Goal: Communication & Community: Share content

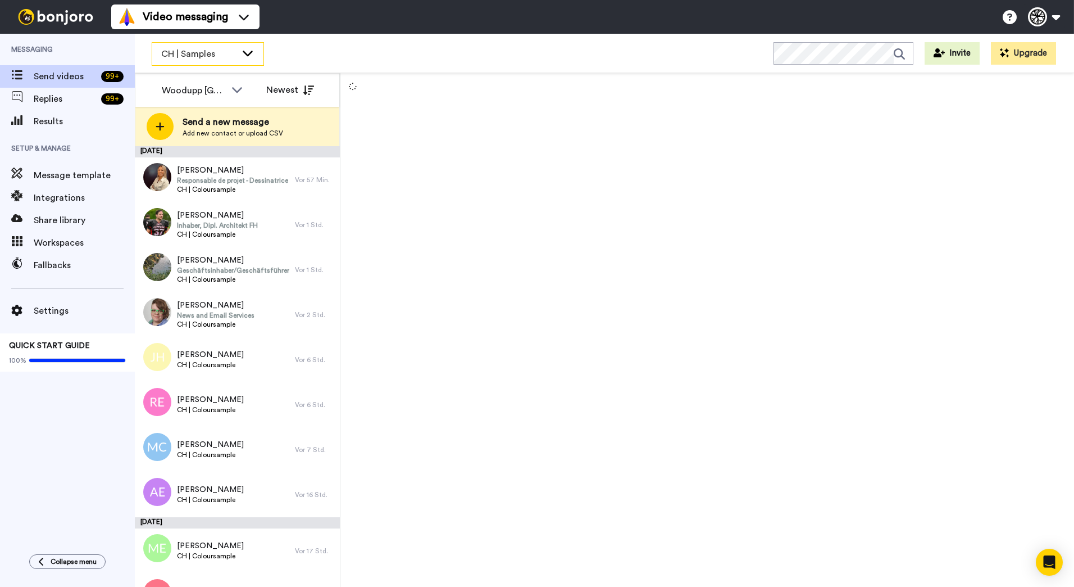
click at [230, 57] on span "CH | Samples" at bounding box center [198, 53] width 75 height 13
click at [511, 189] on div at bounding box center [707, 330] width 734 height 514
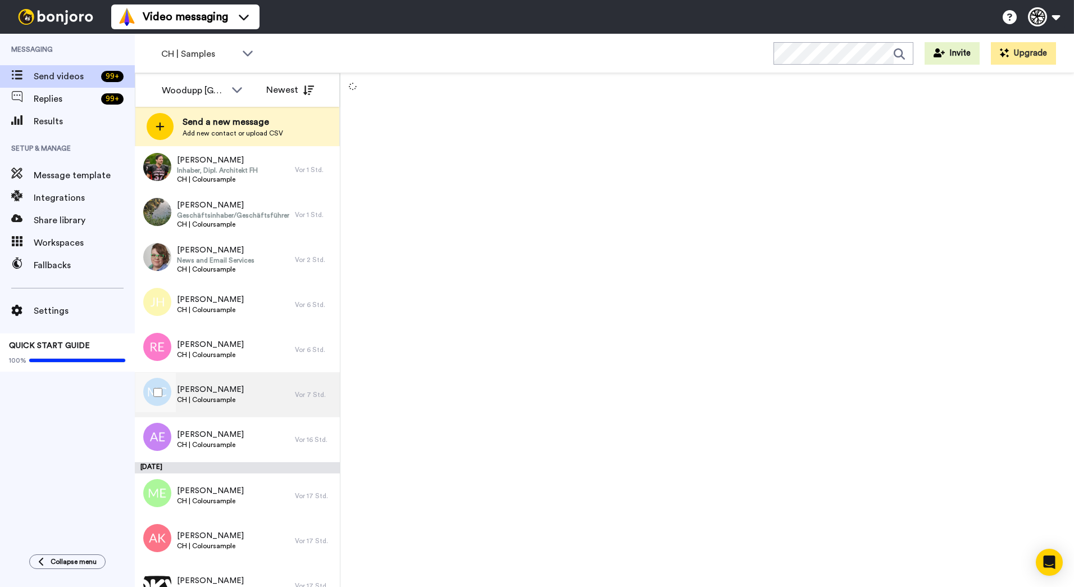
scroll to position [56, 0]
click at [444, 175] on div at bounding box center [707, 330] width 734 height 514
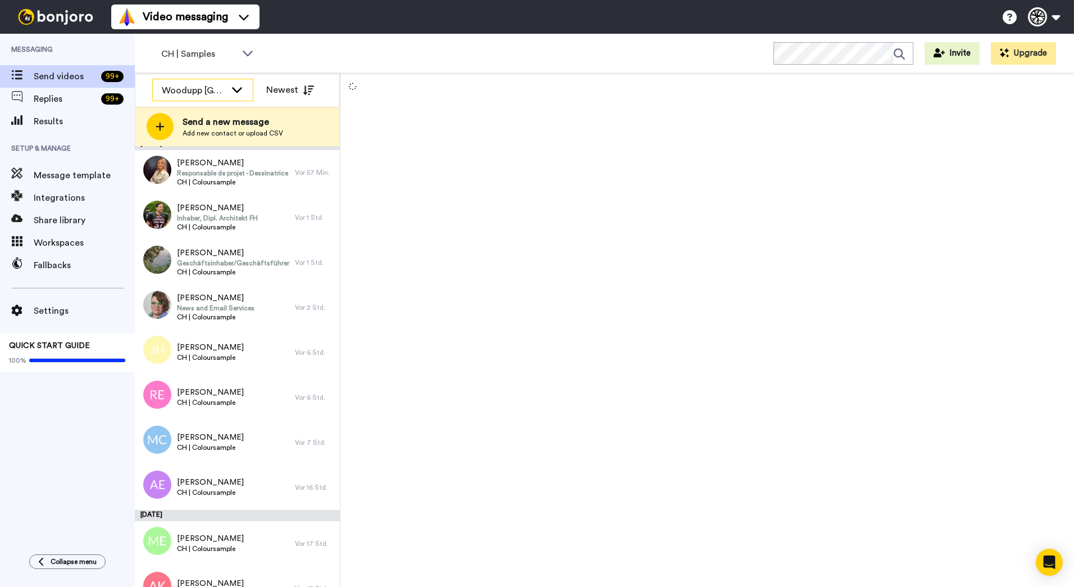
scroll to position [0, 0]
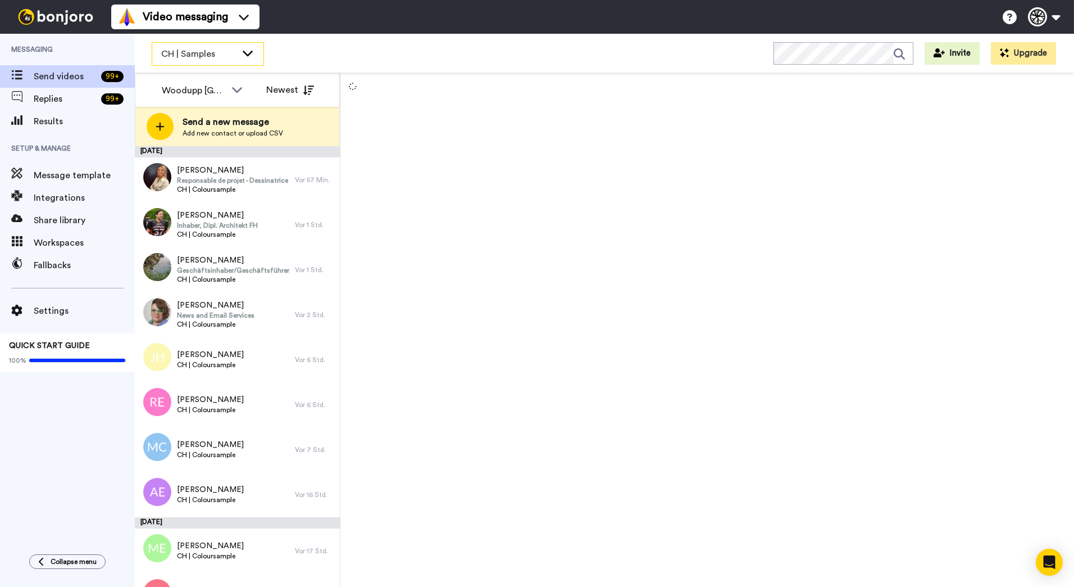
click at [238, 54] on div "CH | Samples" at bounding box center [207, 54] width 111 height 22
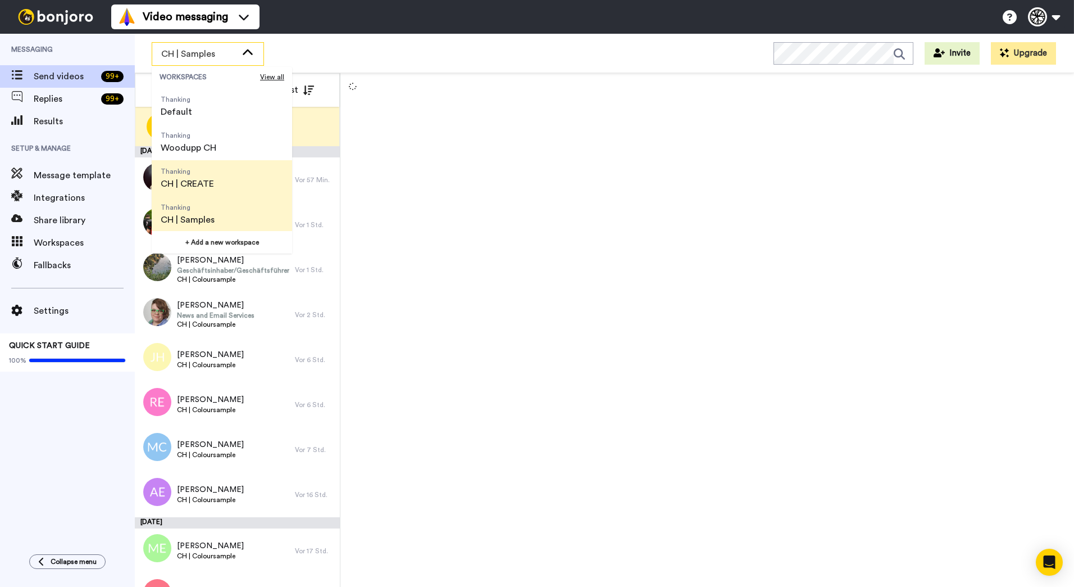
scroll to position [36, 0]
click at [235, 208] on li "Thanking CH | Samples" at bounding box center [222, 213] width 140 height 36
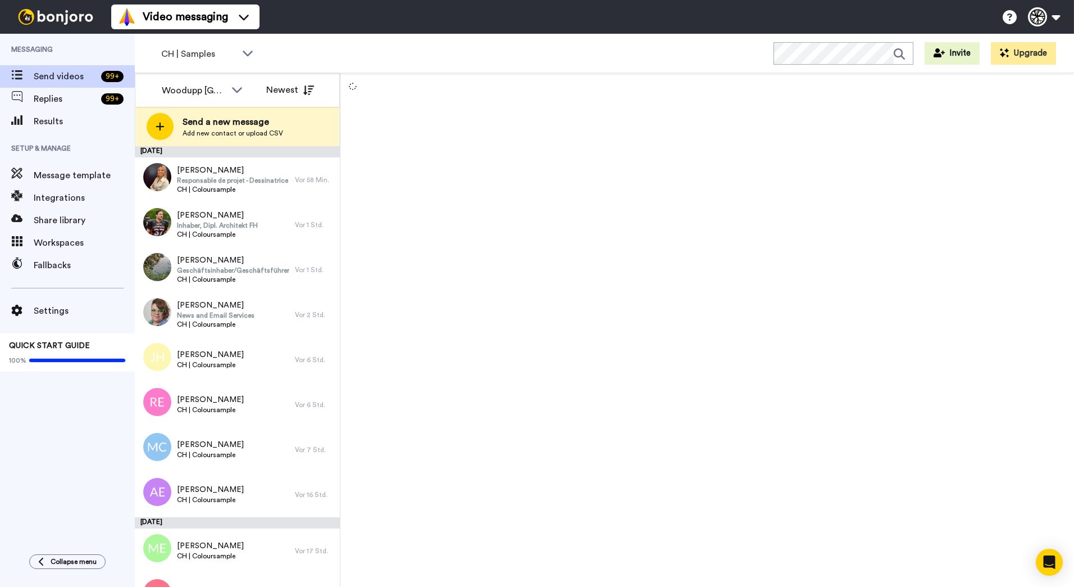
scroll to position [706, 0]
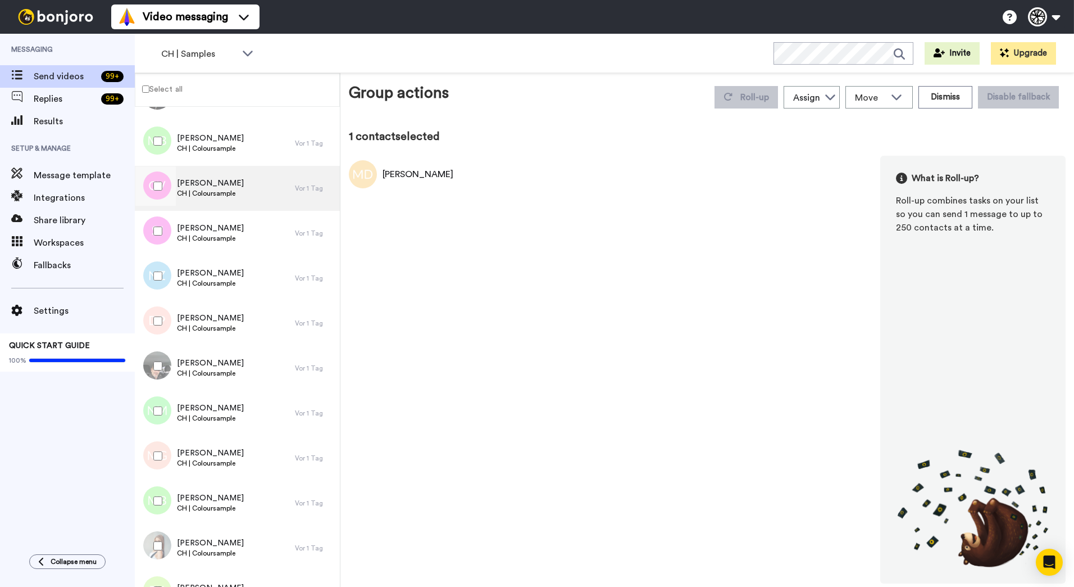
scroll to position [1043, 0]
click at [710, 153] on div "1 contact selected Michael Diestel What is Roll-up? Roll-up combines tasks on y…" at bounding box center [707, 356] width 717 height 455
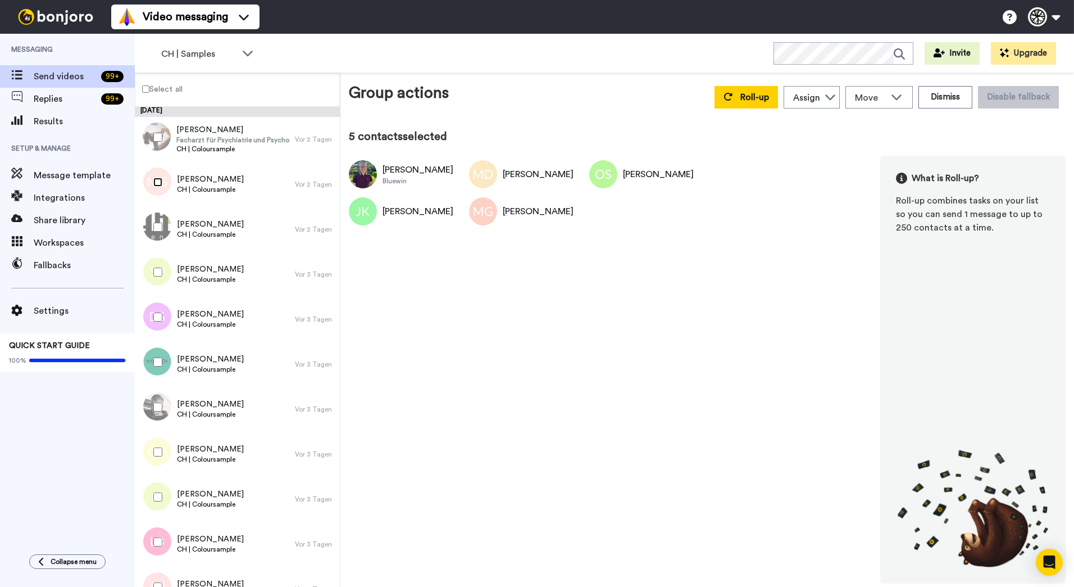
scroll to position [2238, 0]
click at [153, 224] on div at bounding box center [155, 226] width 40 height 39
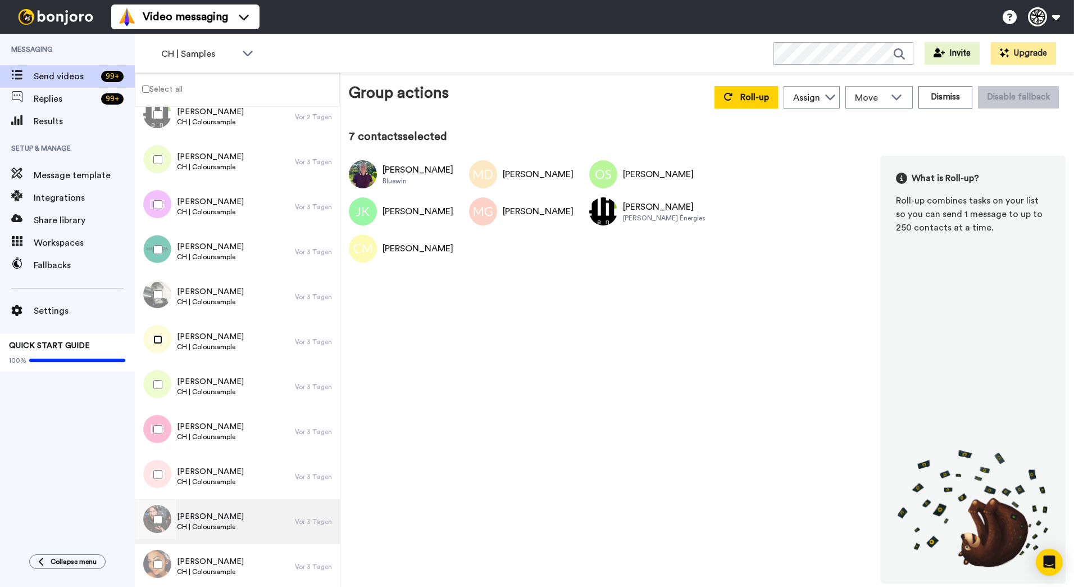
scroll to position [2350, 0]
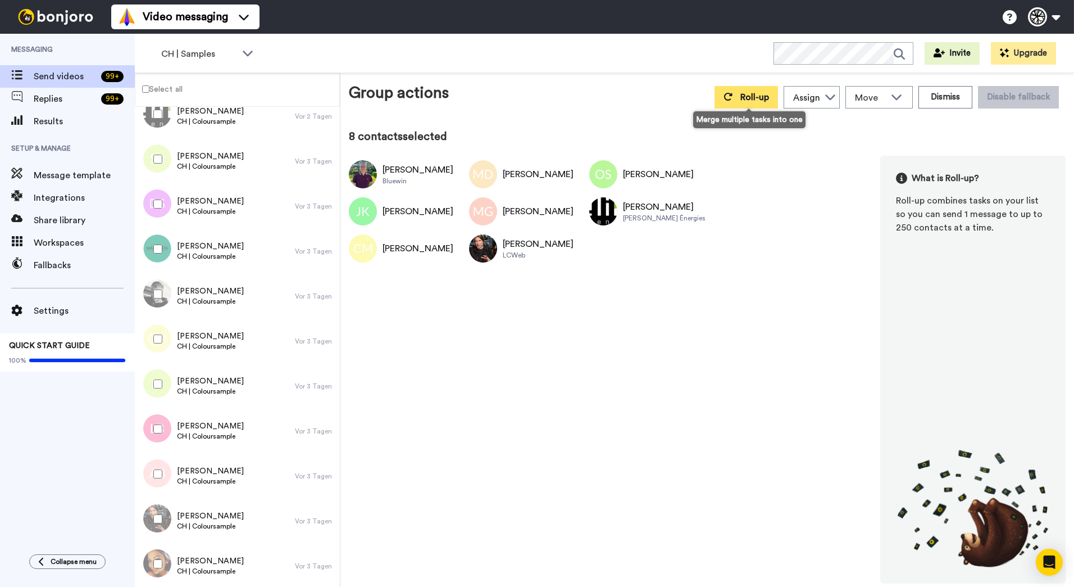
click at [755, 99] on span "Roll-up" at bounding box center [755, 97] width 29 height 9
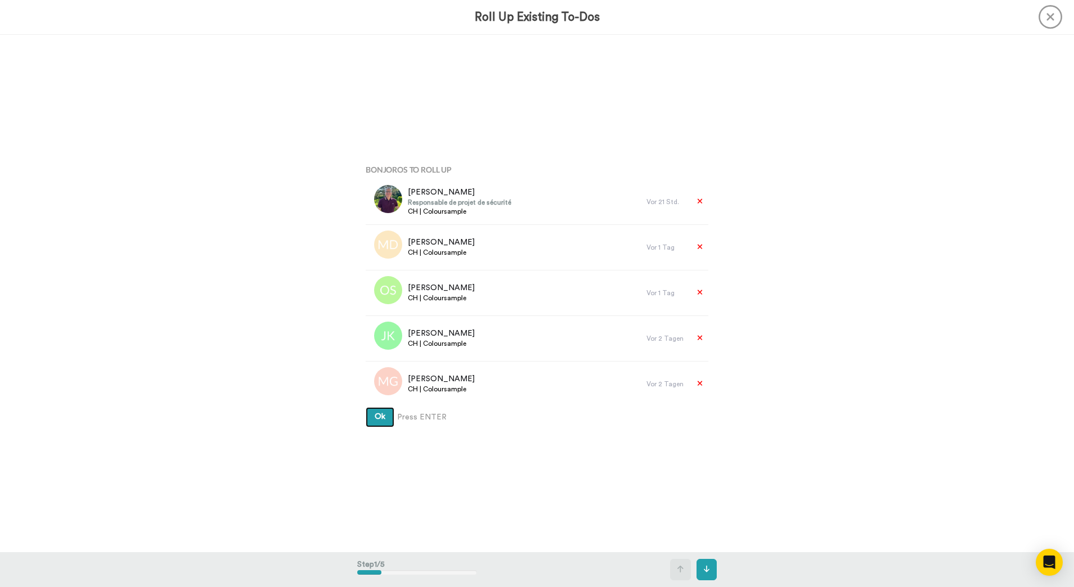
click at [366, 407] on button "Ok" at bounding box center [380, 417] width 29 height 20
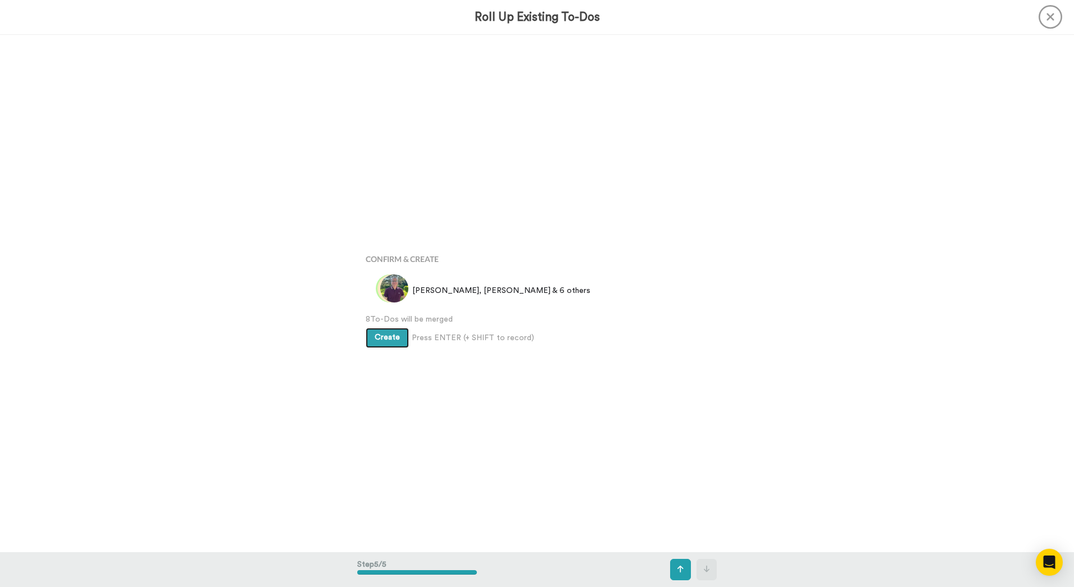
scroll to position [2069, 0]
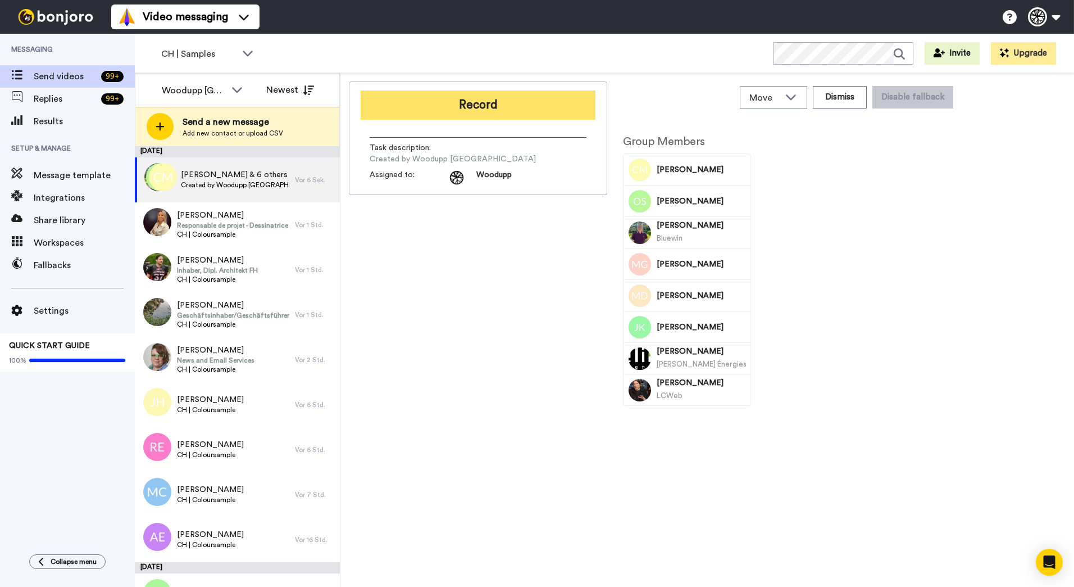
click at [440, 99] on button "Record" at bounding box center [478, 104] width 235 height 29
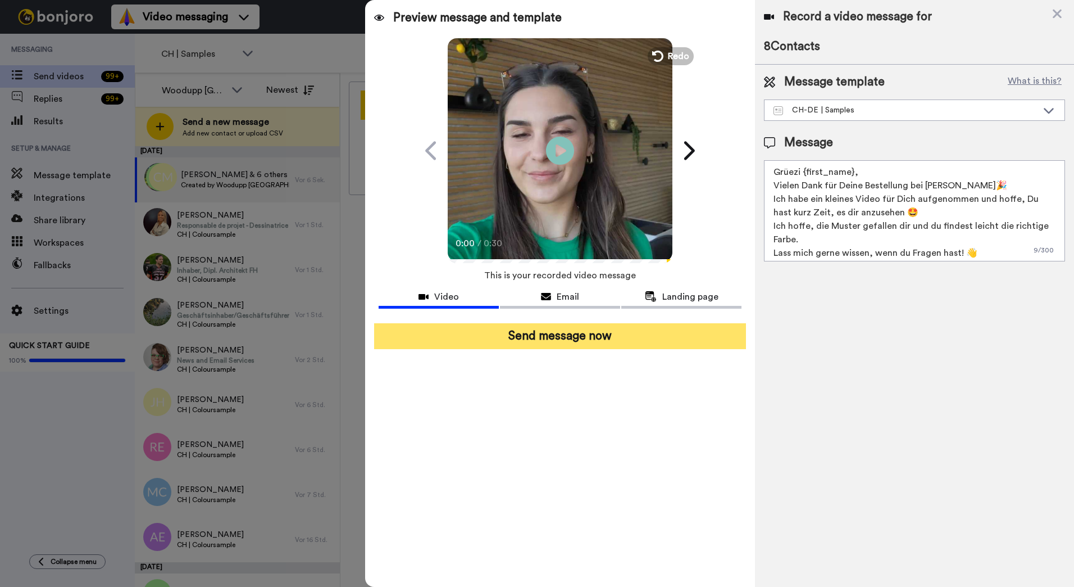
click at [598, 339] on button "Send message now" at bounding box center [560, 336] width 372 height 26
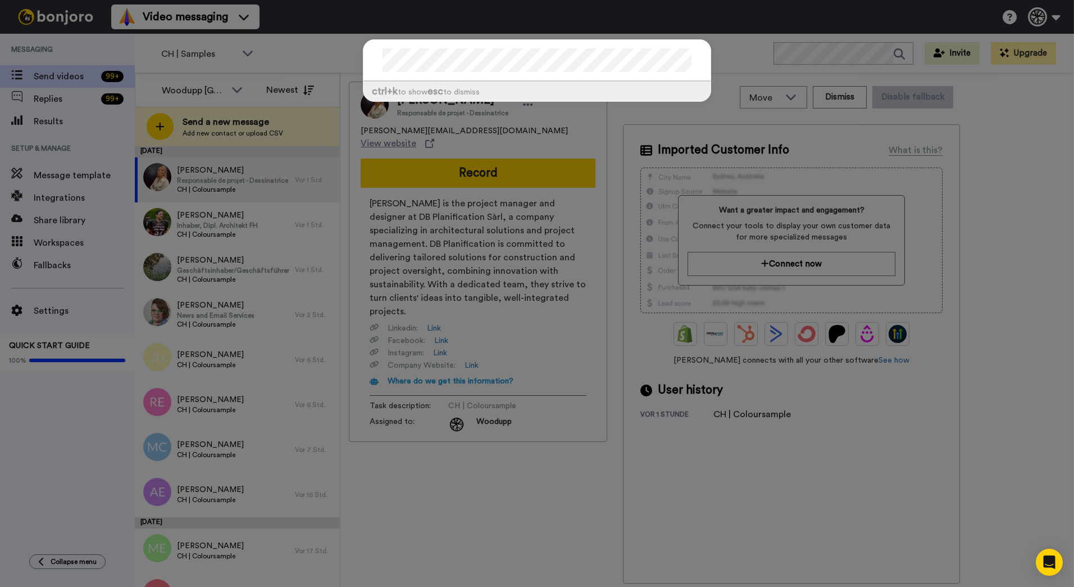
click at [611, 129] on div "ctrl +k to show esc to dismiss" at bounding box center [537, 293] width 1074 height 587
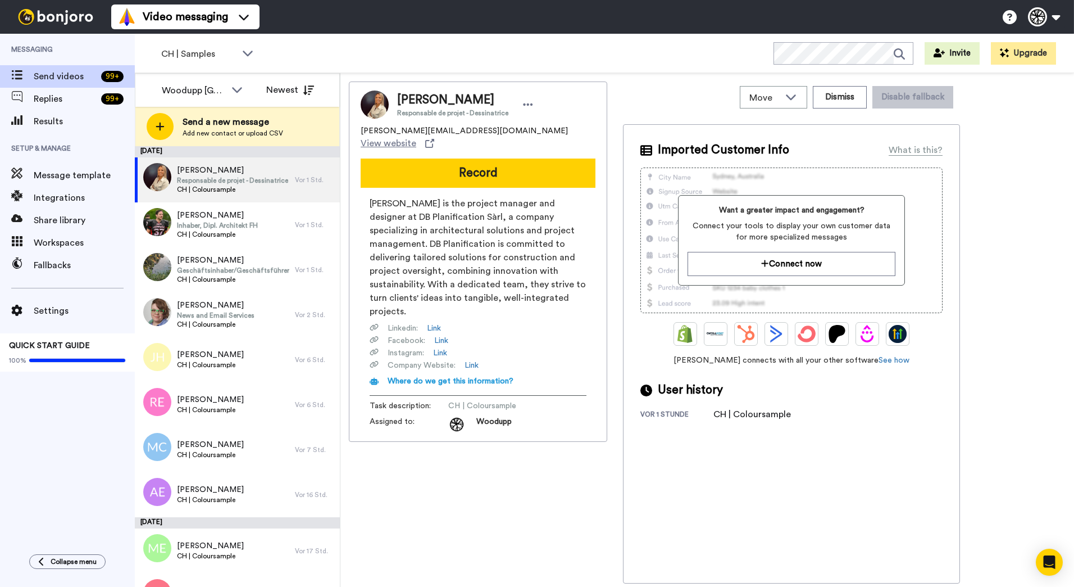
scroll to position [359, 0]
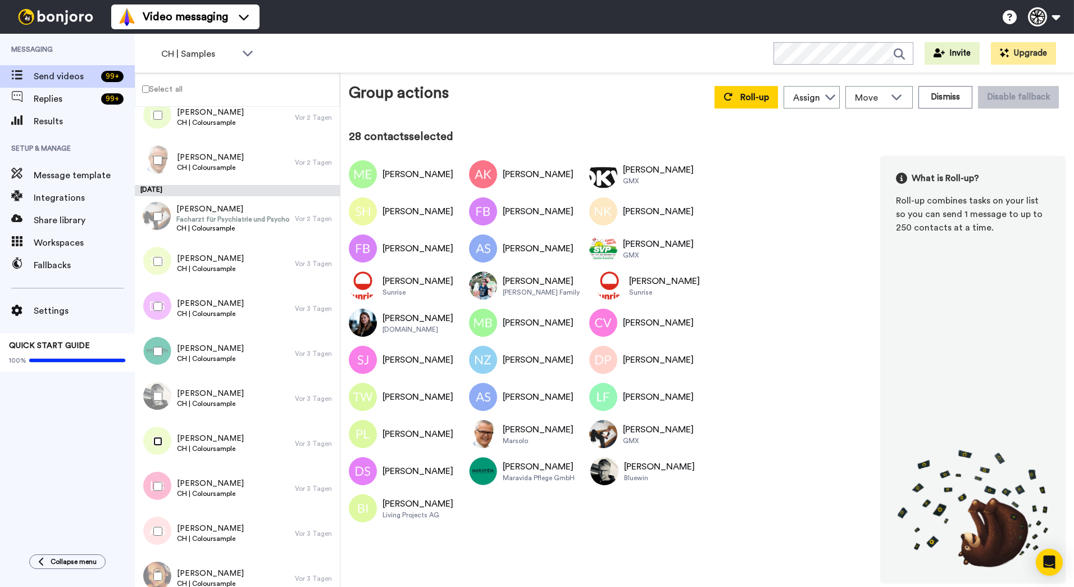
scroll to position [1979, 0]
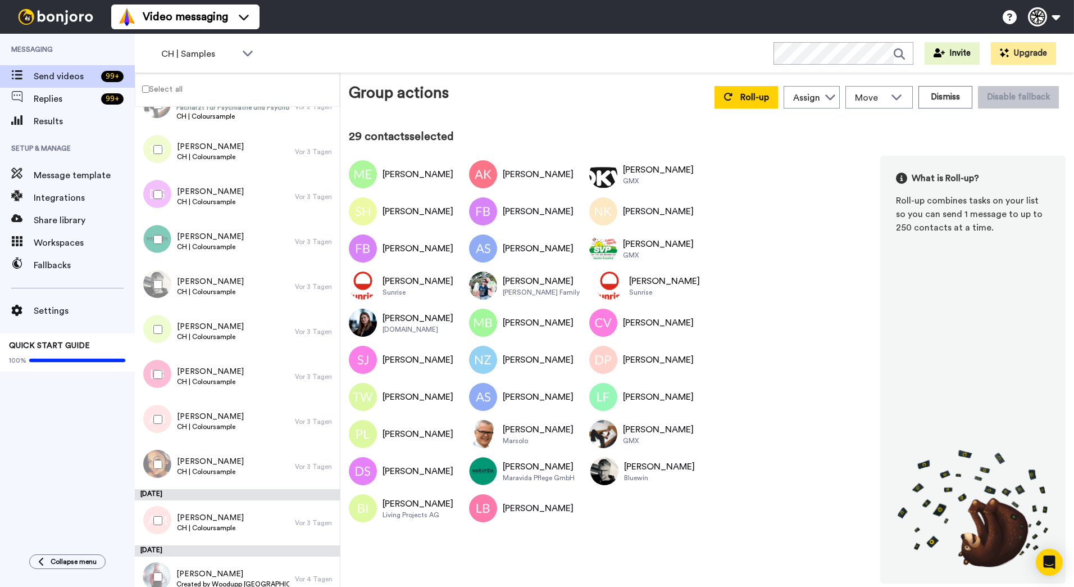
click at [158, 414] on div at bounding box center [155, 418] width 40 height 39
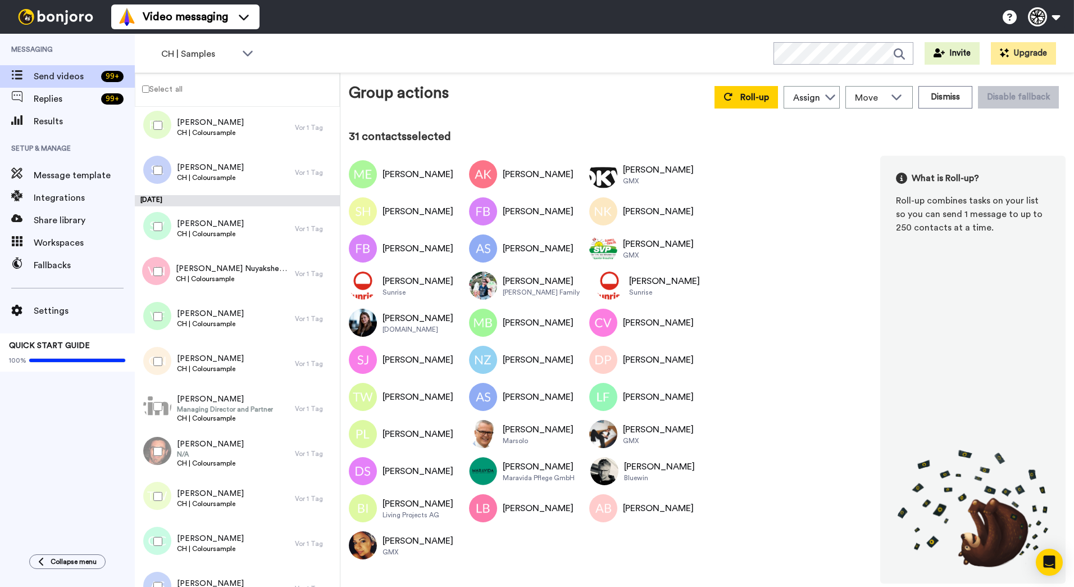
scroll to position [0, 0]
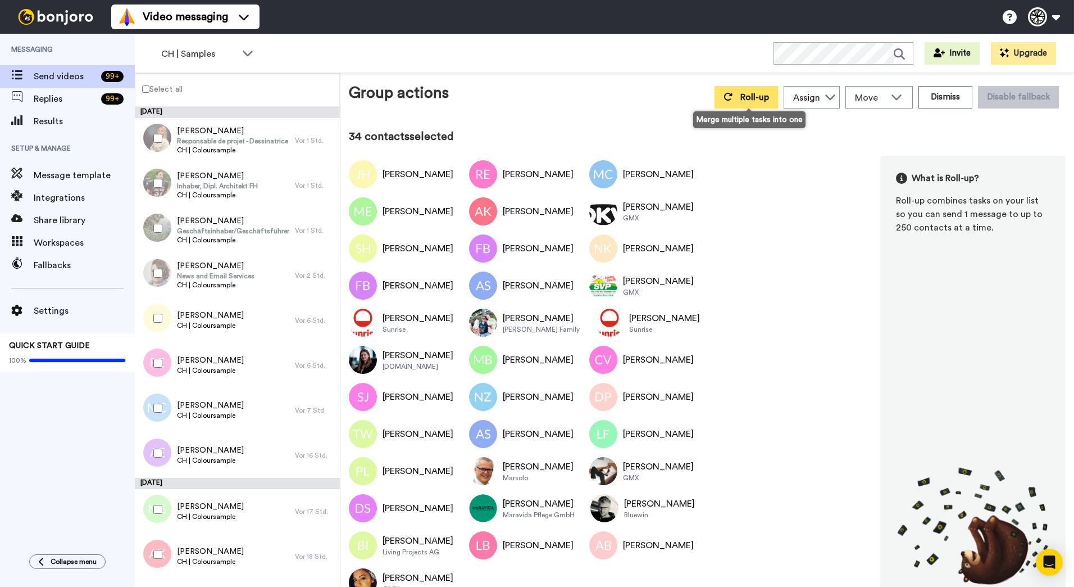
click at [733, 89] on button "Roll-up" at bounding box center [746, 97] width 63 height 22
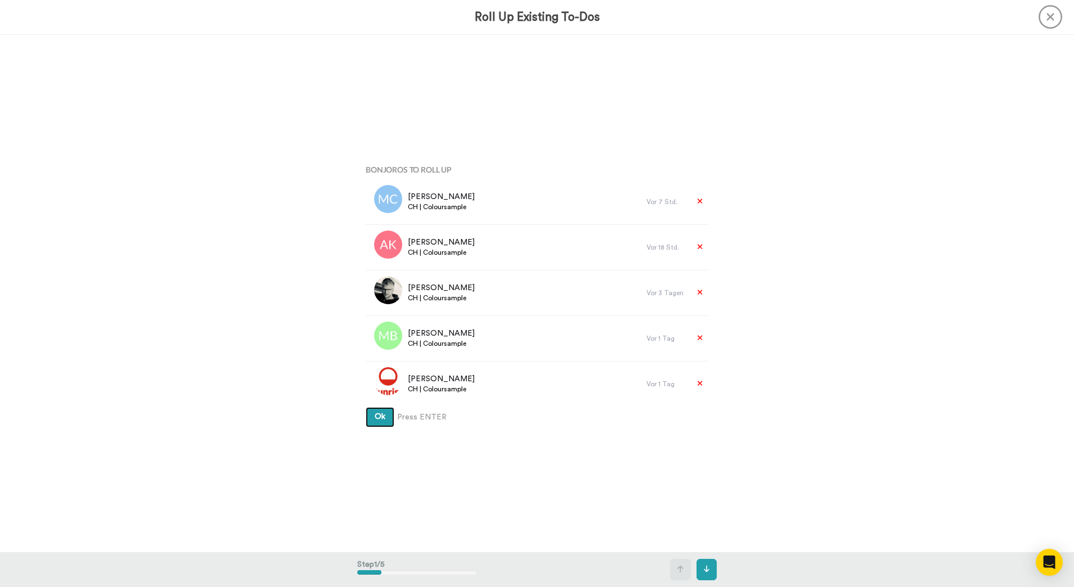
click at [366, 407] on button "Ok" at bounding box center [380, 417] width 29 height 20
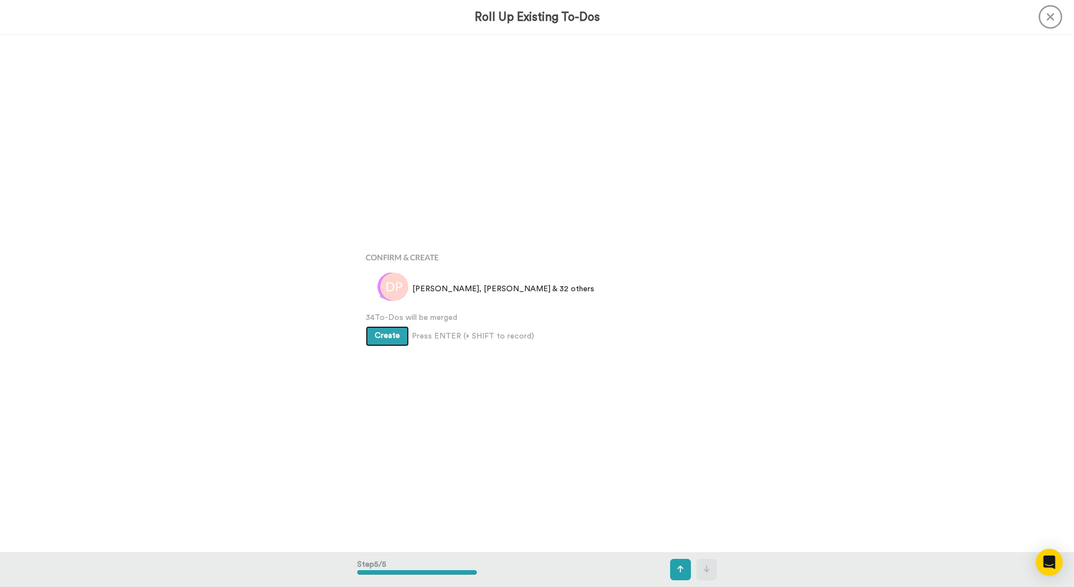
scroll to position [2069, 0]
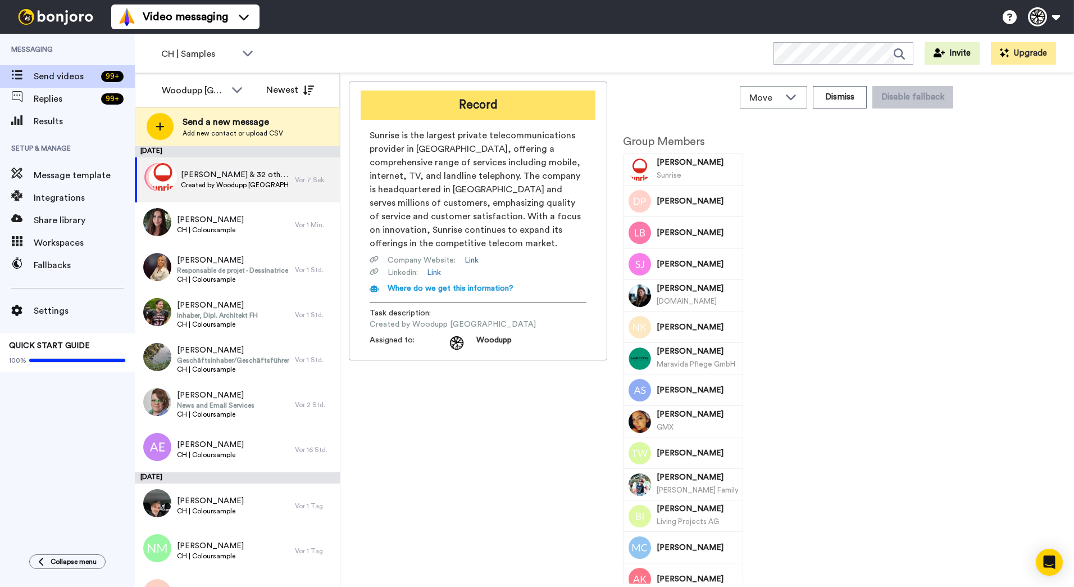
click at [547, 112] on button "Record" at bounding box center [478, 104] width 235 height 29
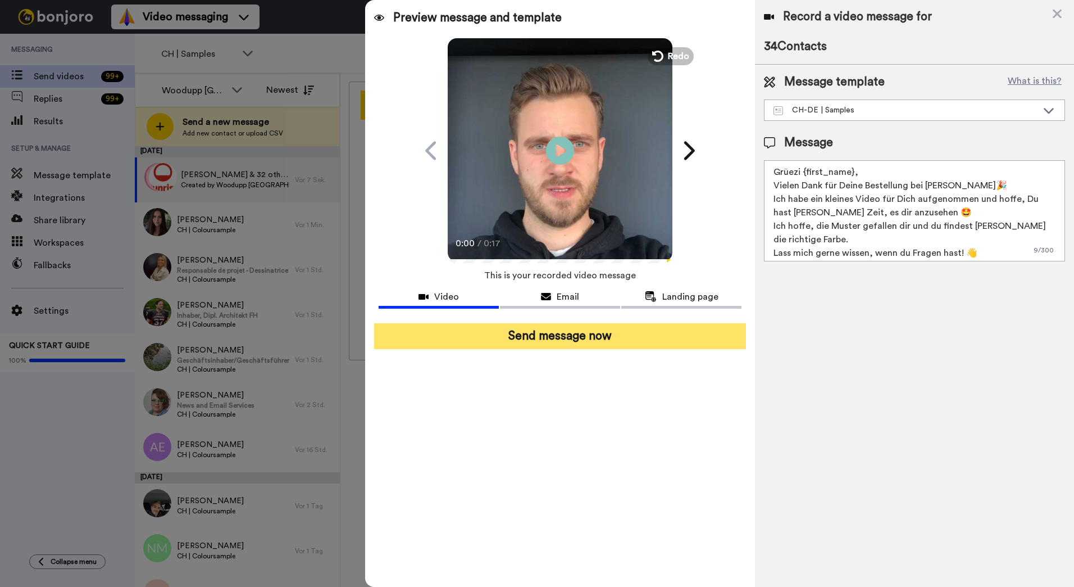
click at [579, 338] on button "Send message now" at bounding box center [560, 336] width 372 height 26
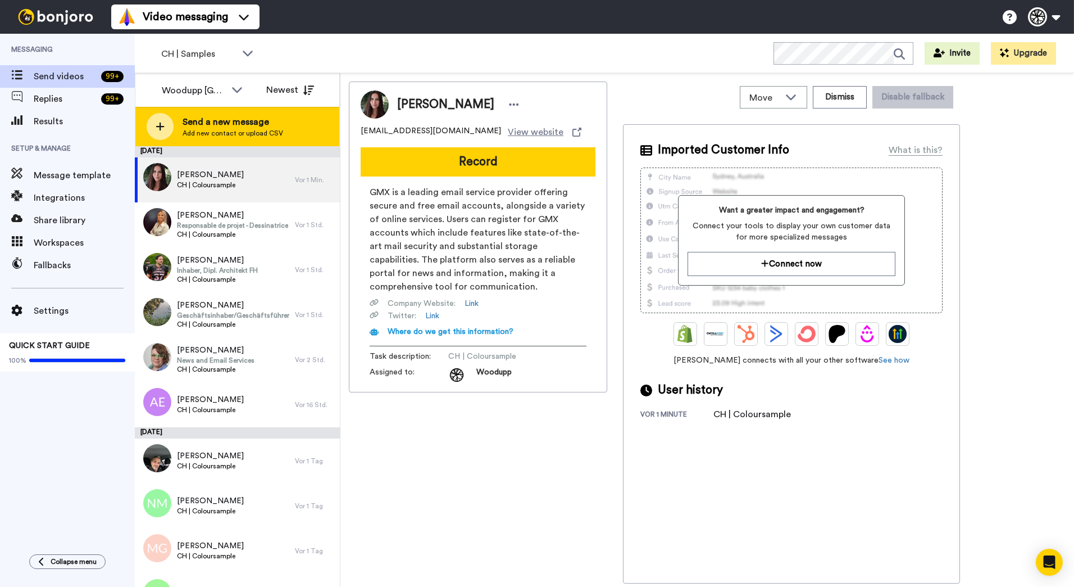
click at [232, 135] on span "Add new contact or upload CSV" at bounding box center [233, 133] width 101 height 9
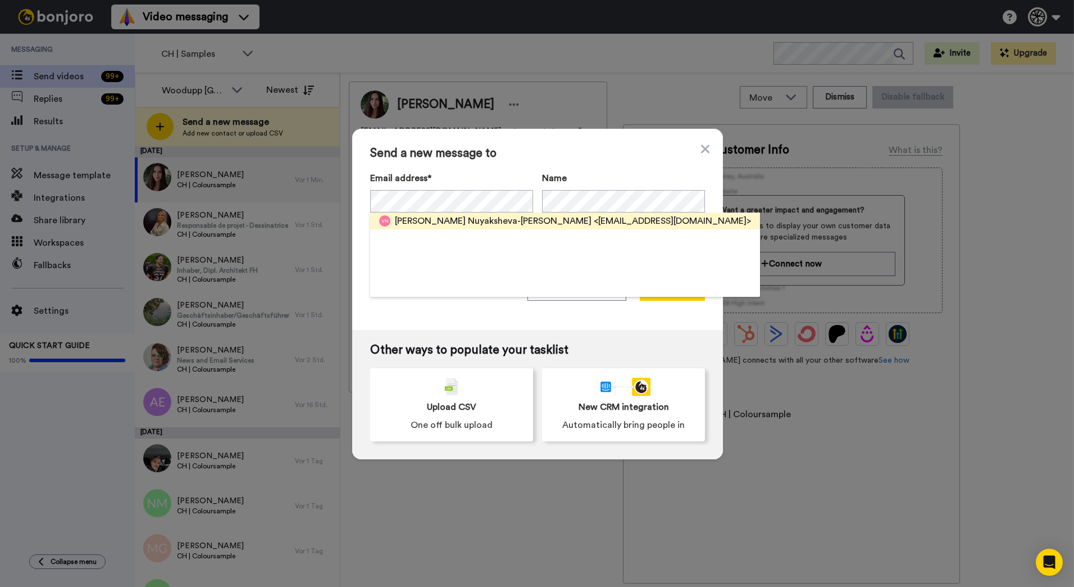
click at [487, 219] on span "[PERSON_NAME]" at bounding box center [493, 220] width 197 height 13
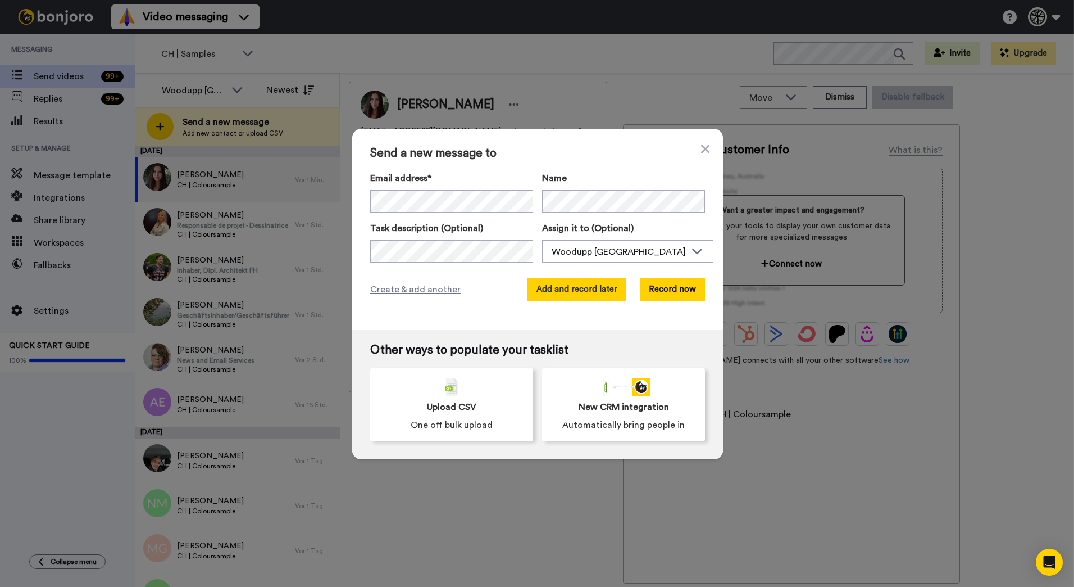
click at [606, 287] on button "Add and record later" at bounding box center [577, 289] width 99 height 22
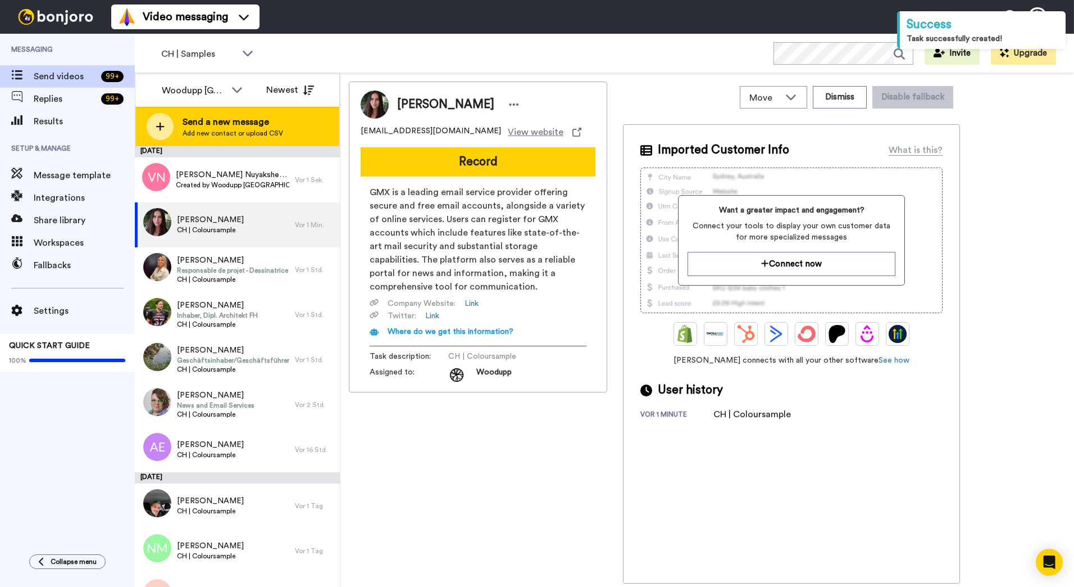
click at [244, 136] on span "Add new contact or upload CSV" at bounding box center [233, 133] width 101 height 9
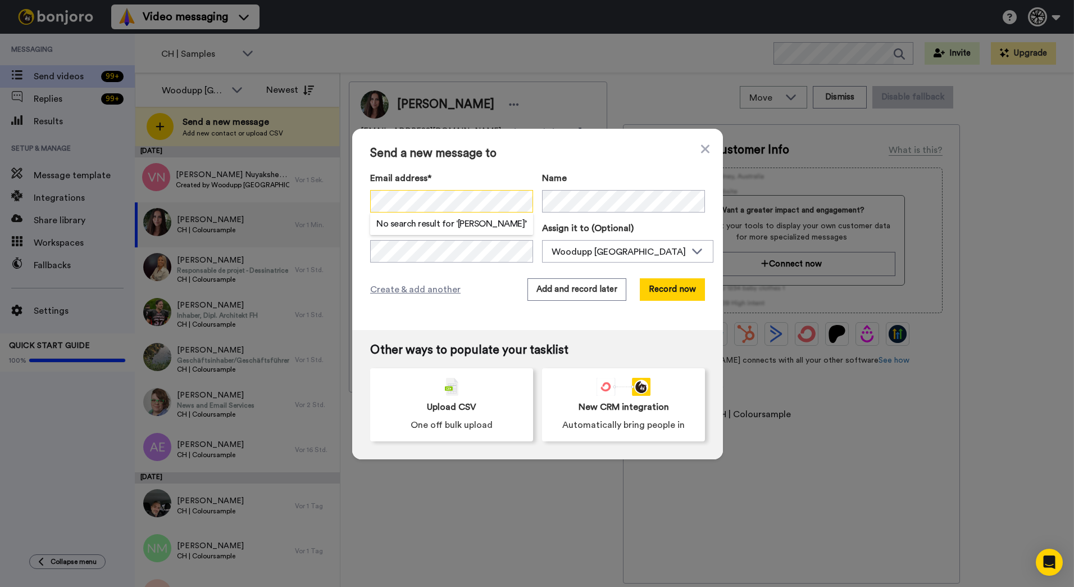
click at [343, 192] on div "Send a new message to Email address* No search result for ‘ veronika farkas ’ N…" at bounding box center [537, 293] width 1074 height 587
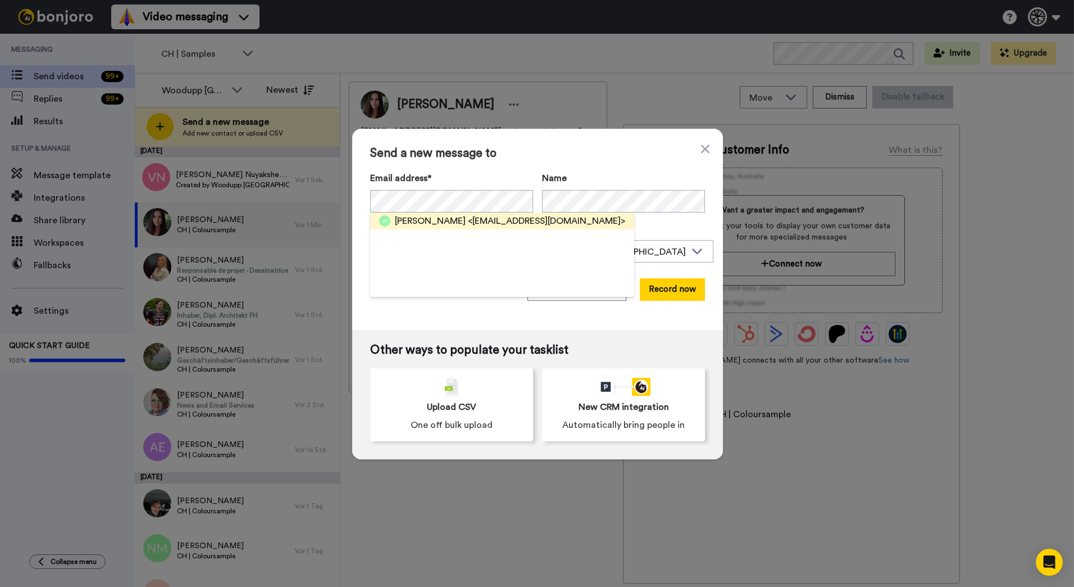
click at [550, 217] on span "<farkasvero@gmail.com>" at bounding box center [546, 220] width 157 height 13
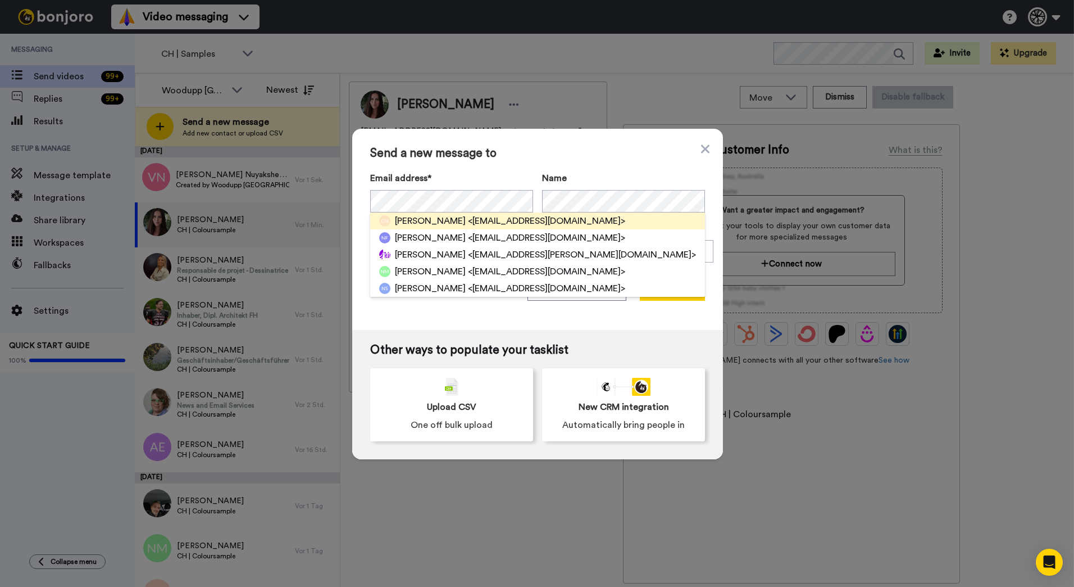
click at [416, 220] on span "Cedric Nadjar" at bounding box center [430, 220] width 71 height 13
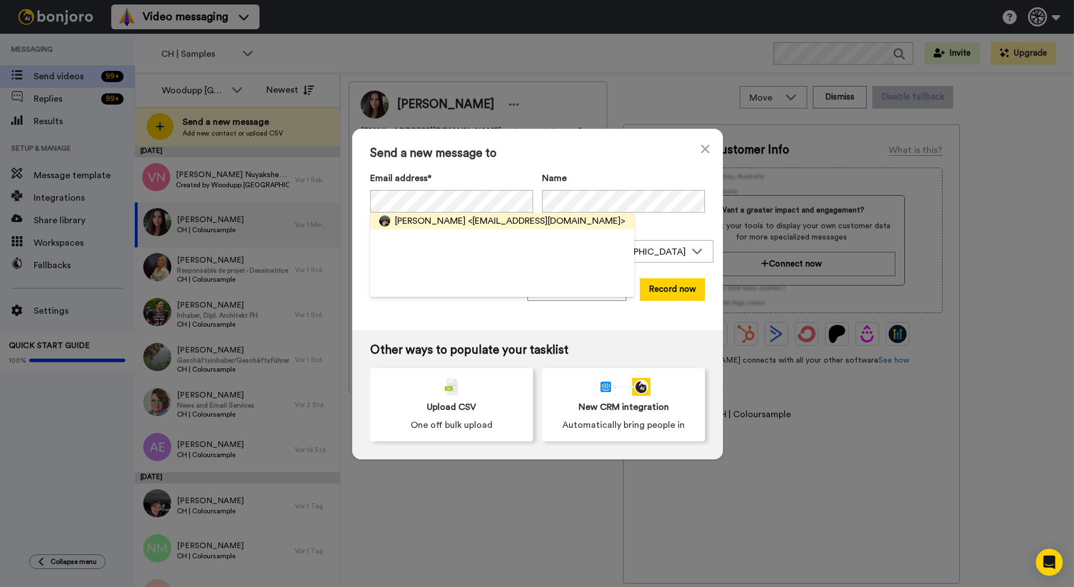
click at [447, 225] on span "Daniele Solidoro" at bounding box center [430, 220] width 71 height 13
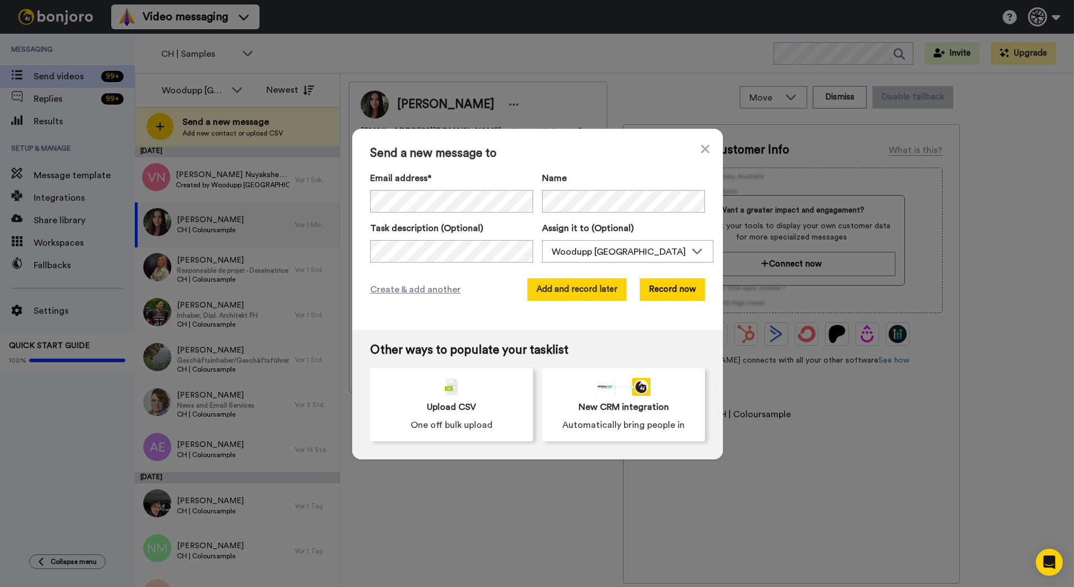
click at [585, 292] on button "Add and record later" at bounding box center [577, 289] width 99 height 22
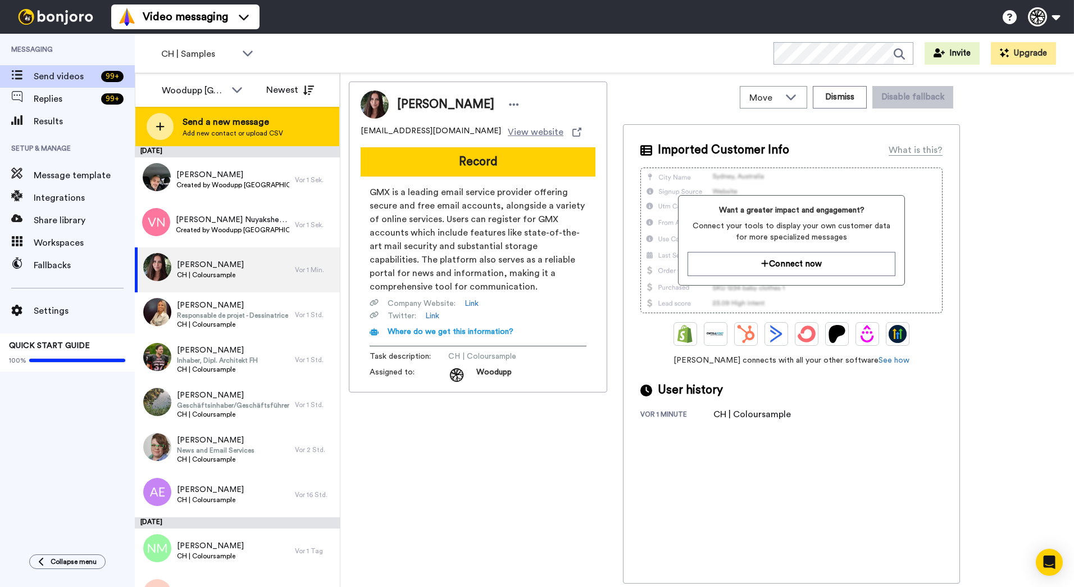
click at [242, 127] on span "Send a new message" at bounding box center [233, 121] width 101 height 13
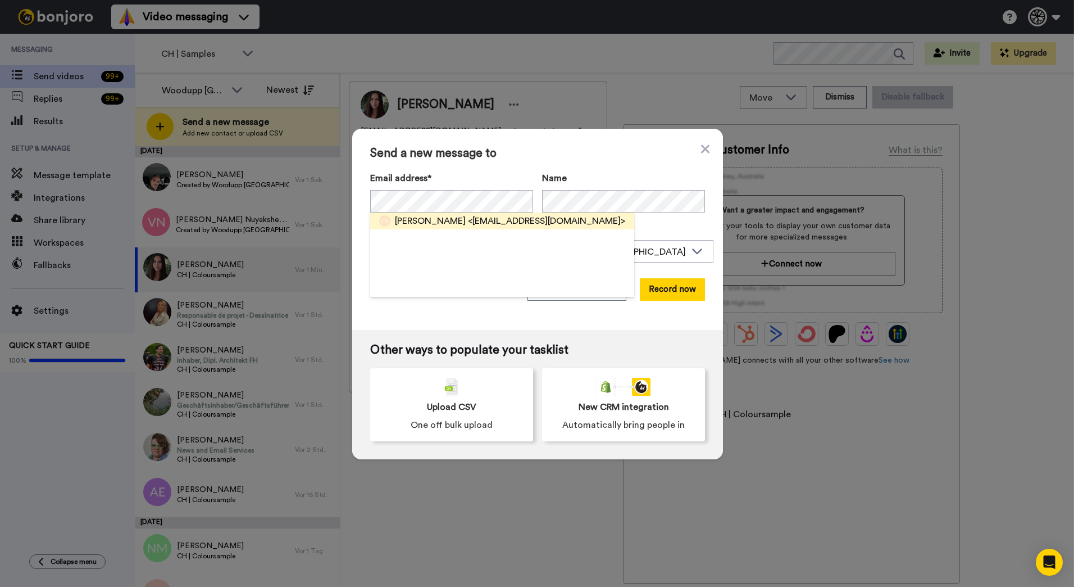
click at [479, 224] on span "<nadjarcedric@hotmail.com>" at bounding box center [546, 220] width 157 height 13
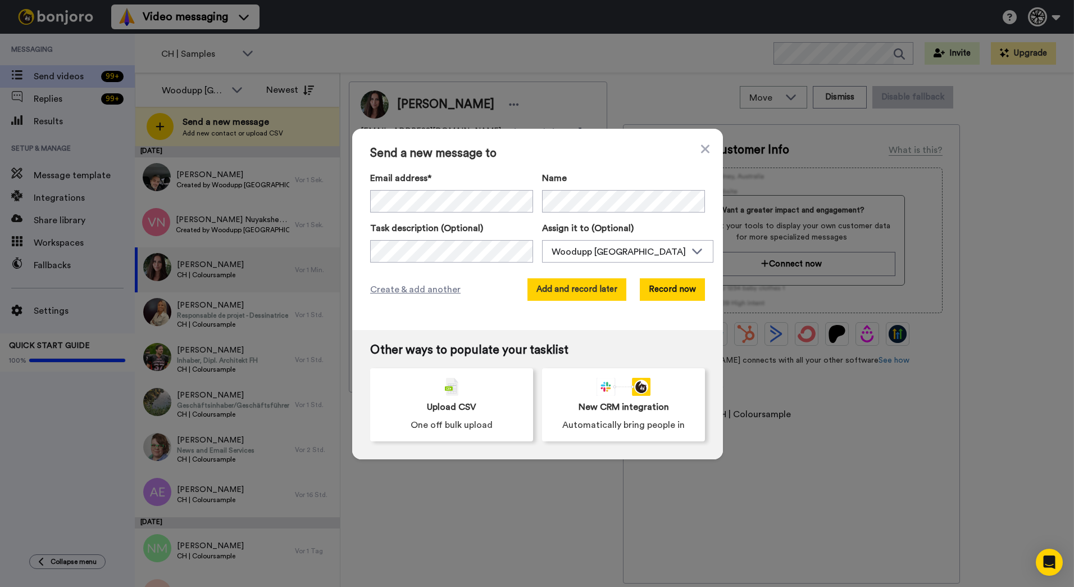
click at [573, 284] on button "Add and record later" at bounding box center [577, 289] width 99 height 22
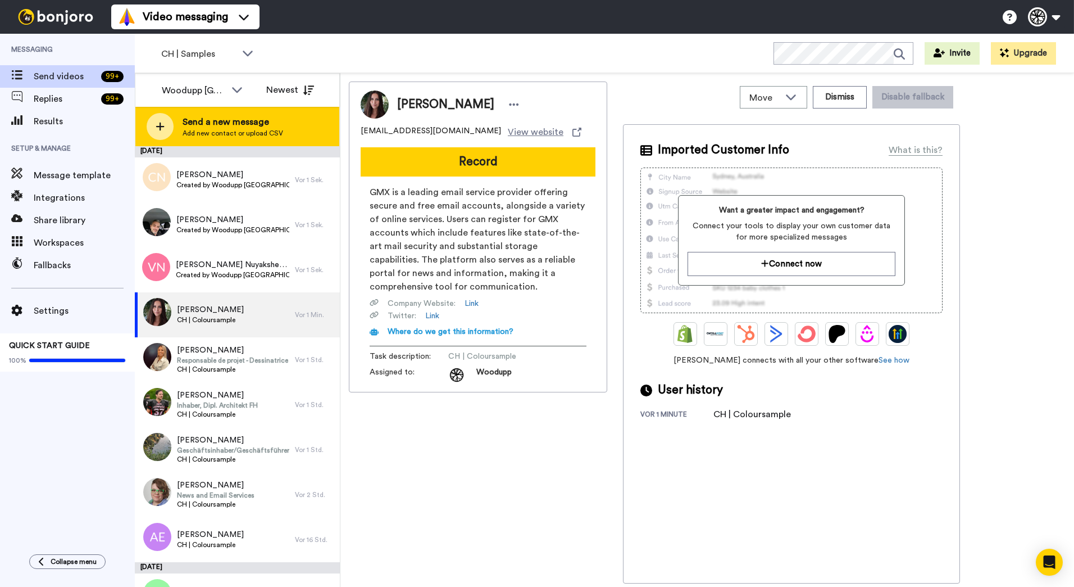
click at [237, 111] on div "Send a new message Add new contact or upload CSV" at bounding box center [237, 126] width 204 height 39
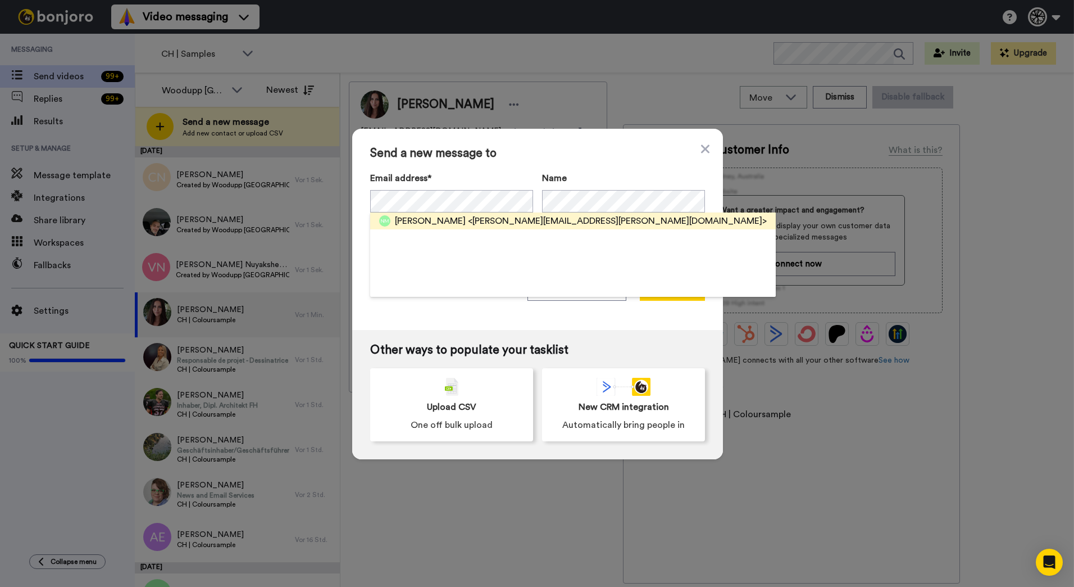
click at [453, 217] on span "Natalia Monnard" at bounding box center [430, 220] width 71 height 13
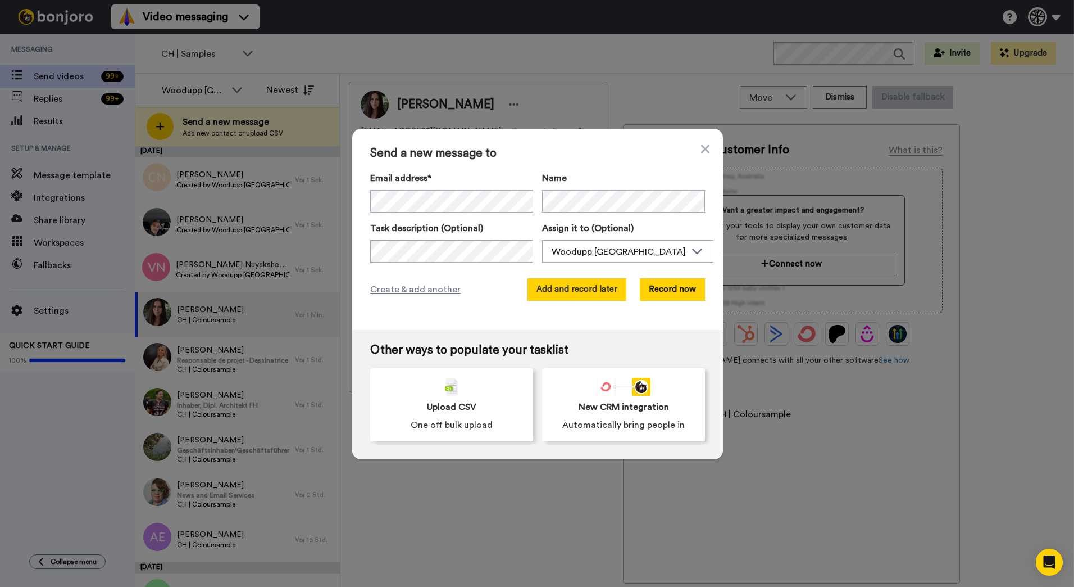
click at [547, 290] on button "Add and record later" at bounding box center [577, 289] width 99 height 22
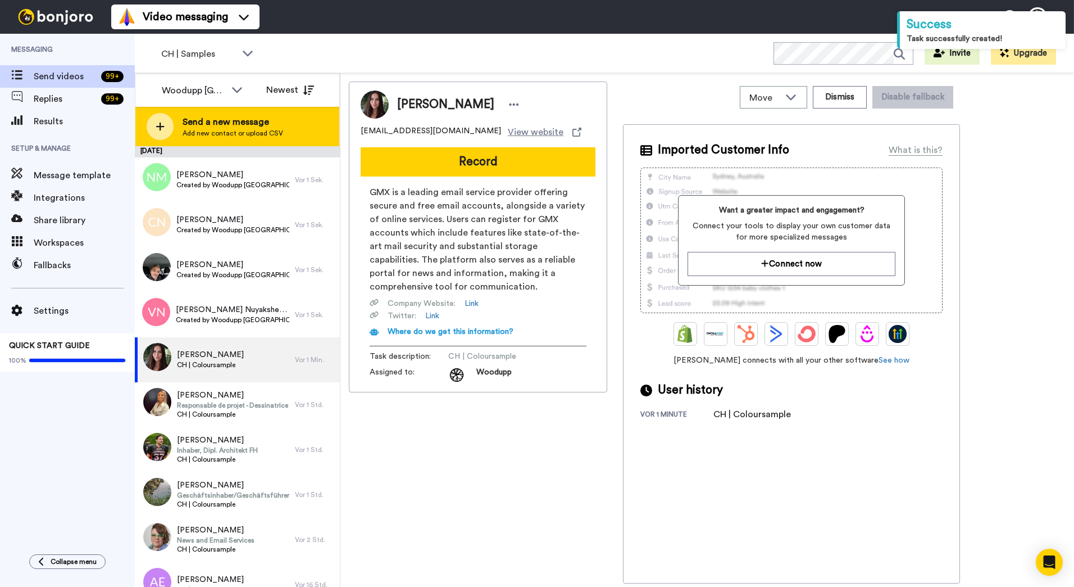
click at [239, 136] on span "Add new contact or upload CSV" at bounding box center [233, 133] width 101 height 9
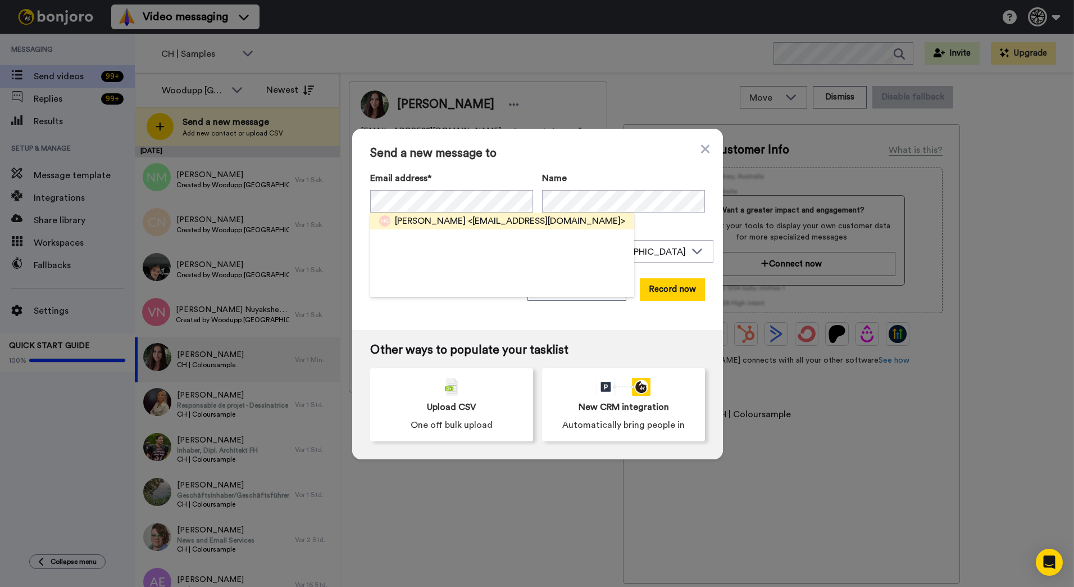
click at [468, 215] on span "<marc.gomez82@gmail.com>" at bounding box center [546, 220] width 157 height 13
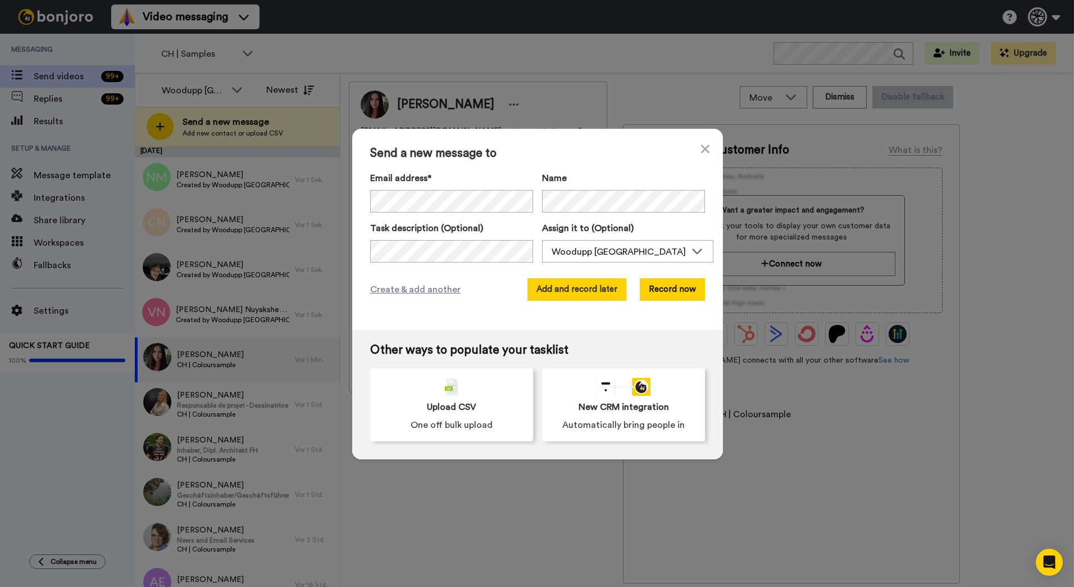
click at [577, 287] on button "Add and record later" at bounding box center [577, 289] width 99 height 22
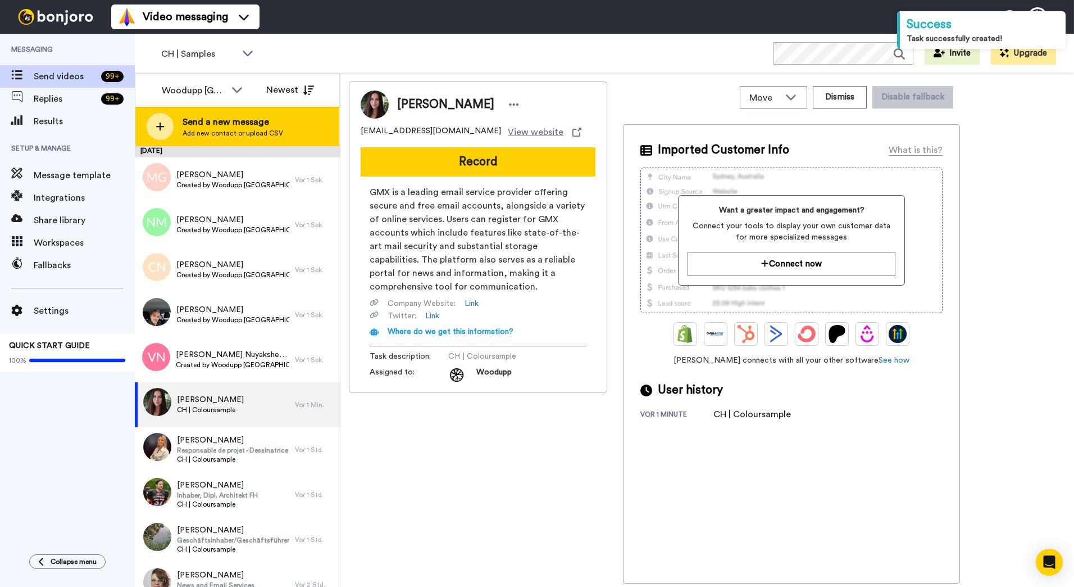
click at [226, 131] on span "Add new contact or upload CSV" at bounding box center [233, 133] width 101 height 9
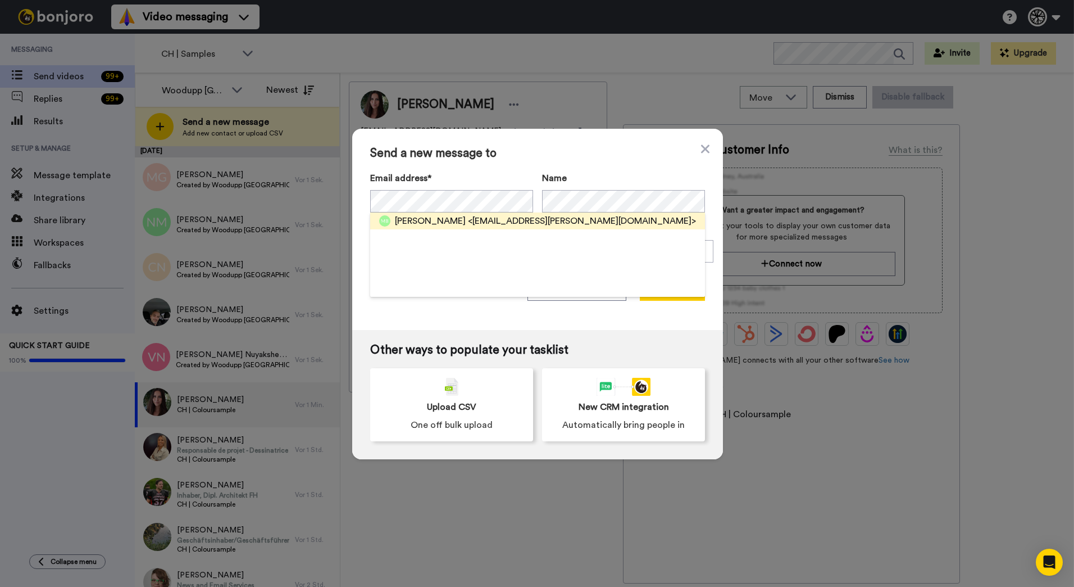
click at [450, 221] on div "Michel Bognar <mi.bognar@gmail.com>" at bounding box center [545, 220] width 301 height 13
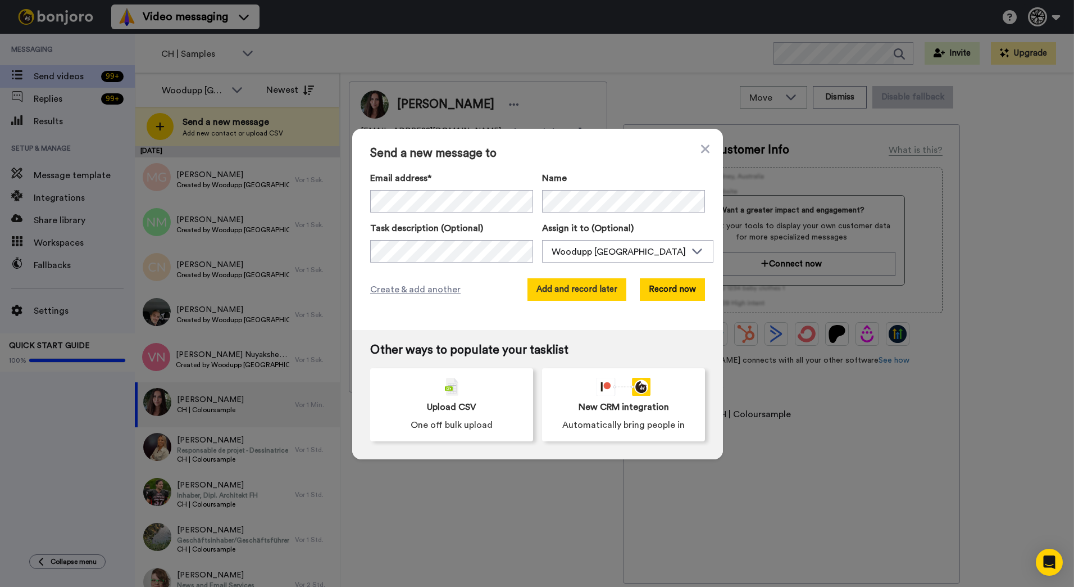
click at [569, 291] on button "Add and record later" at bounding box center [577, 289] width 99 height 22
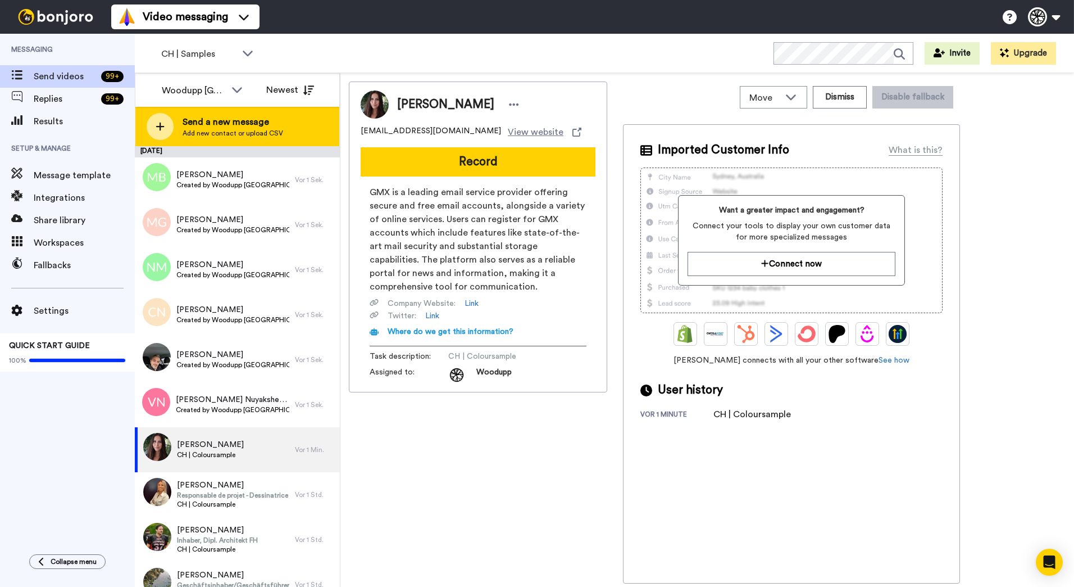
click at [184, 115] on div "Send a new message Add new contact or upload CSV" at bounding box center [237, 126] width 204 height 39
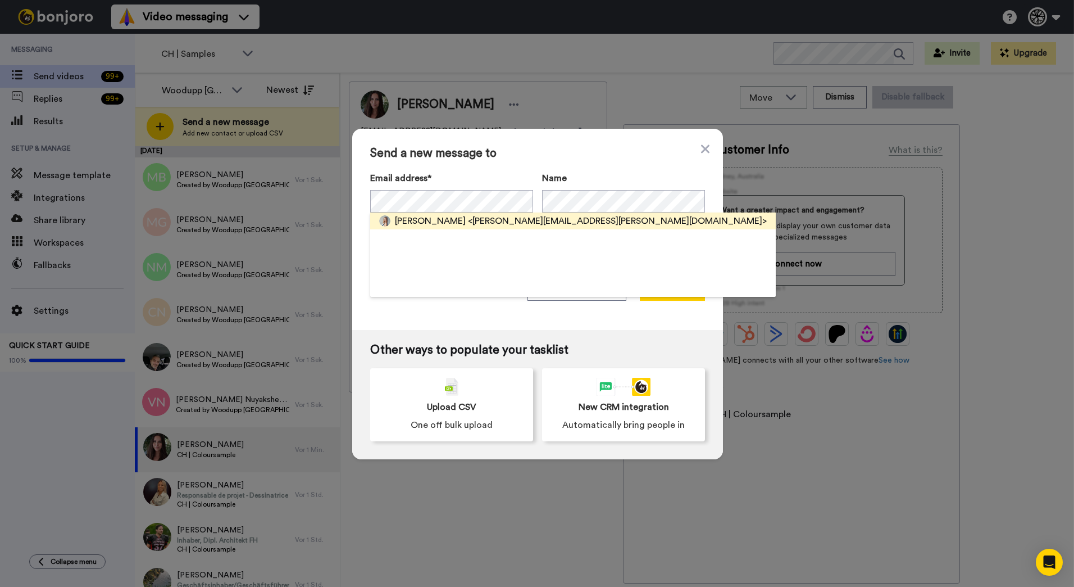
click at [468, 216] on span "<nadine.siemer@web.de>" at bounding box center [617, 220] width 299 height 13
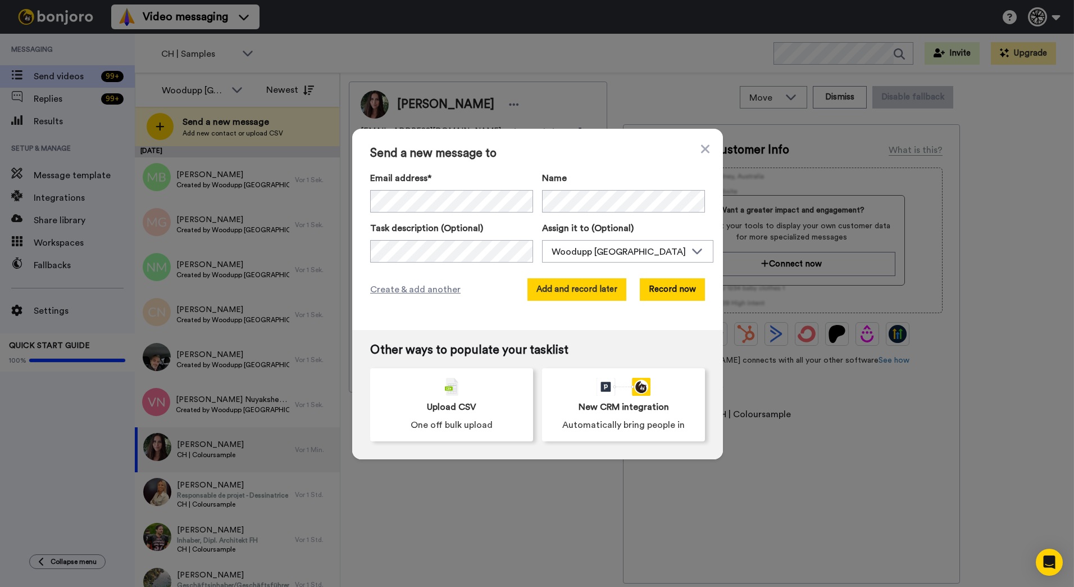
click at [603, 290] on button "Add and record later" at bounding box center [577, 289] width 99 height 22
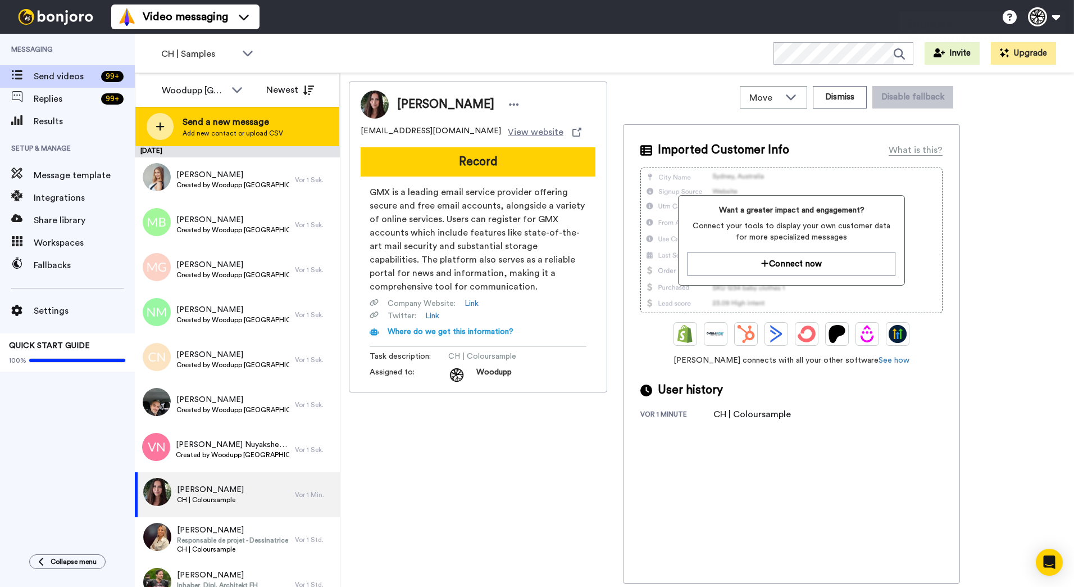
click at [216, 139] on div "Send a new message Add new contact or upload CSV" at bounding box center [237, 126] width 204 height 39
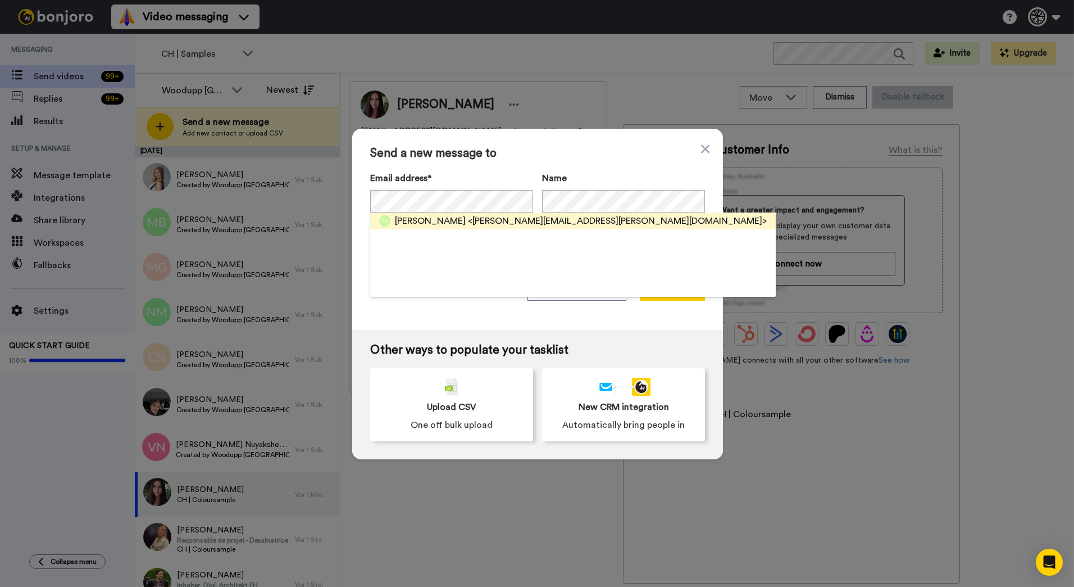
click at [435, 217] on span "Felicitas Klepper" at bounding box center [430, 220] width 71 height 13
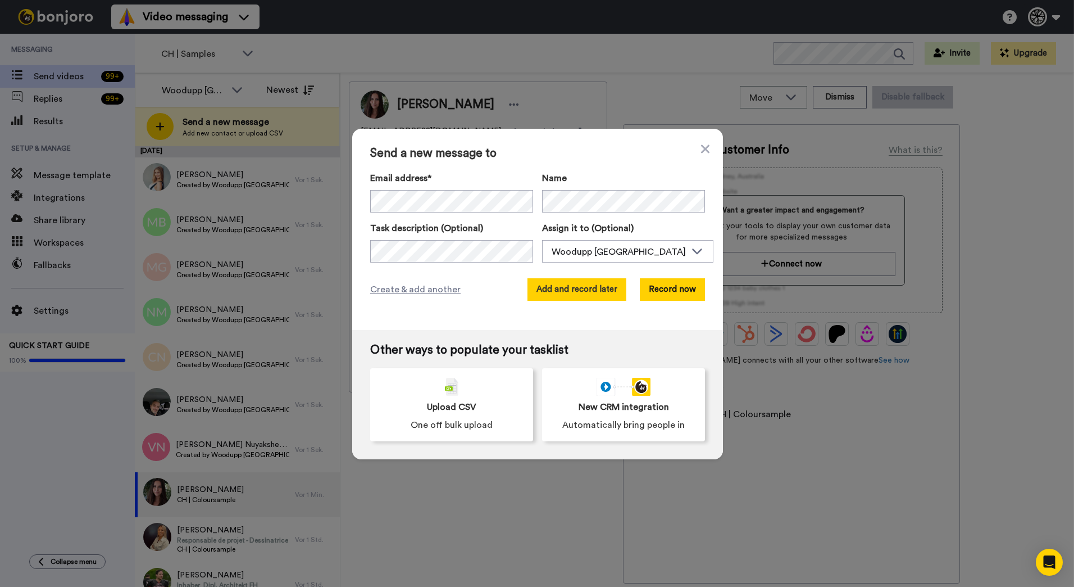
click at [583, 284] on button "Add and record later" at bounding box center [577, 289] width 99 height 22
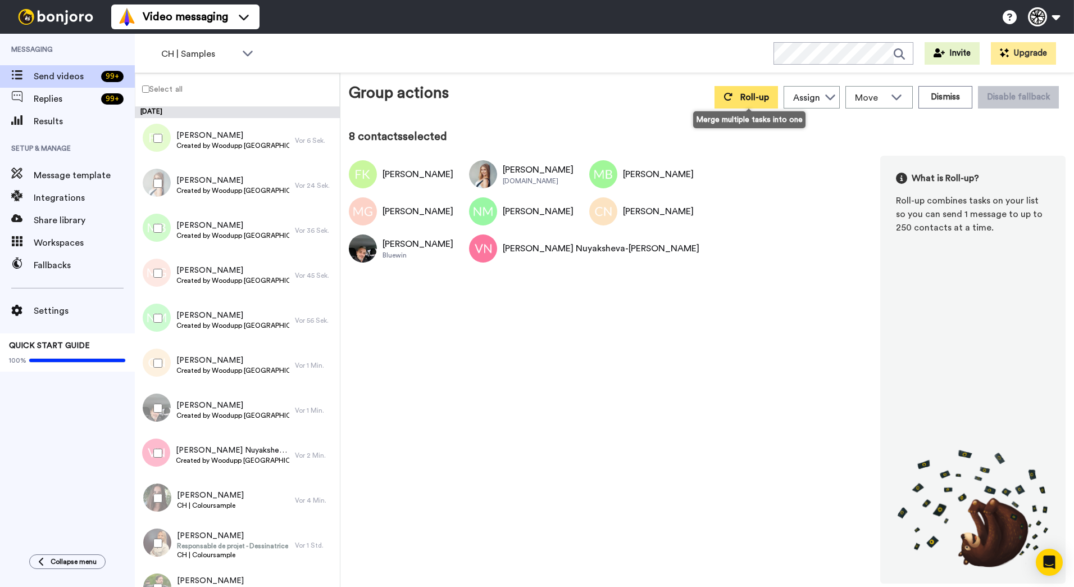
click at [763, 89] on button "Roll-up" at bounding box center [746, 97] width 63 height 22
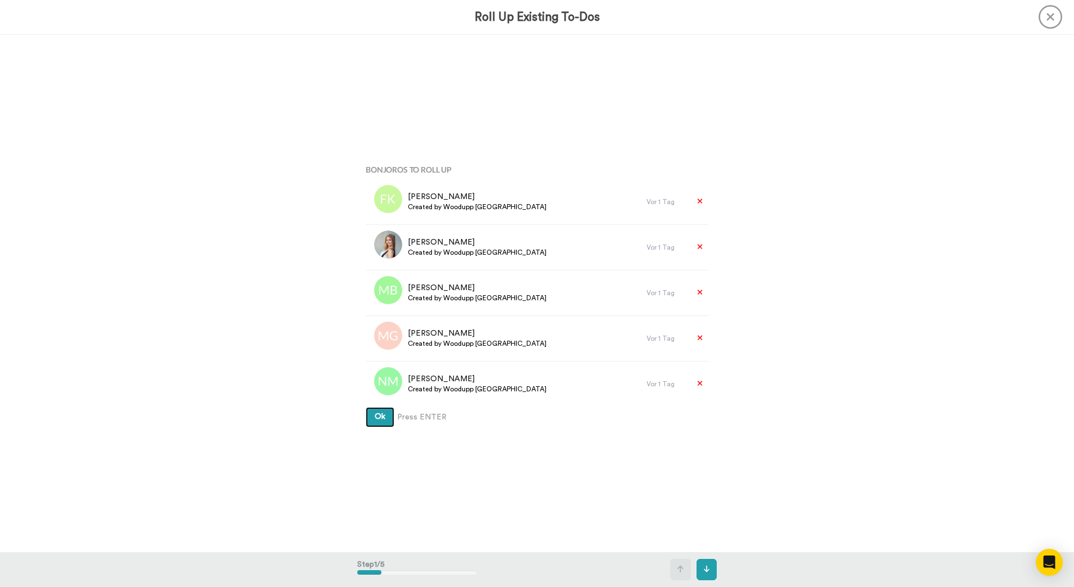
click at [366, 407] on button "Ok" at bounding box center [380, 417] width 29 height 20
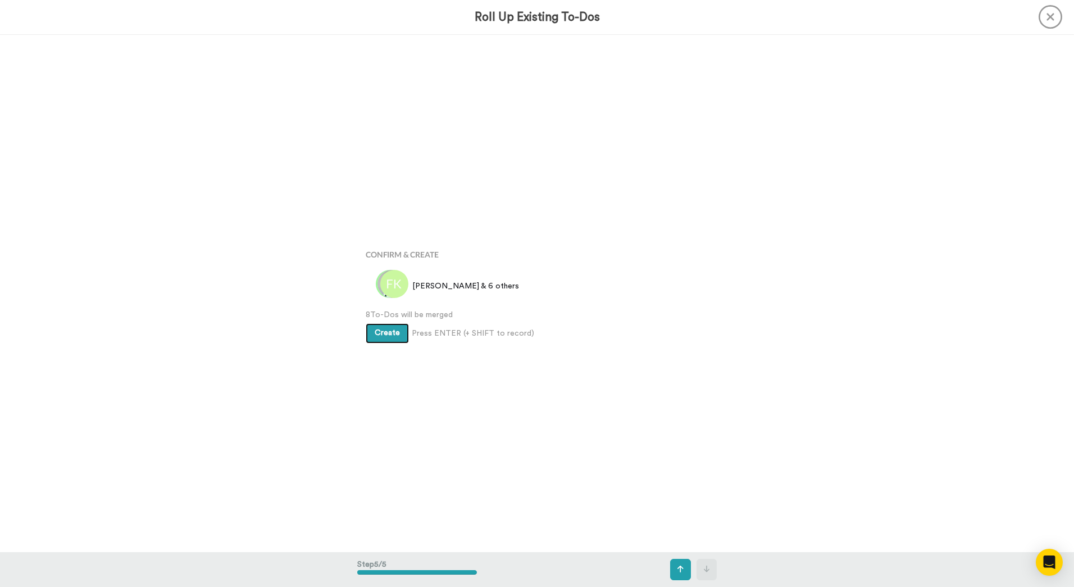
scroll to position [2069, 0]
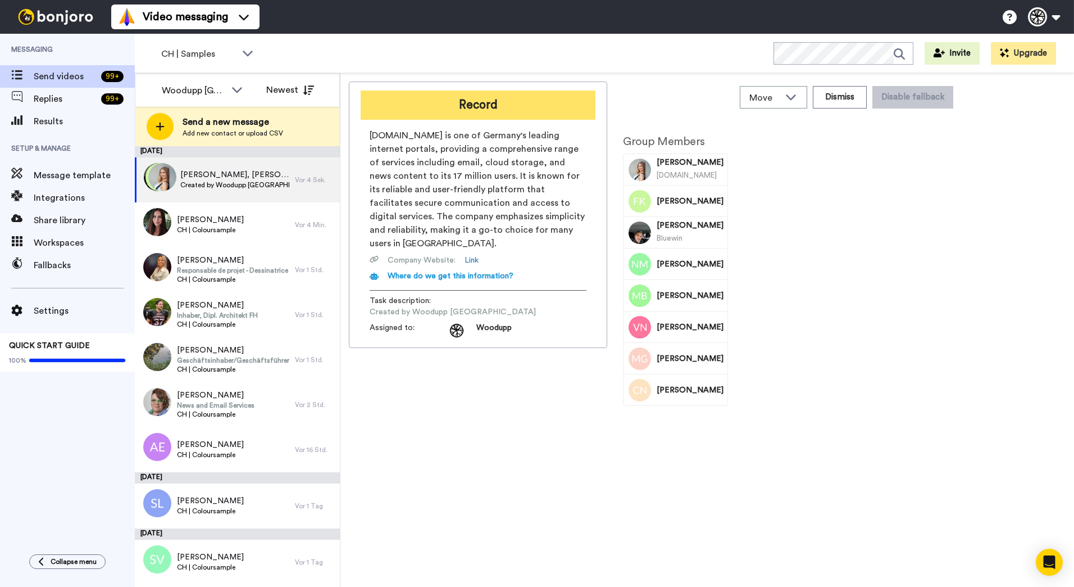
click at [475, 106] on button "Record" at bounding box center [478, 104] width 235 height 29
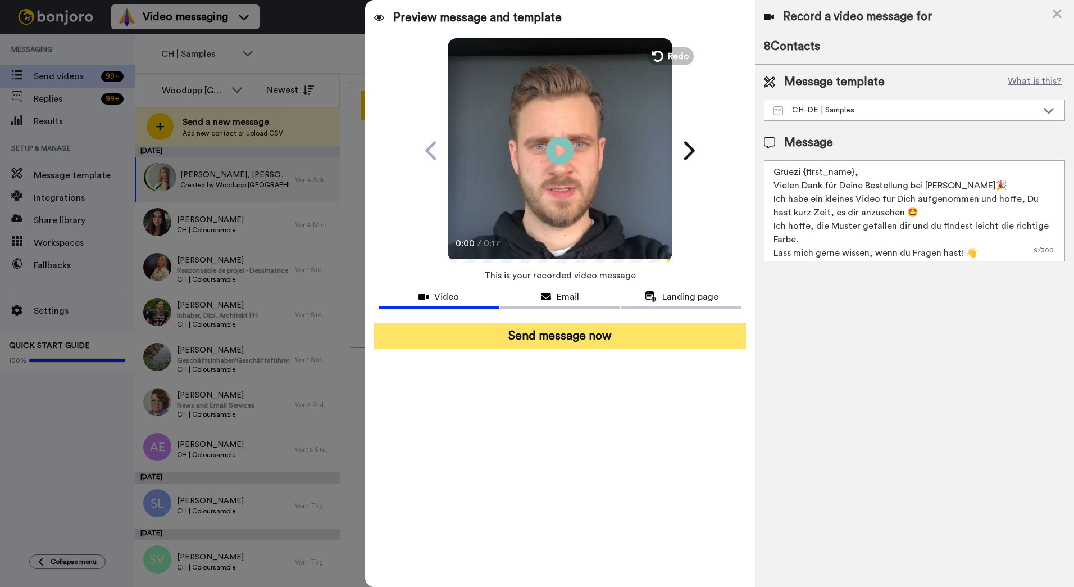
click at [605, 344] on button "Send message now" at bounding box center [560, 336] width 372 height 26
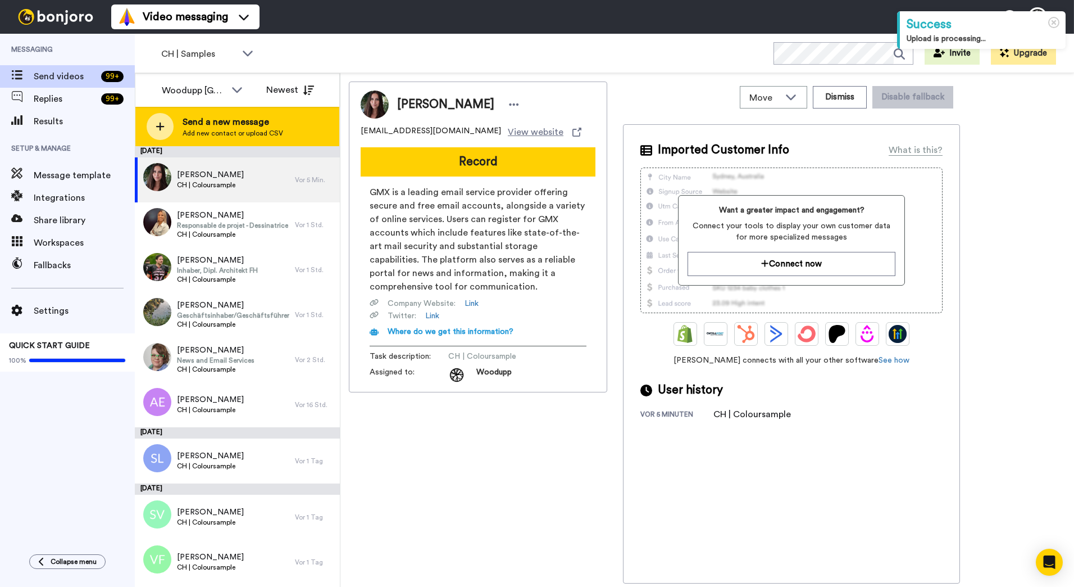
click at [270, 136] on span "Add new contact or upload CSV" at bounding box center [233, 133] width 101 height 9
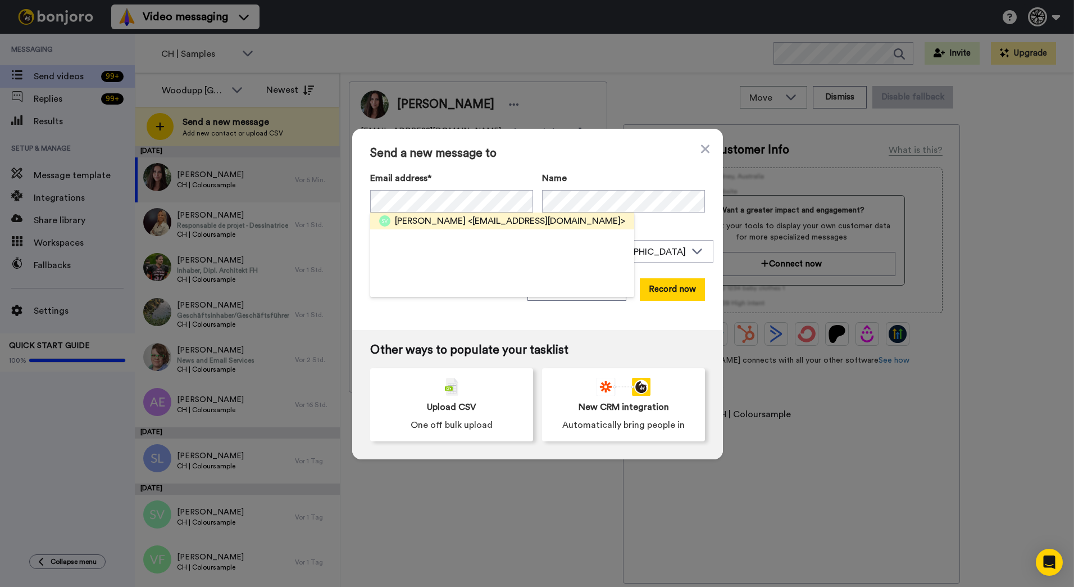
click at [468, 218] on span "<[EMAIL_ADDRESS][DOMAIN_NAME]>" at bounding box center [546, 220] width 157 height 13
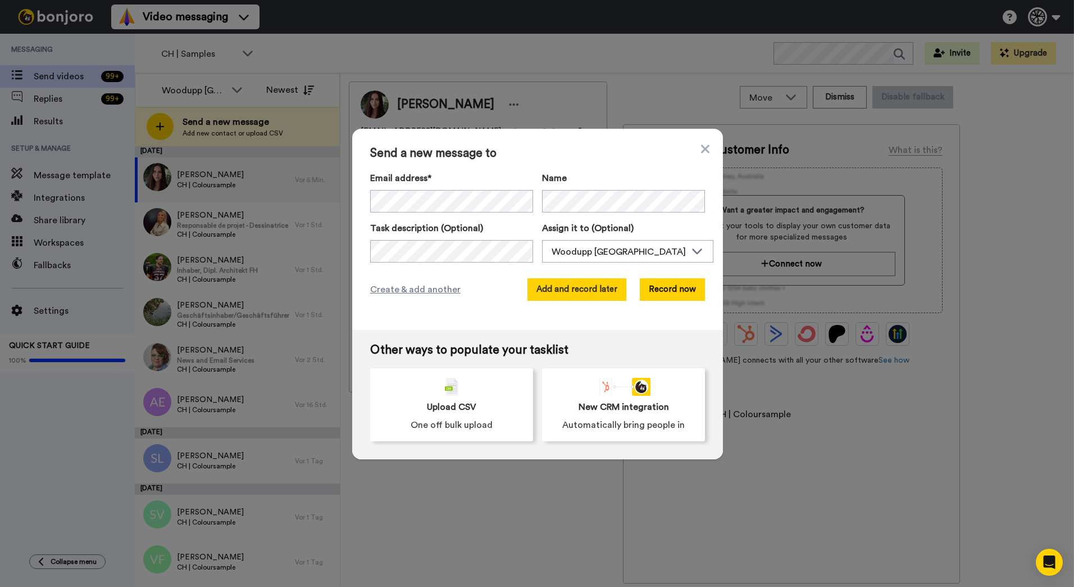
click at [576, 287] on button "Add and record later" at bounding box center [577, 289] width 99 height 22
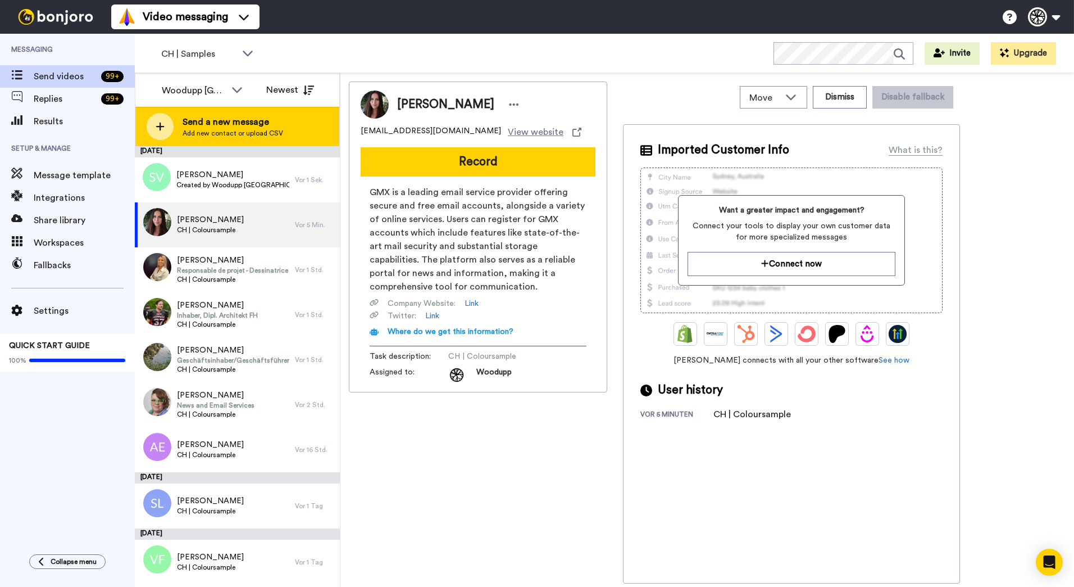
click at [276, 119] on span "Send a new message" at bounding box center [233, 121] width 101 height 13
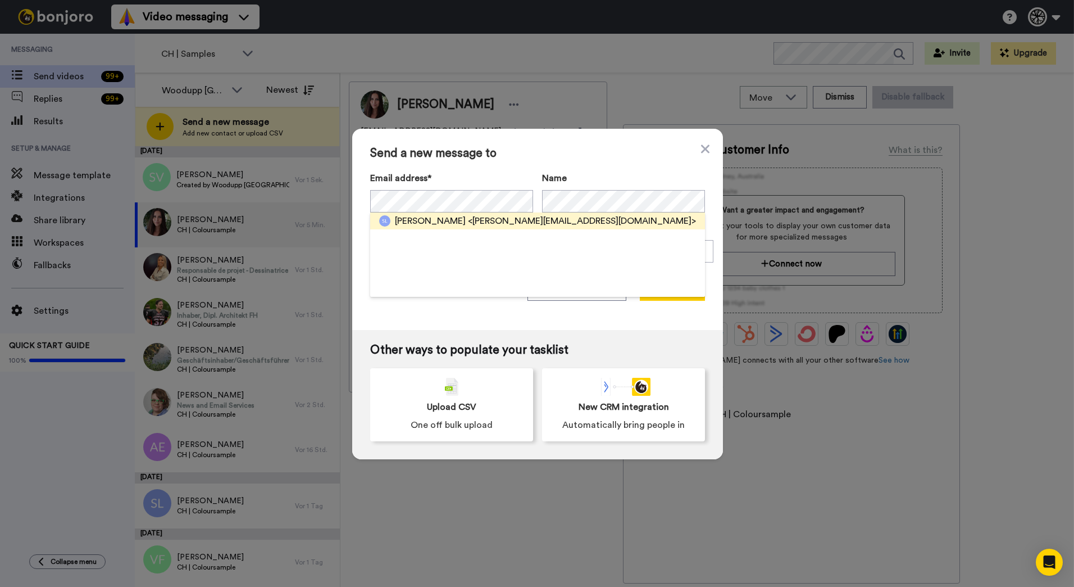
click at [481, 217] on span "<[PERSON_NAME][EMAIL_ADDRESS][DOMAIN_NAME]>" at bounding box center [582, 220] width 228 height 13
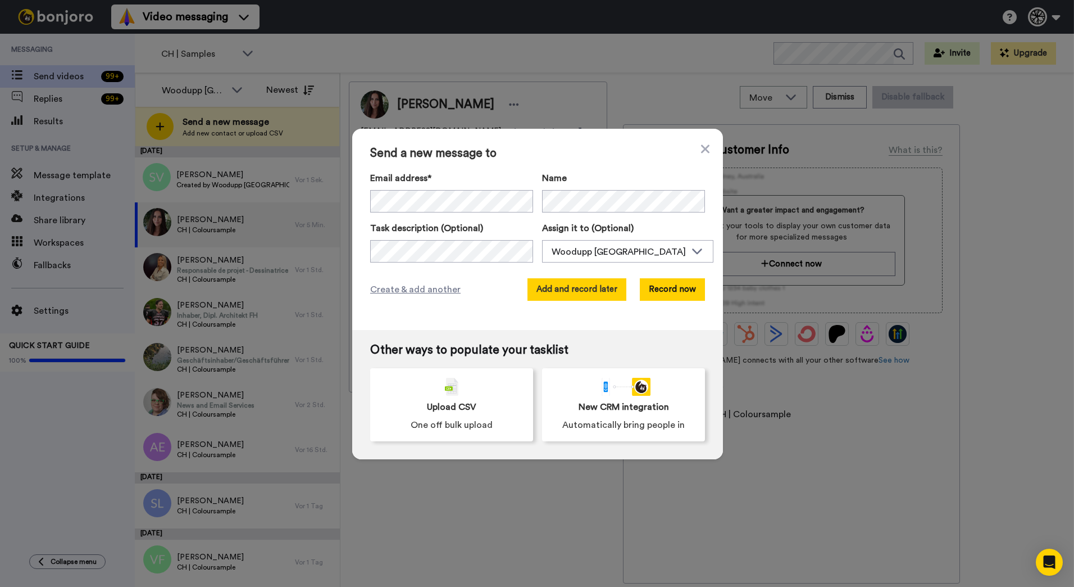
click at [556, 292] on button "Add and record later" at bounding box center [577, 289] width 99 height 22
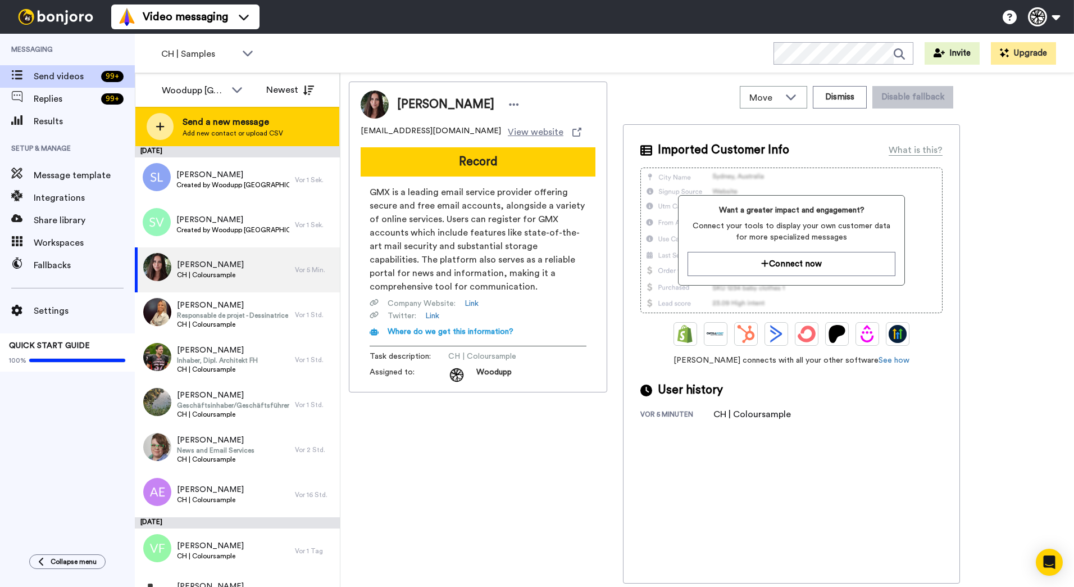
click at [270, 121] on span "Send a new message" at bounding box center [233, 121] width 101 height 13
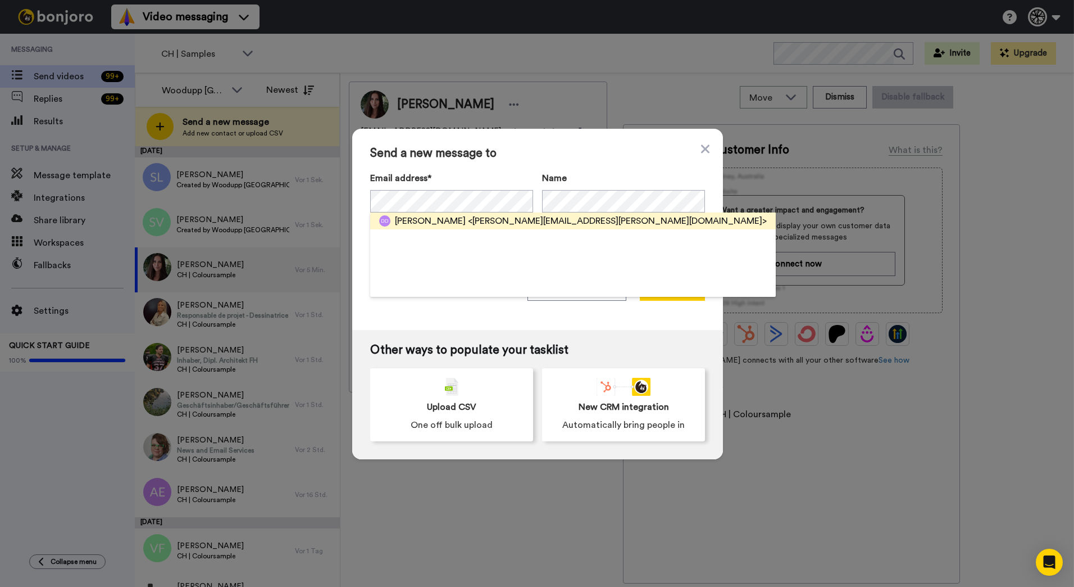
click at [429, 215] on span "[PERSON_NAME]" at bounding box center [430, 220] width 71 height 13
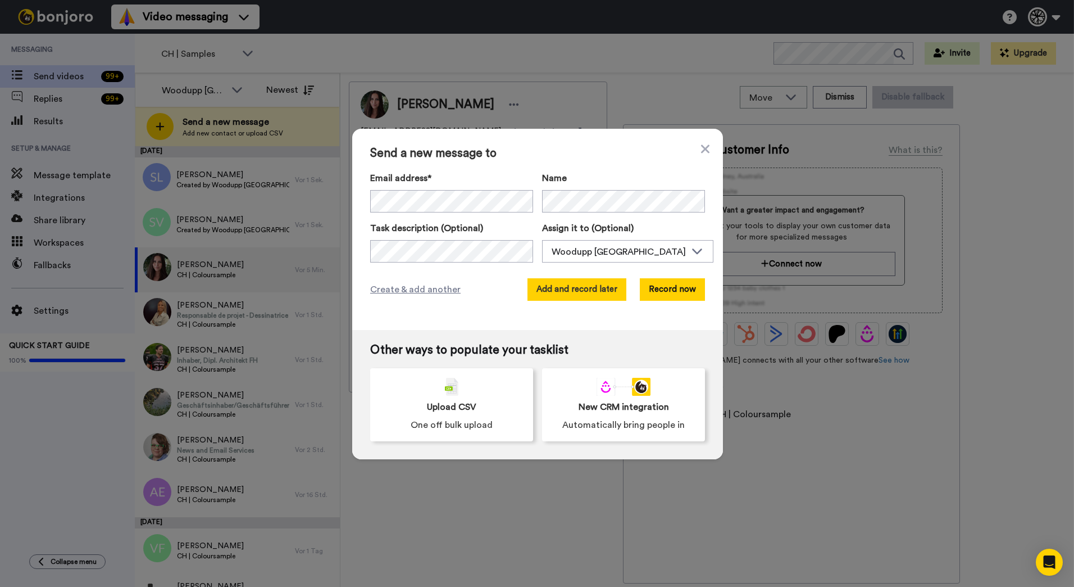
click at [553, 286] on button "Add and record later" at bounding box center [577, 289] width 99 height 22
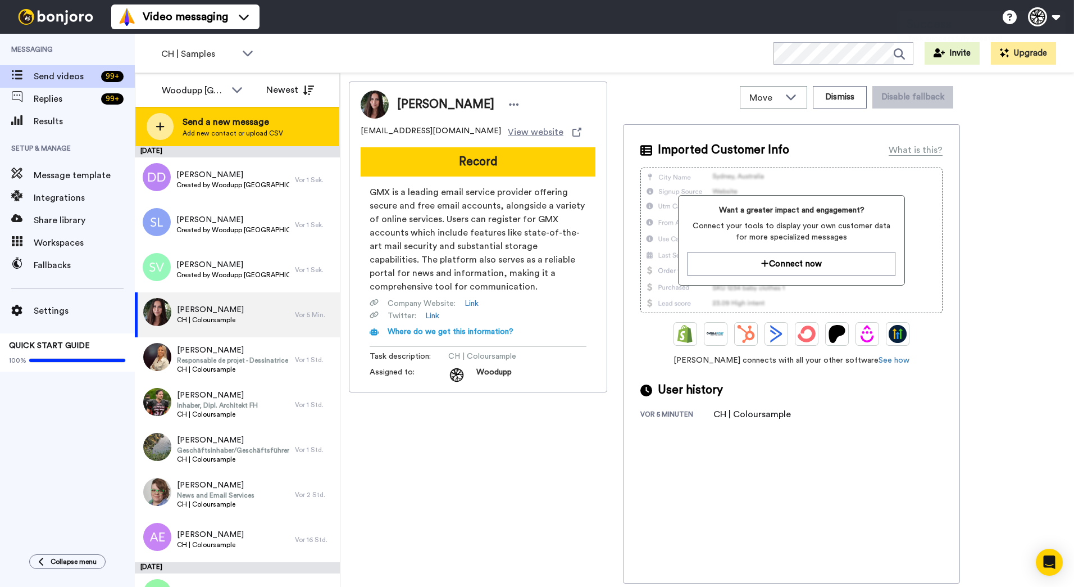
click at [270, 143] on div "Send a new message Add new contact or upload CSV" at bounding box center [237, 126] width 204 height 39
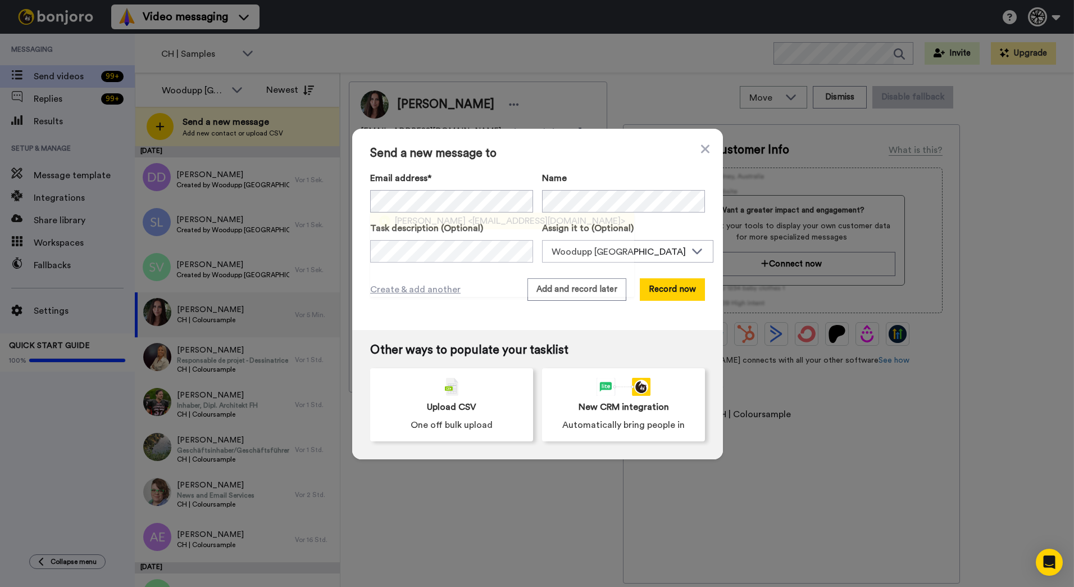
click at [468, 217] on span "<[EMAIL_ADDRESS][DOMAIN_NAME]>" at bounding box center [546, 220] width 157 height 13
click at [568, 294] on button "Add and record later" at bounding box center [577, 289] width 99 height 22
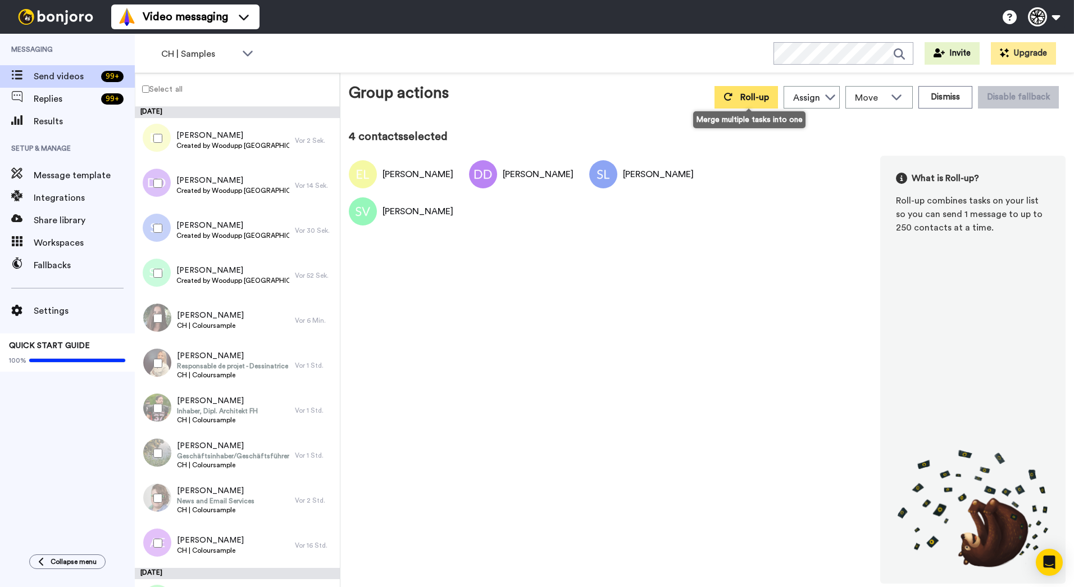
click at [733, 105] on button "Roll-up" at bounding box center [746, 97] width 63 height 22
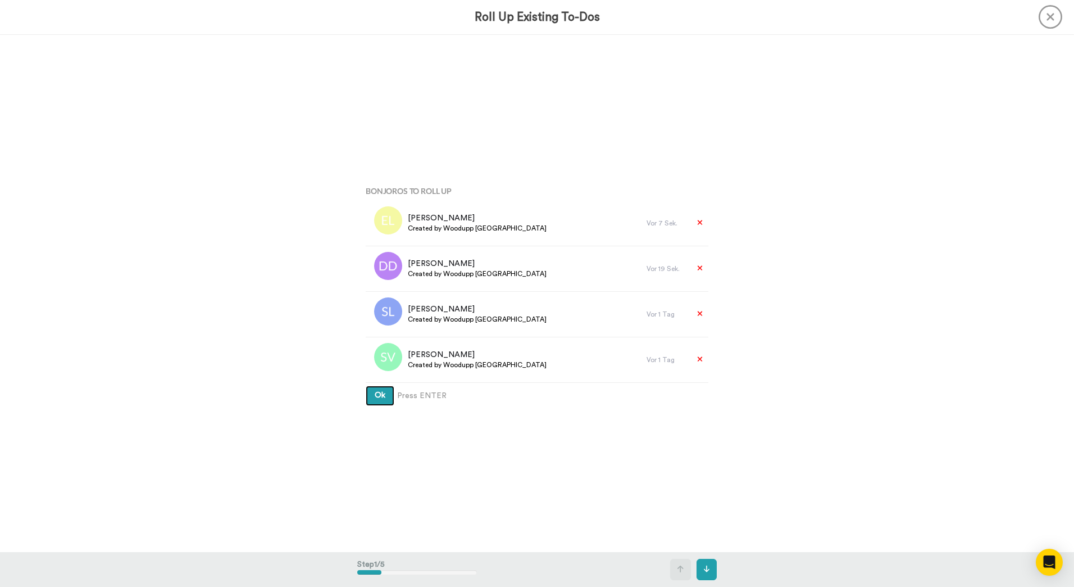
click at [366, 385] on button "Ok" at bounding box center [380, 395] width 29 height 20
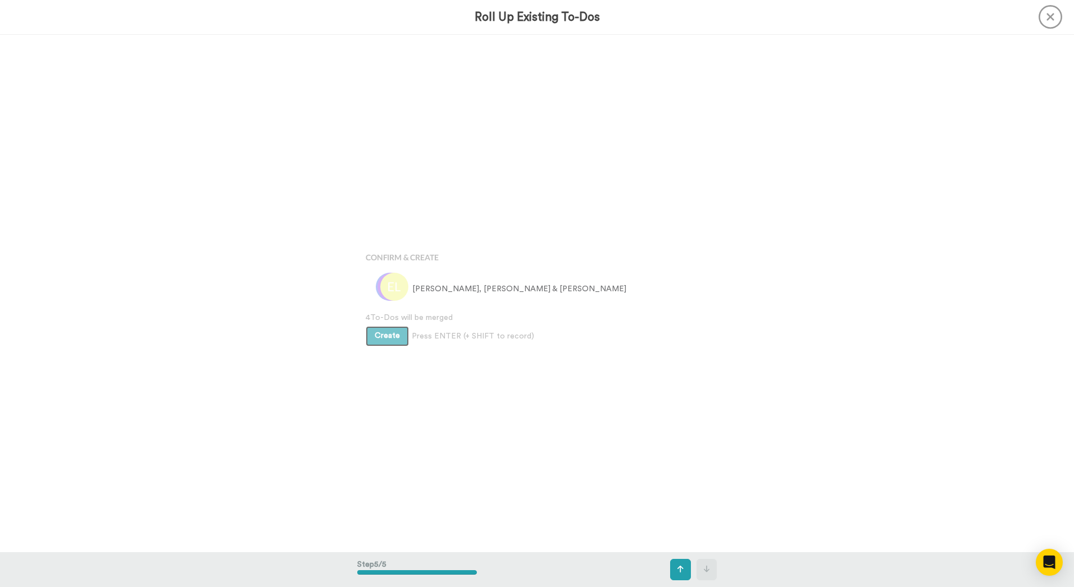
scroll to position [2069, 0]
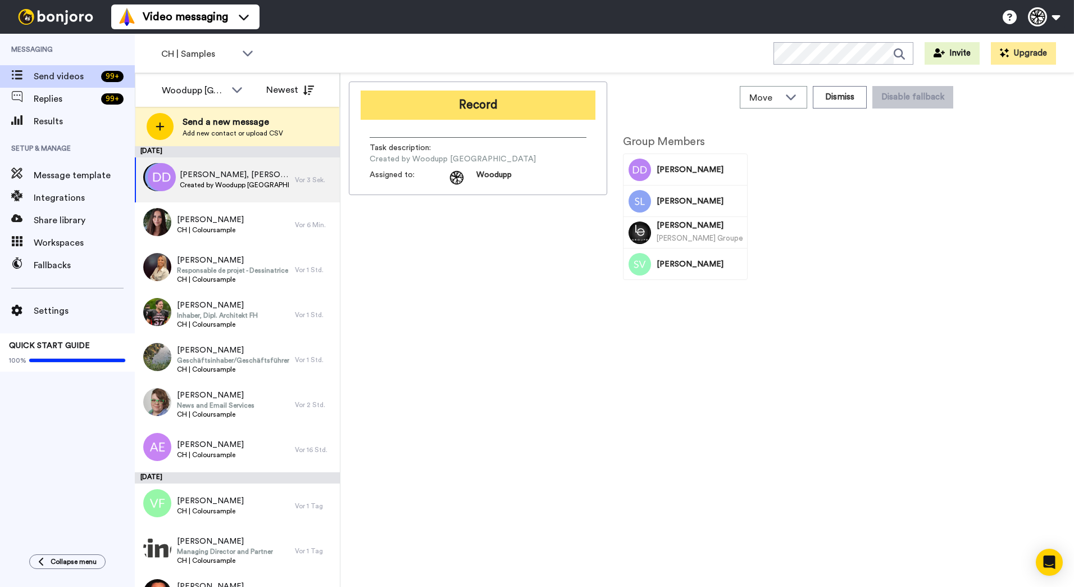
click at [519, 105] on button "Record" at bounding box center [478, 104] width 235 height 29
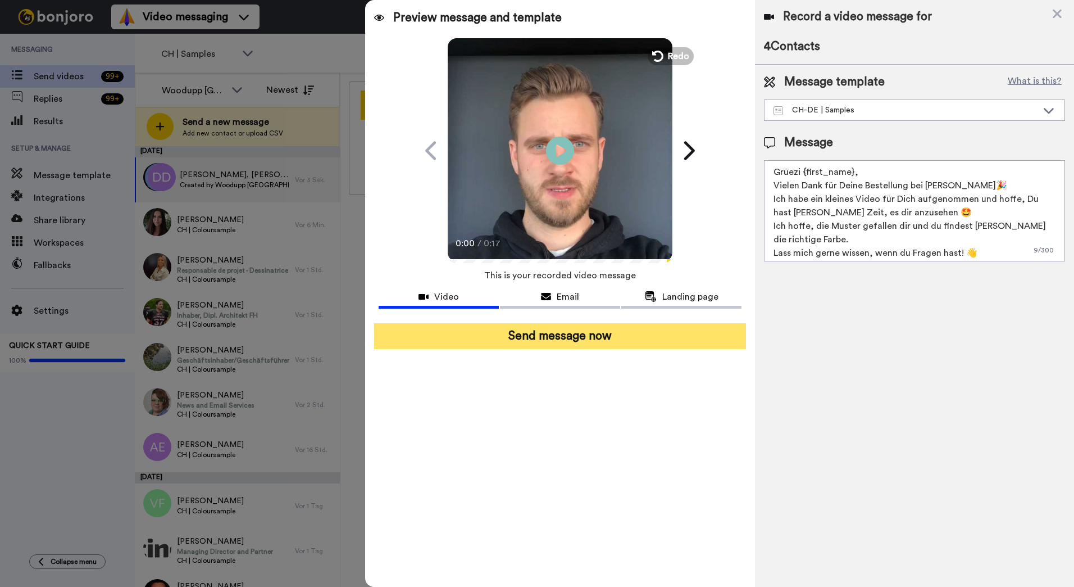
click at [650, 347] on button "Send message now" at bounding box center [560, 336] width 372 height 26
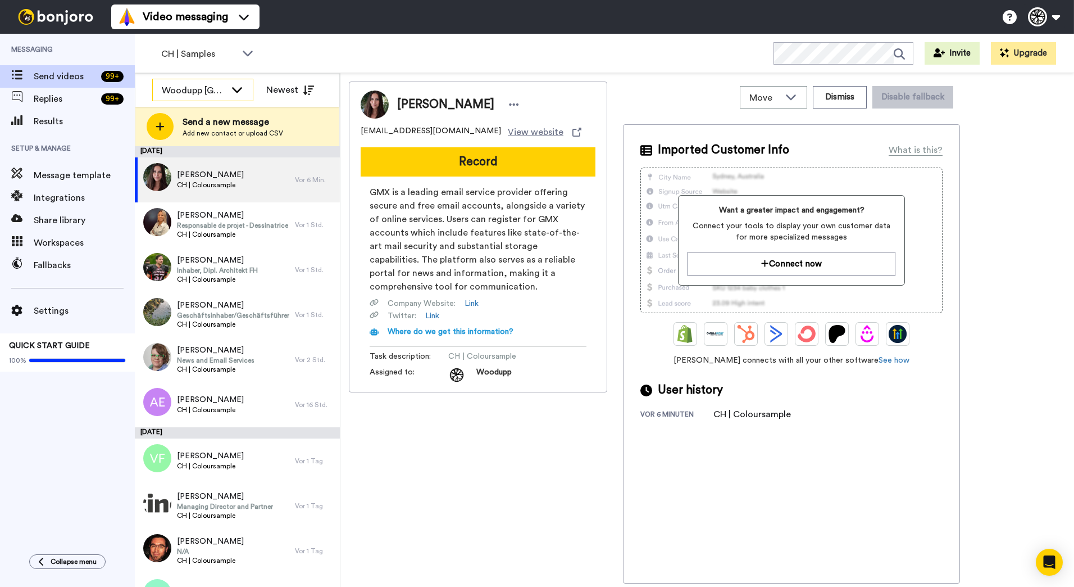
click at [224, 89] on div "Woodupp [GEOGRAPHIC_DATA]" at bounding box center [194, 90] width 64 height 13
click at [239, 85] on icon at bounding box center [236, 89] width 13 height 11
click at [248, 56] on icon at bounding box center [247, 52] width 13 height 11
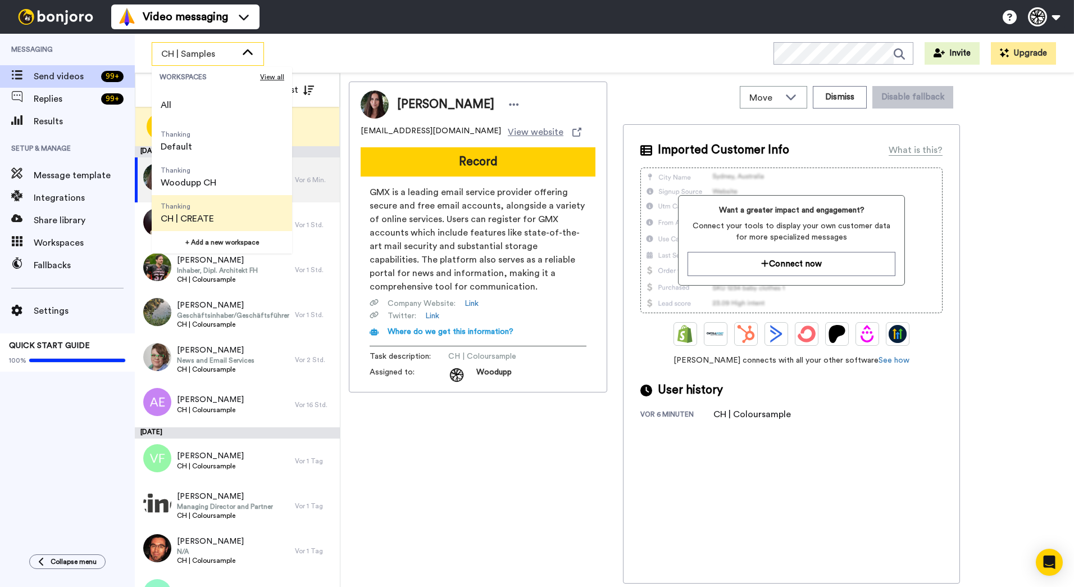
scroll to position [36, 0]
click at [231, 176] on li "Thanking CH | CREATE" at bounding box center [222, 177] width 140 height 36
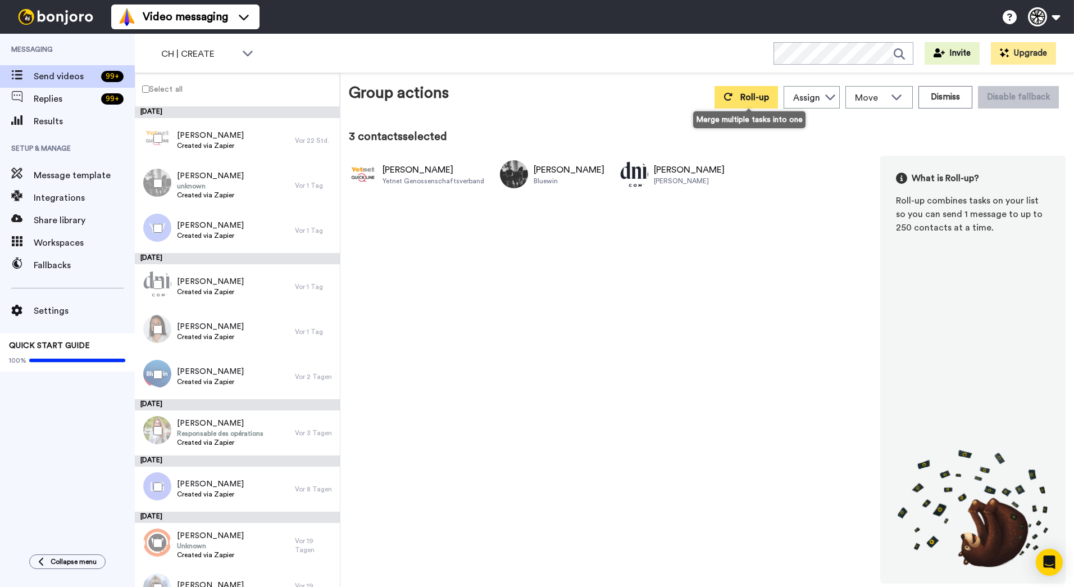
click at [729, 92] on icon at bounding box center [728, 96] width 9 height 9
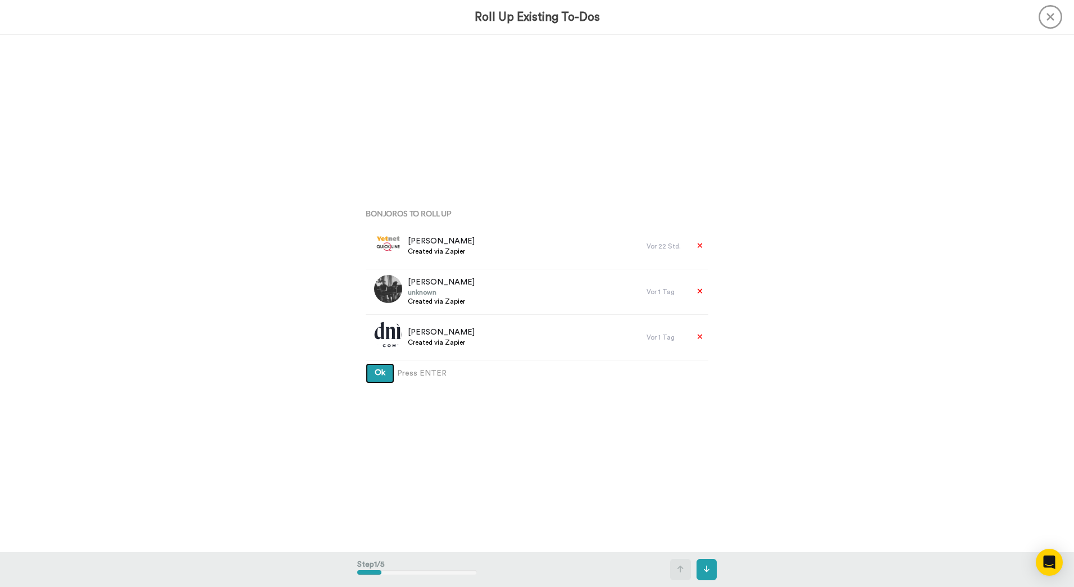
click at [366, 363] on button "Ok" at bounding box center [380, 373] width 29 height 20
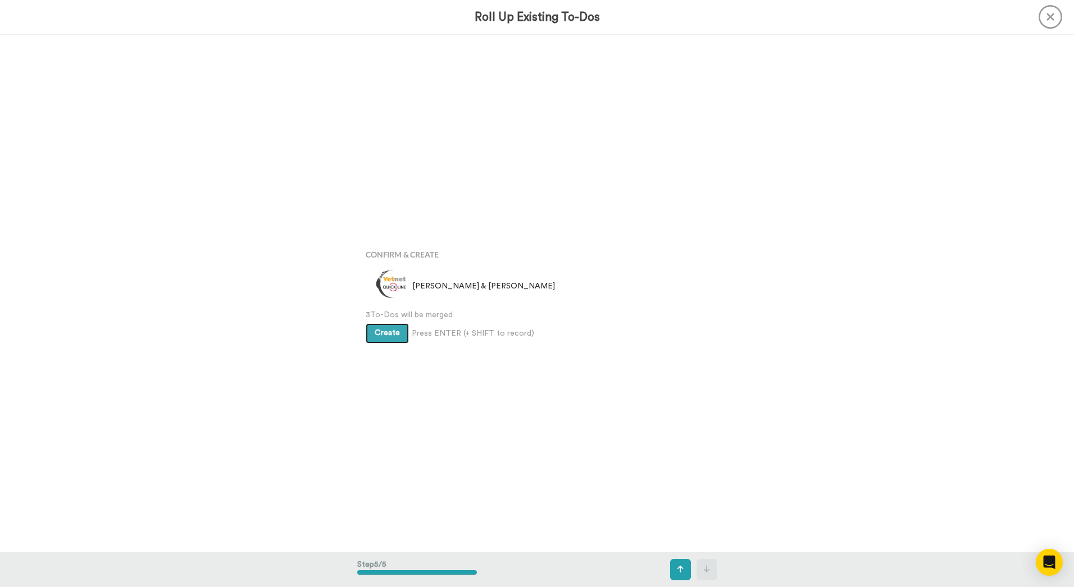
scroll to position [2069, 0]
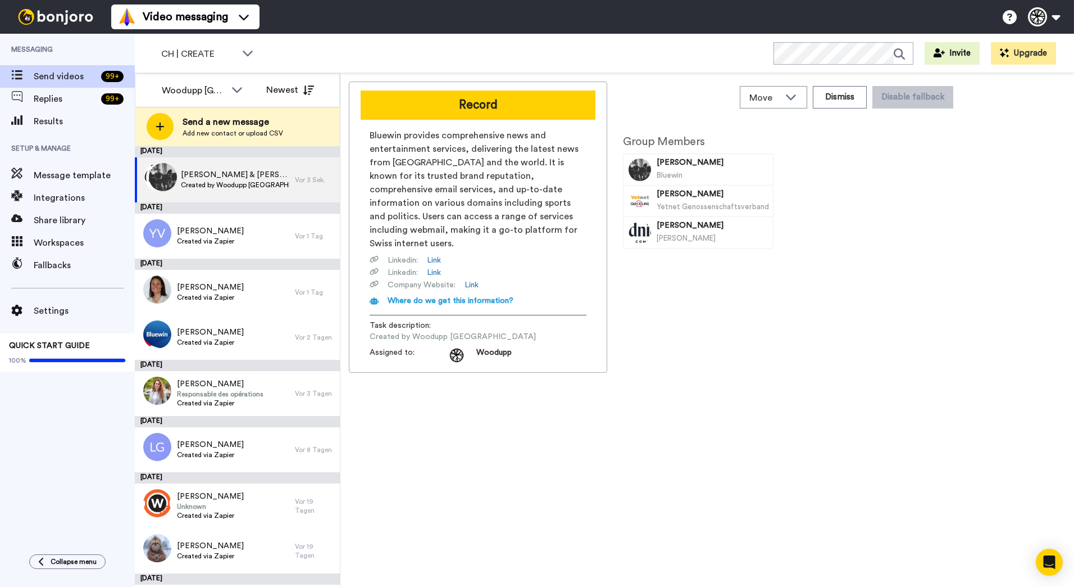
click at [462, 92] on button "Record" at bounding box center [478, 104] width 235 height 29
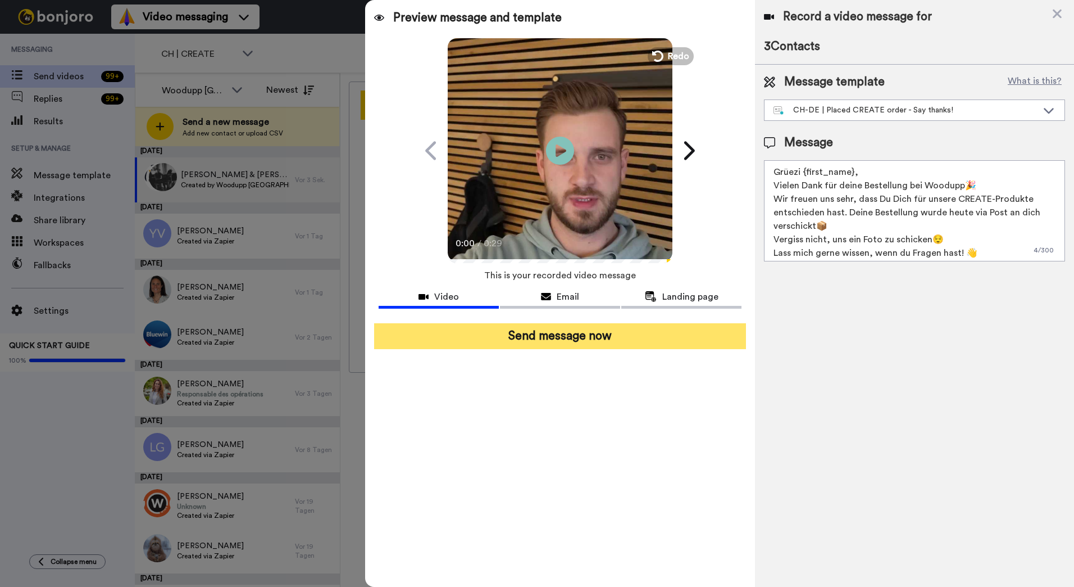
click at [642, 340] on button "Send message now" at bounding box center [560, 336] width 372 height 26
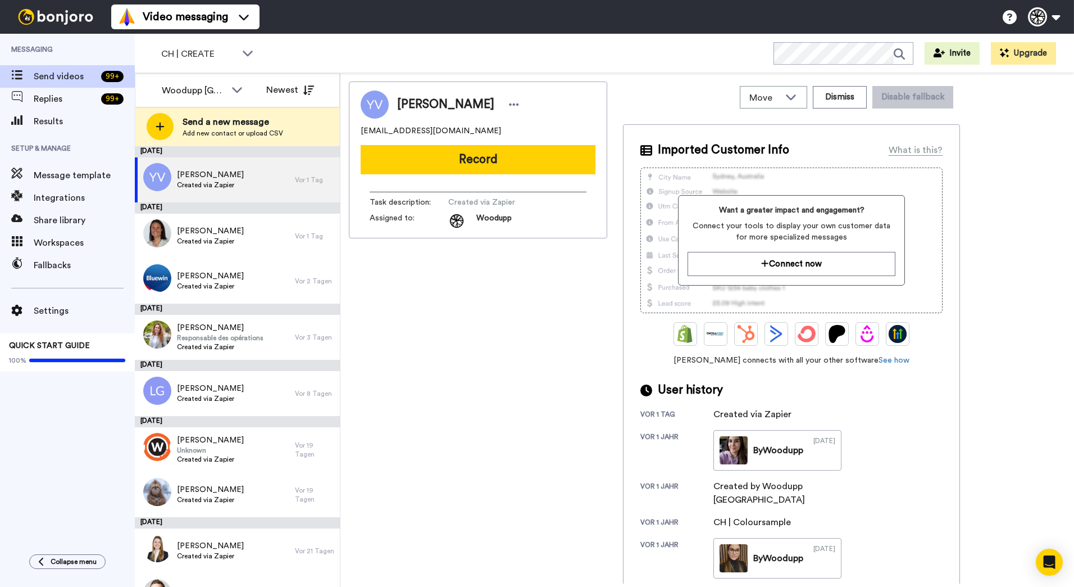
click at [248, 123] on span "Send a new message" at bounding box center [233, 121] width 101 height 13
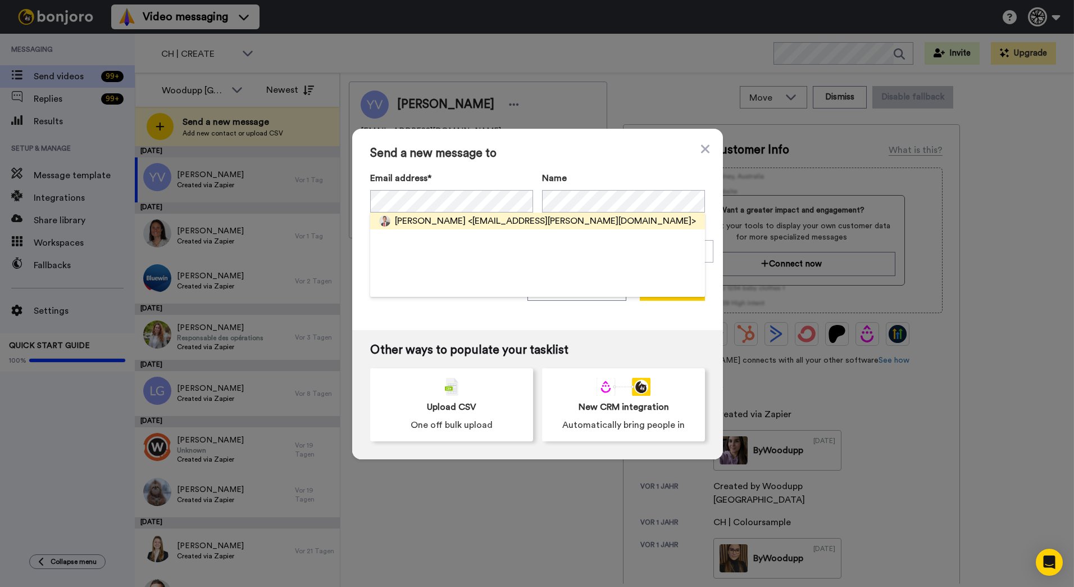
click at [484, 214] on div "[PERSON_NAME] <[EMAIL_ADDRESS][PERSON_NAME][DOMAIN_NAME]>" at bounding box center [537, 220] width 335 height 17
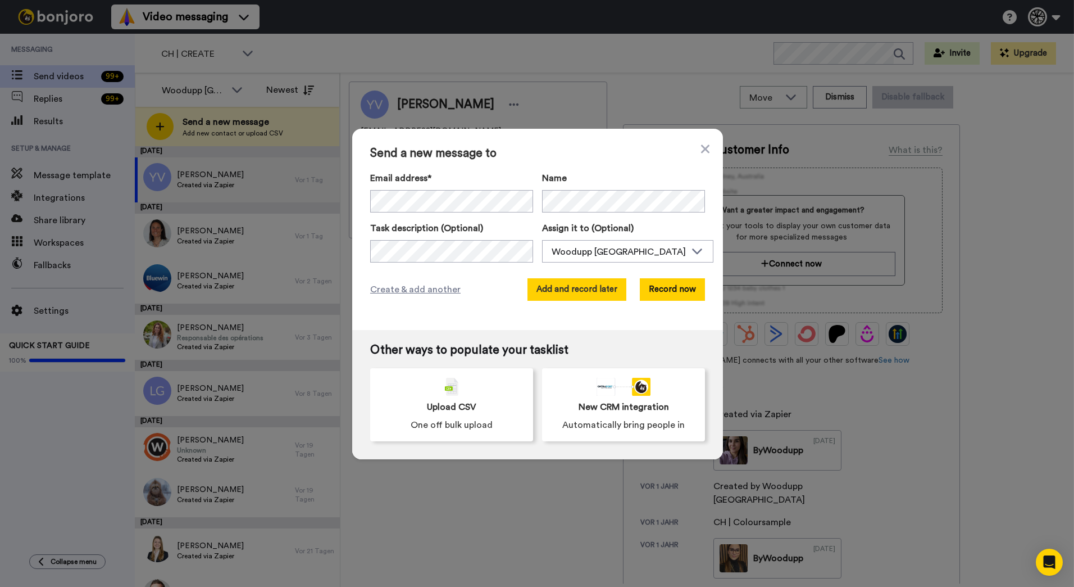
click at [596, 289] on button "Add and record later" at bounding box center [577, 289] width 99 height 22
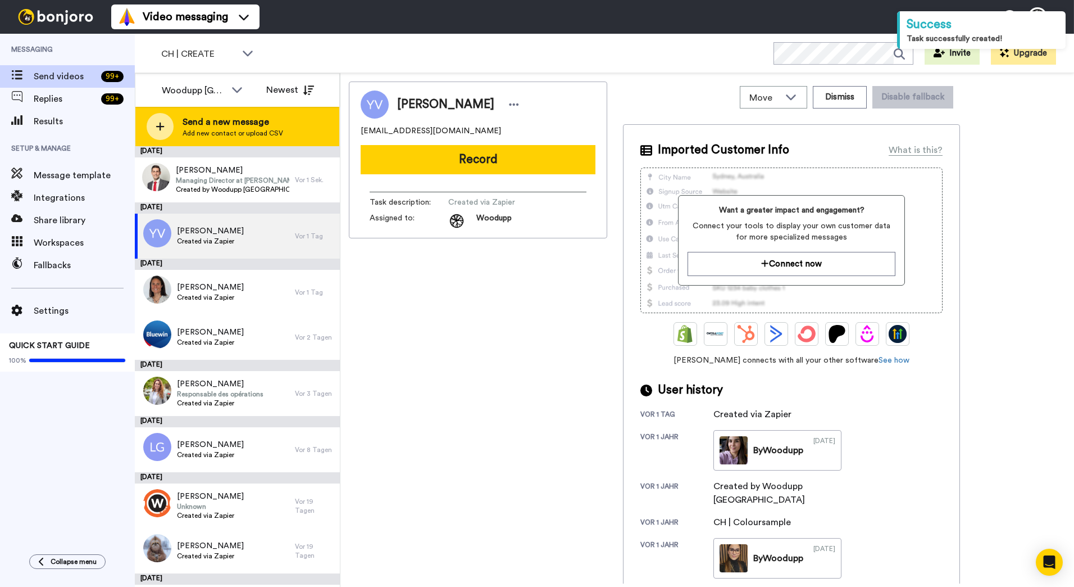
click at [278, 145] on div "Send a new message Add new contact or upload CSV" at bounding box center [237, 126] width 204 height 39
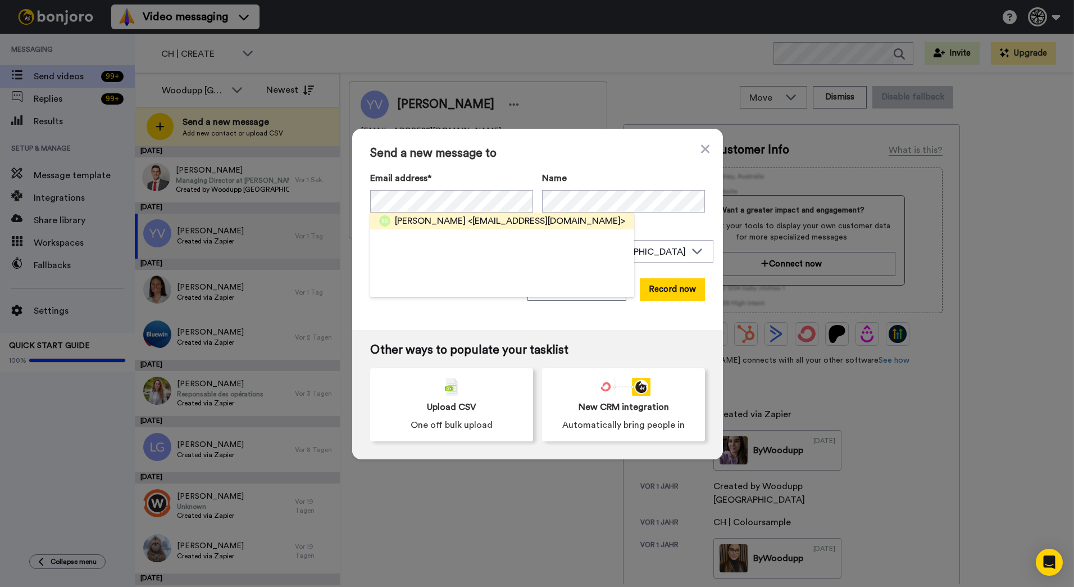
click at [491, 223] on span "<[EMAIL_ADDRESS][DOMAIN_NAME]>" at bounding box center [546, 220] width 157 height 13
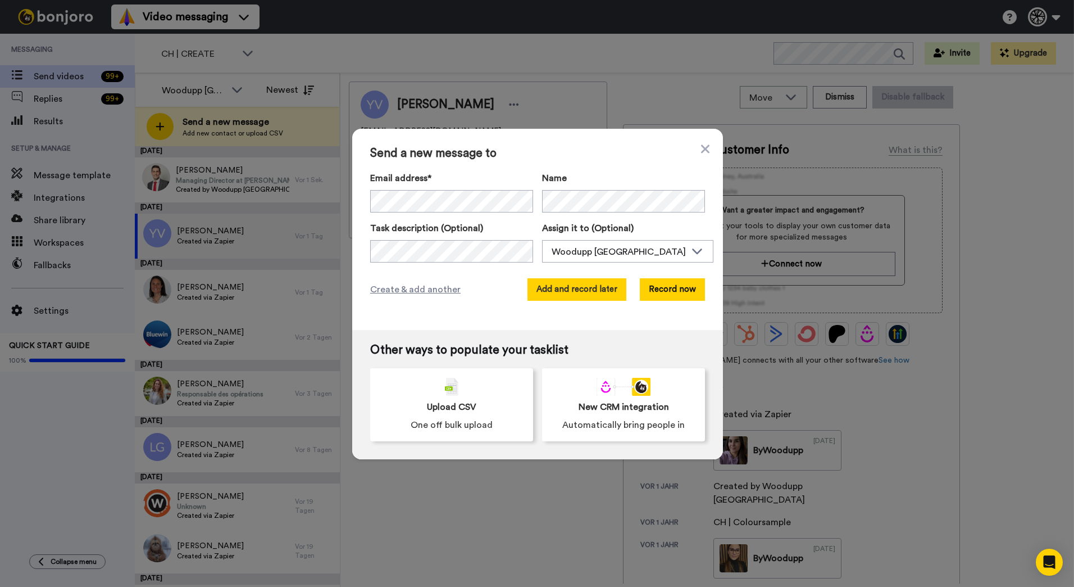
click at [589, 293] on button "Add and record later" at bounding box center [577, 289] width 99 height 22
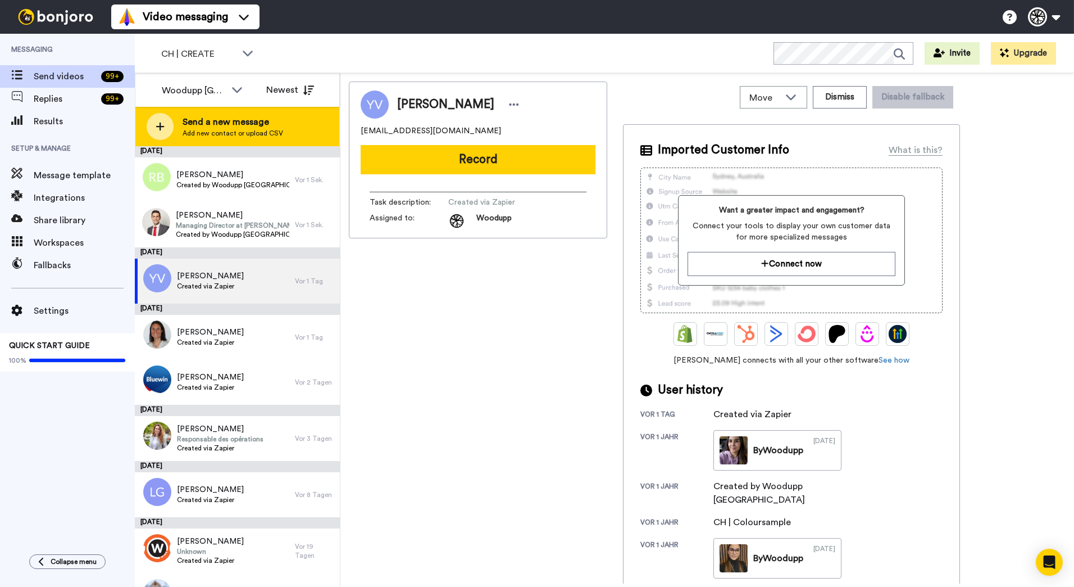
click at [236, 140] on div "Send a new message Add new contact or upload CSV" at bounding box center [237, 126] width 204 height 39
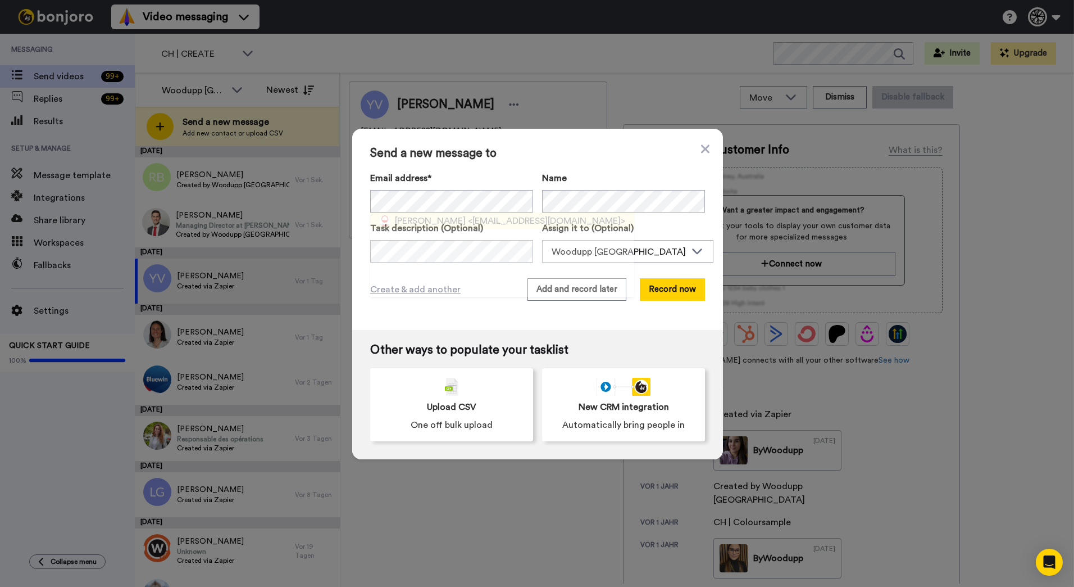
click at [407, 219] on span "[PERSON_NAME]" at bounding box center [430, 220] width 71 height 13
click at [580, 289] on button "Add and record later" at bounding box center [577, 289] width 99 height 22
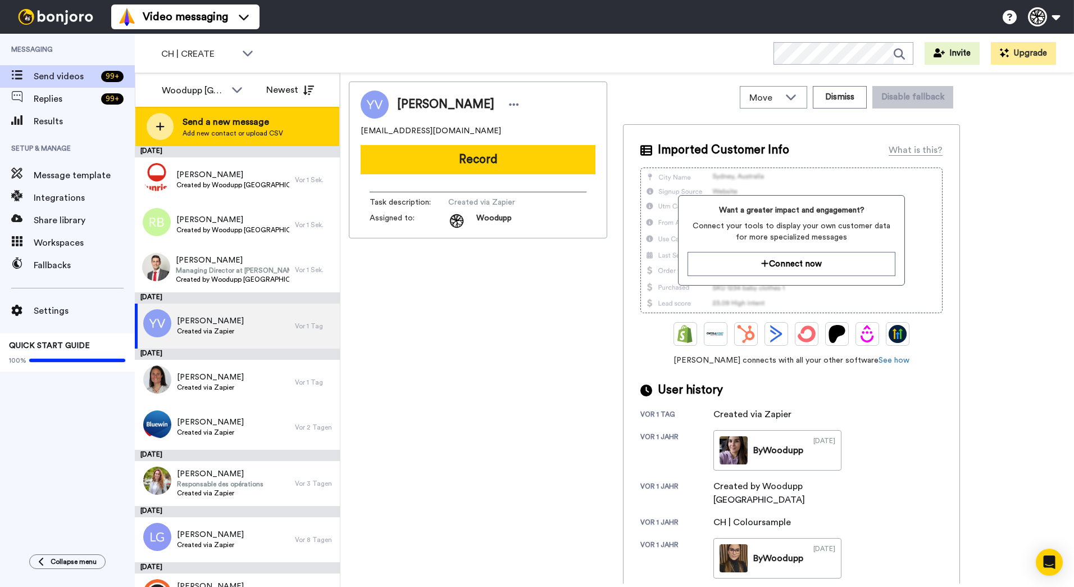
click at [288, 135] on div "Send a new message Add new contact or upload CSV" at bounding box center [237, 126] width 204 height 39
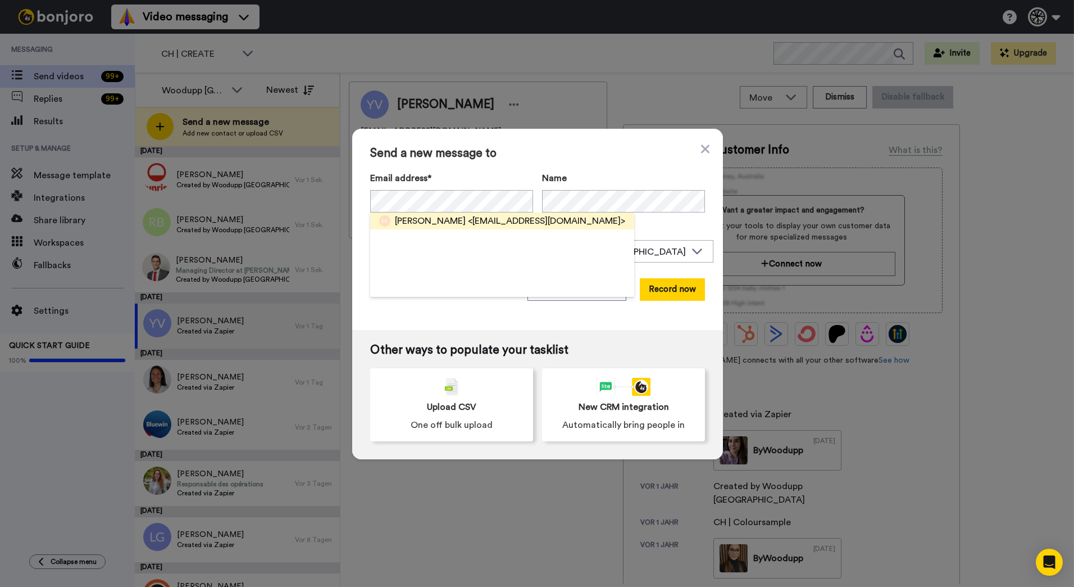
click at [468, 221] on span "<[EMAIL_ADDRESS][DOMAIN_NAME]>" at bounding box center [546, 220] width 157 height 13
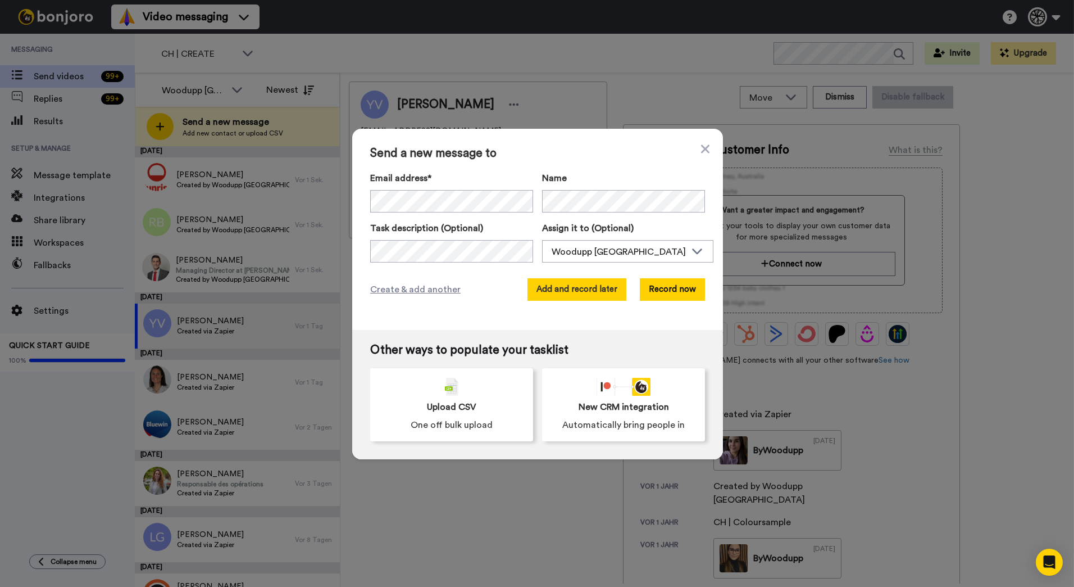
click at [543, 283] on button "Add and record later" at bounding box center [577, 289] width 99 height 22
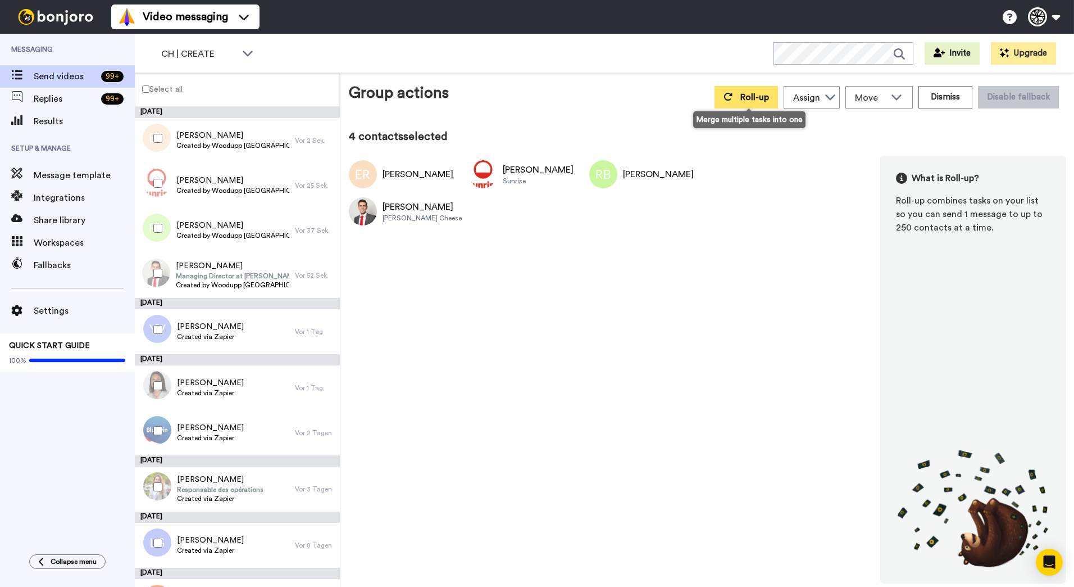
click at [755, 102] on button "Roll-up" at bounding box center [746, 97] width 63 height 22
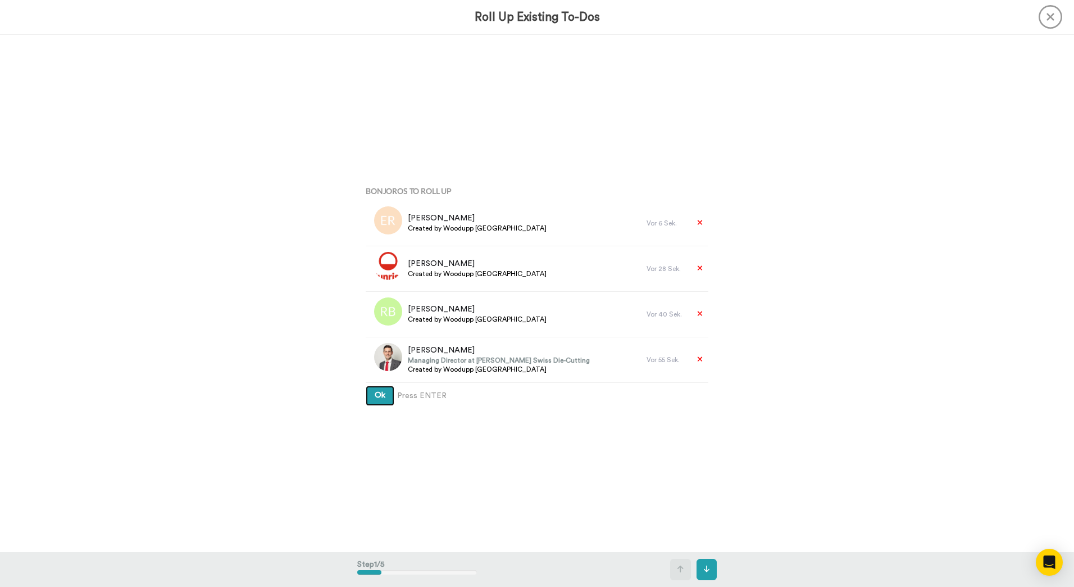
click at [366, 385] on button "Ok" at bounding box center [380, 395] width 29 height 20
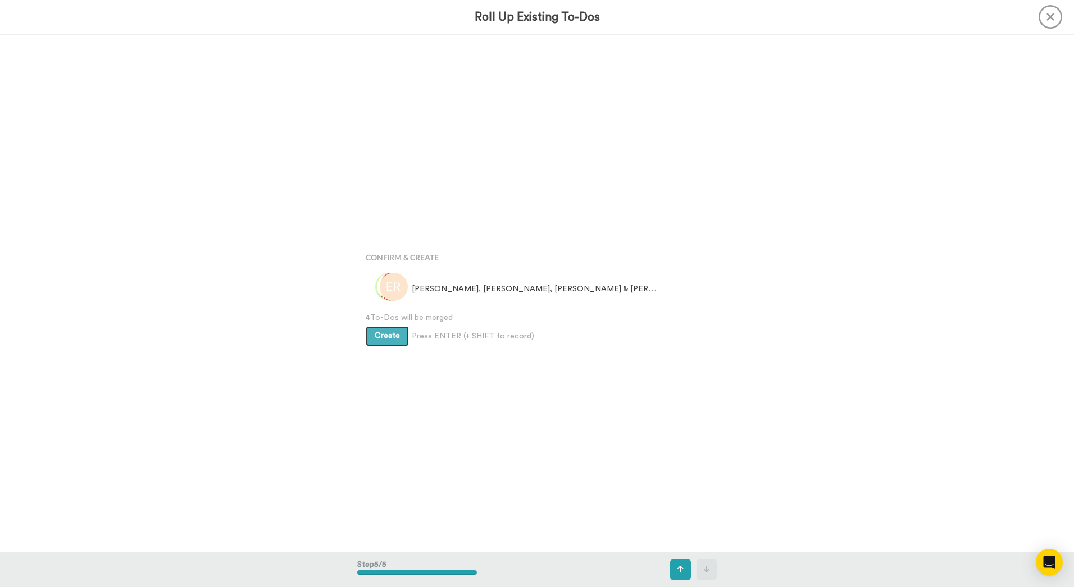
scroll to position [2069, 0]
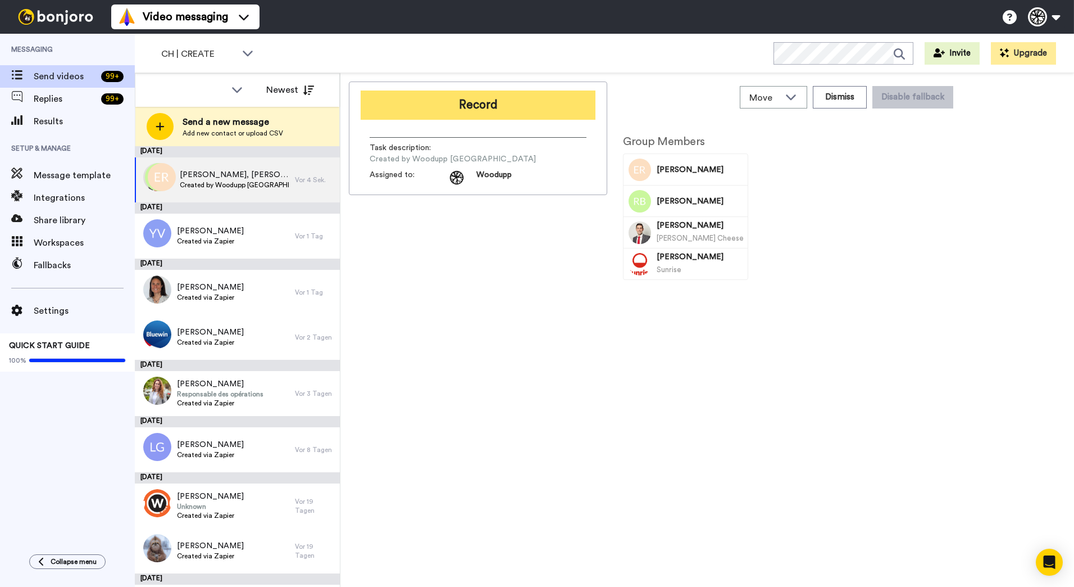
click at [534, 105] on button "Record" at bounding box center [478, 104] width 235 height 29
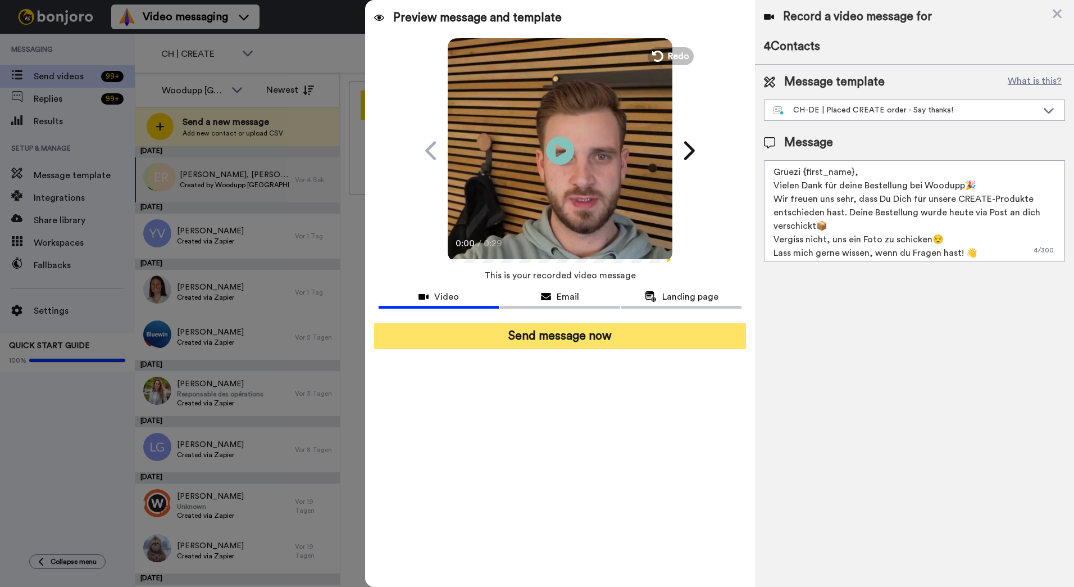
click at [619, 333] on button "Send message now" at bounding box center [560, 336] width 372 height 26
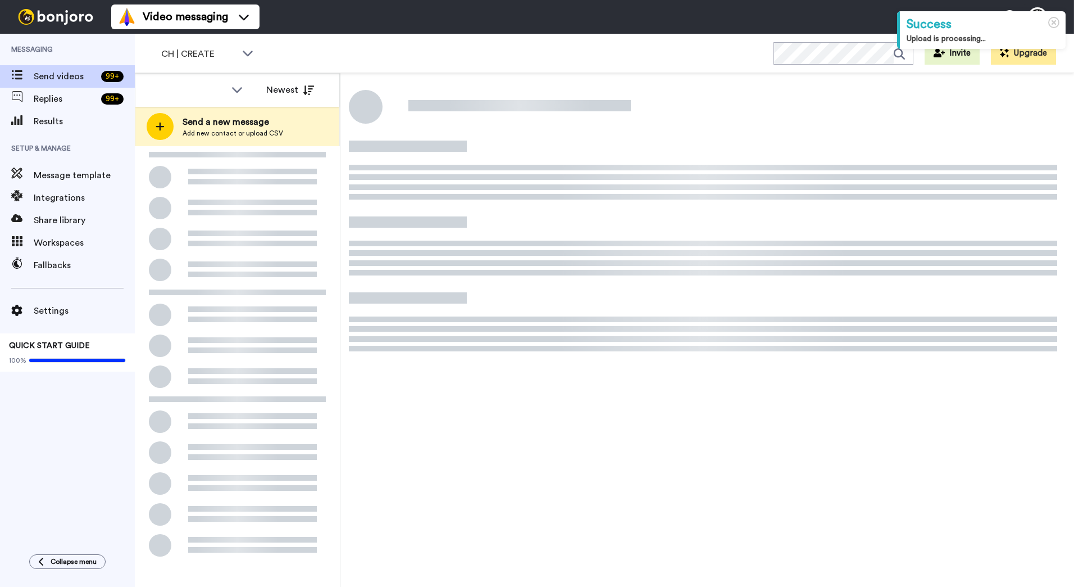
click at [260, 119] on span "Send a new message" at bounding box center [233, 121] width 101 height 13
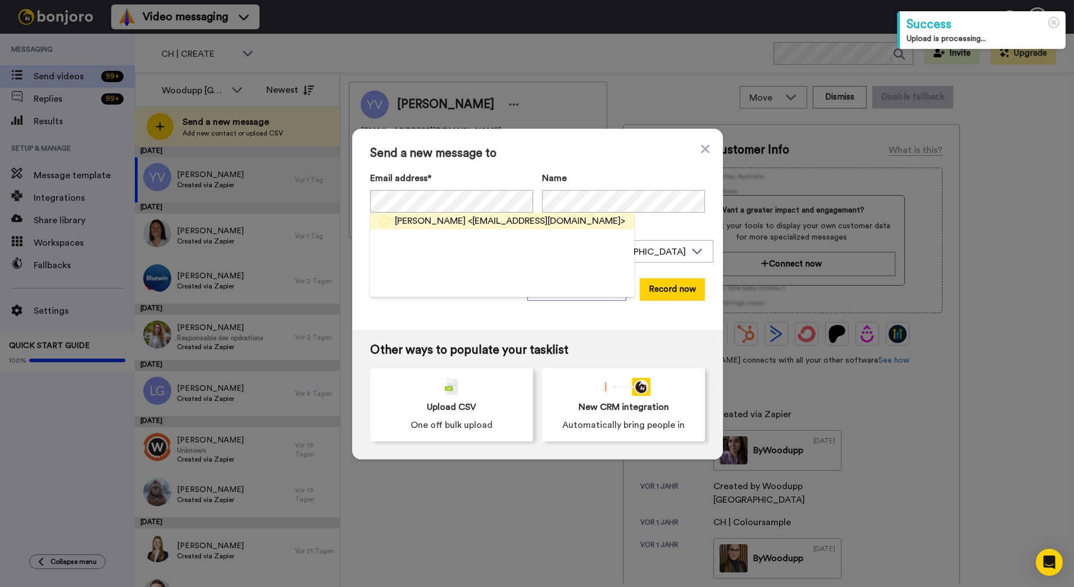
click at [492, 222] on span "<iva.rossy@gmail.com>" at bounding box center [546, 220] width 157 height 13
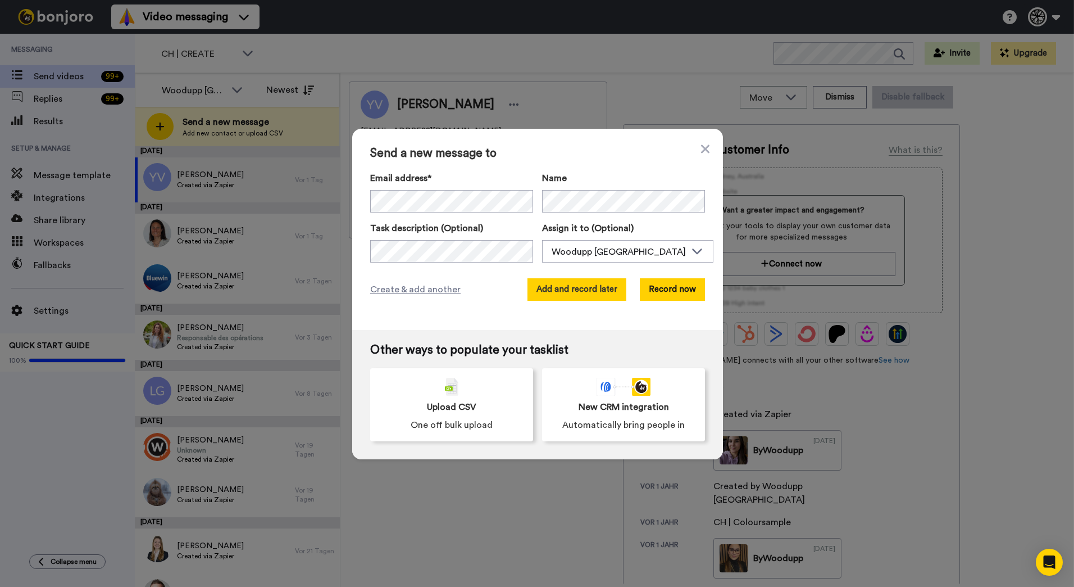
click at [560, 284] on button "Add and record later" at bounding box center [577, 289] width 99 height 22
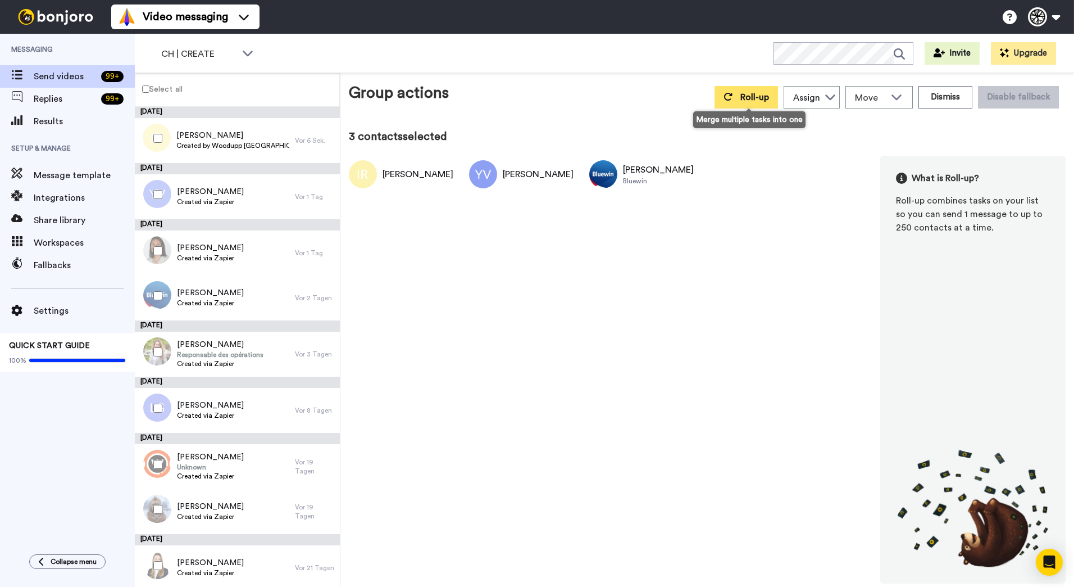
click at [723, 94] on button "Roll-up" at bounding box center [746, 97] width 63 height 22
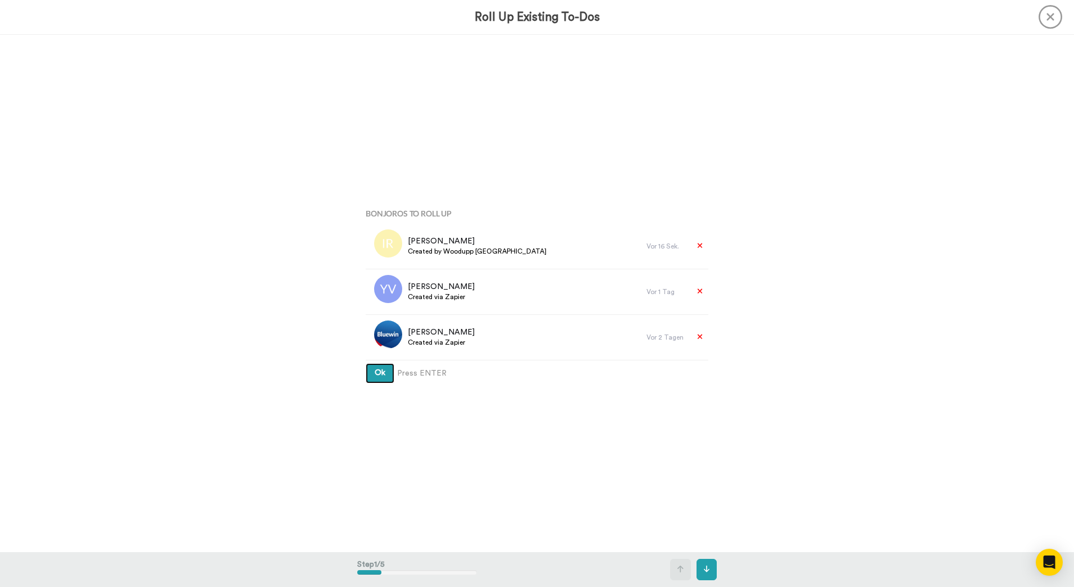
click at [366, 363] on button "Ok" at bounding box center [380, 373] width 29 height 20
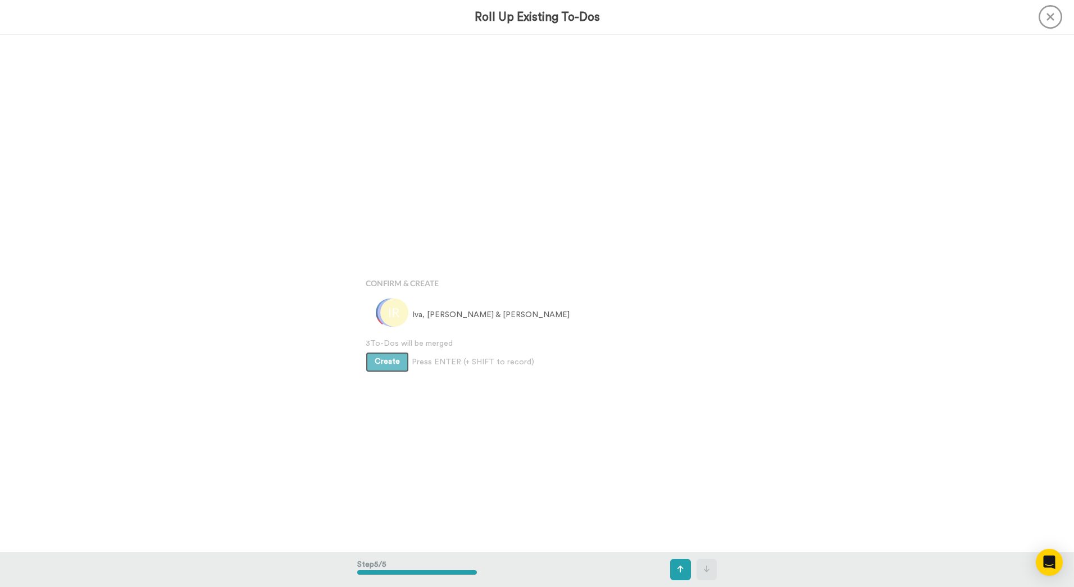
scroll to position [2069, 0]
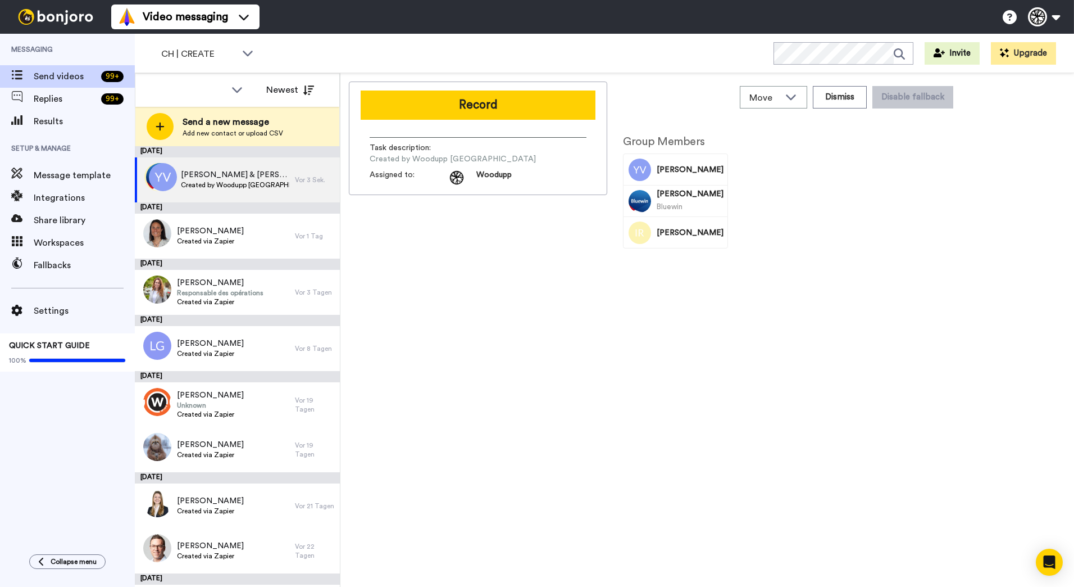
click at [442, 98] on button "Record" at bounding box center [478, 104] width 235 height 29
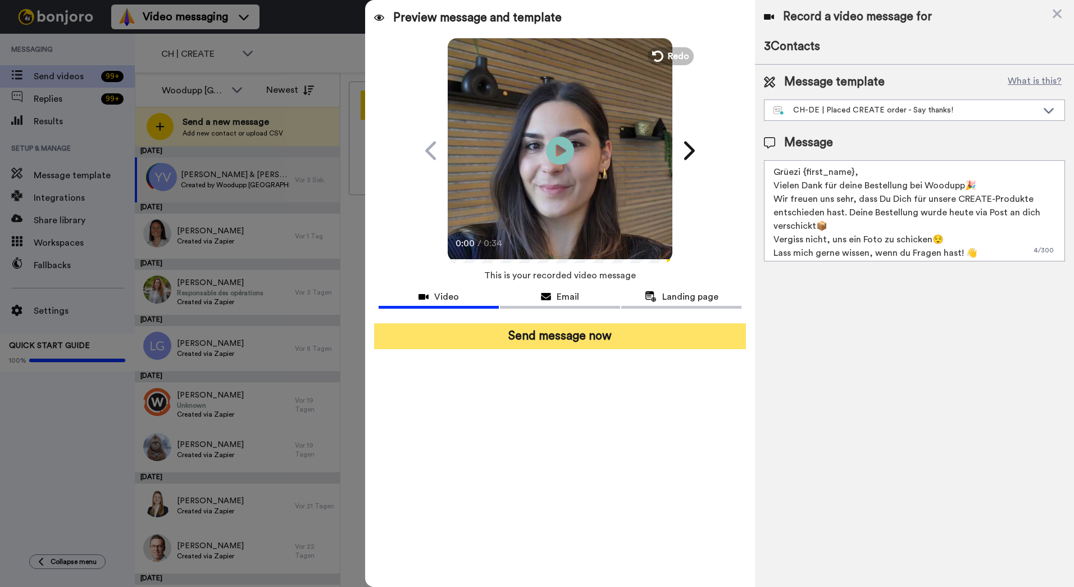
click at [607, 336] on button "Send message now" at bounding box center [560, 336] width 372 height 26
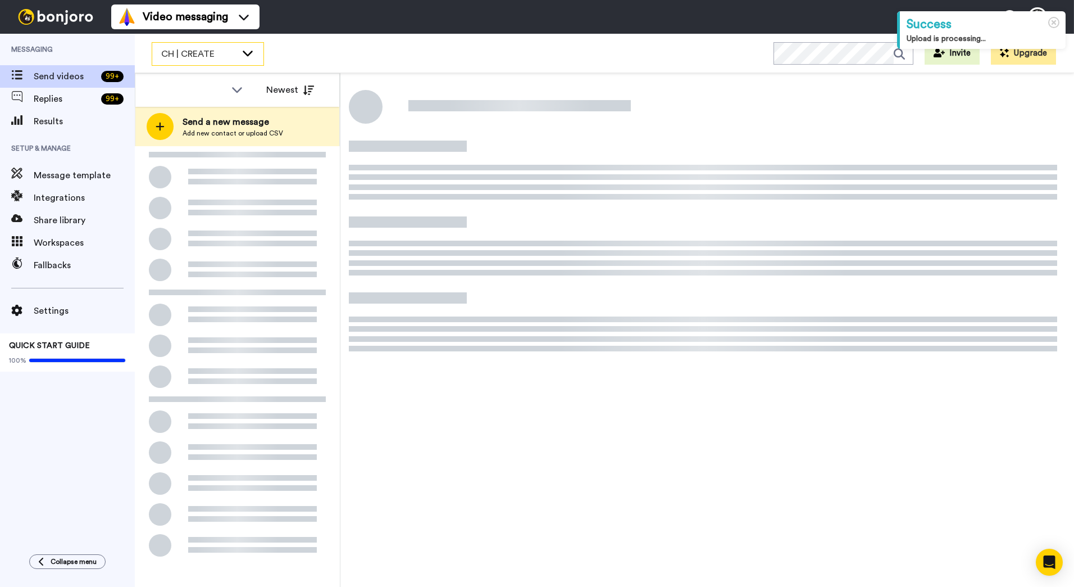
click at [237, 54] on div "CH | CREATE" at bounding box center [207, 54] width 111 height 22
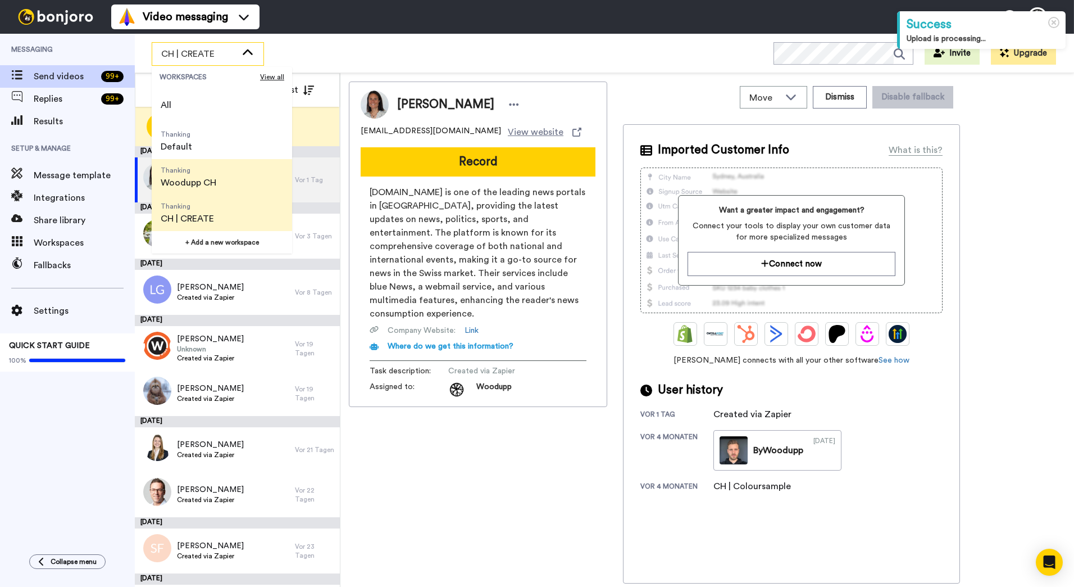
click at [230, 187] on li "Thanking Woodupp CH" at bounding box center [222, 177] width 140 height 36
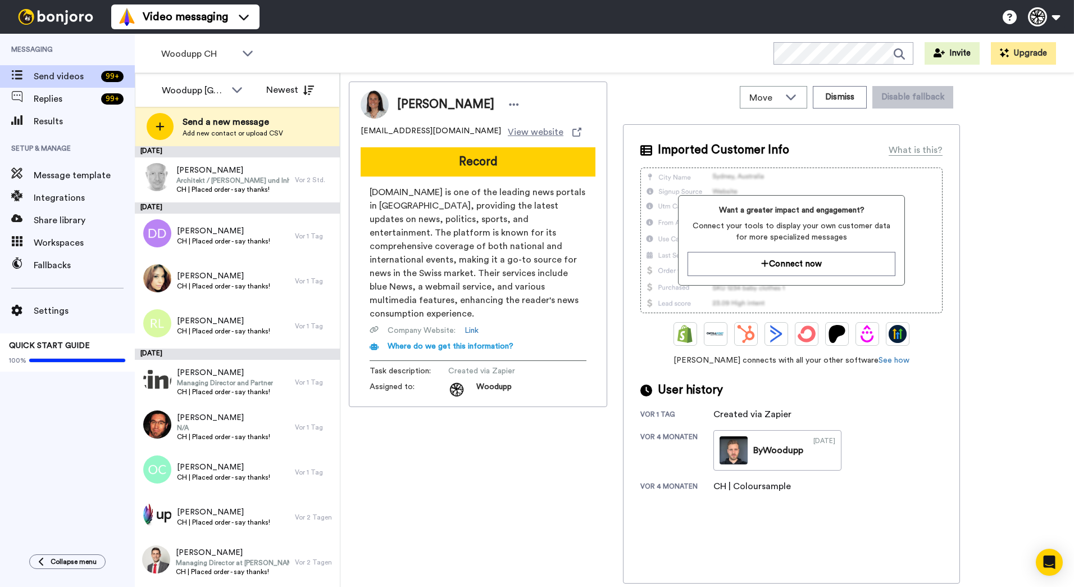
scroll to position [292, 0]
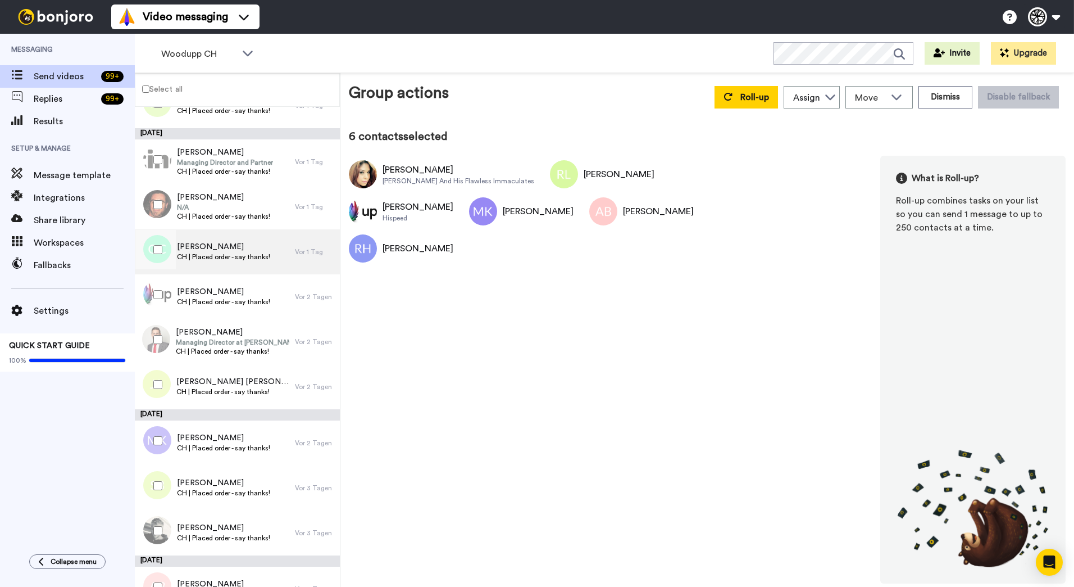
scroll to position [181, 0]
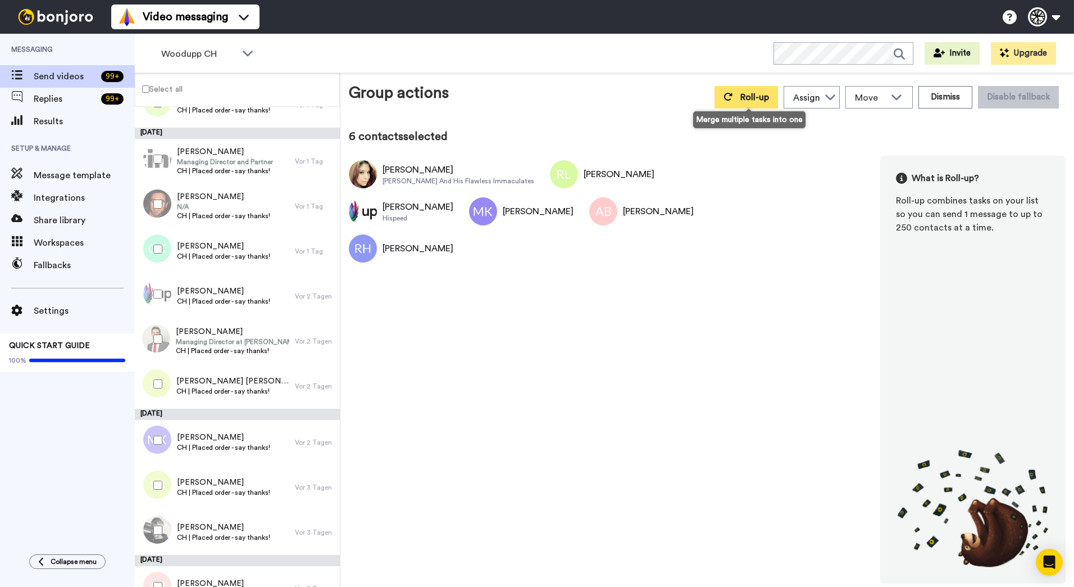
click at [751, 96] on span "Roll-up" at bounding box center [755, 97] width 29 height 9
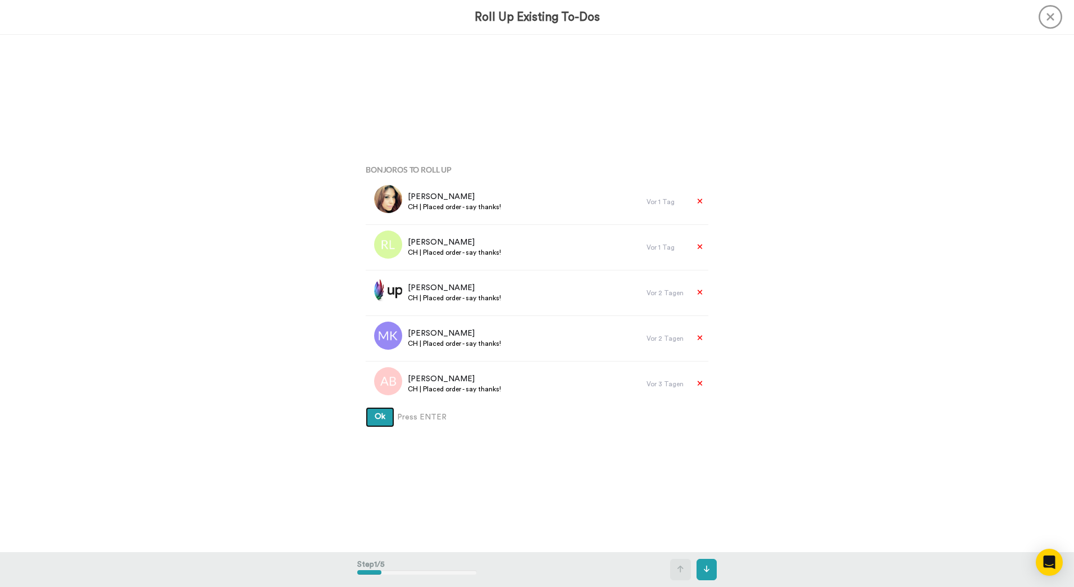
click at [366, 407] on button "Ok" at bounding box center [380, 417] width 29 height 20
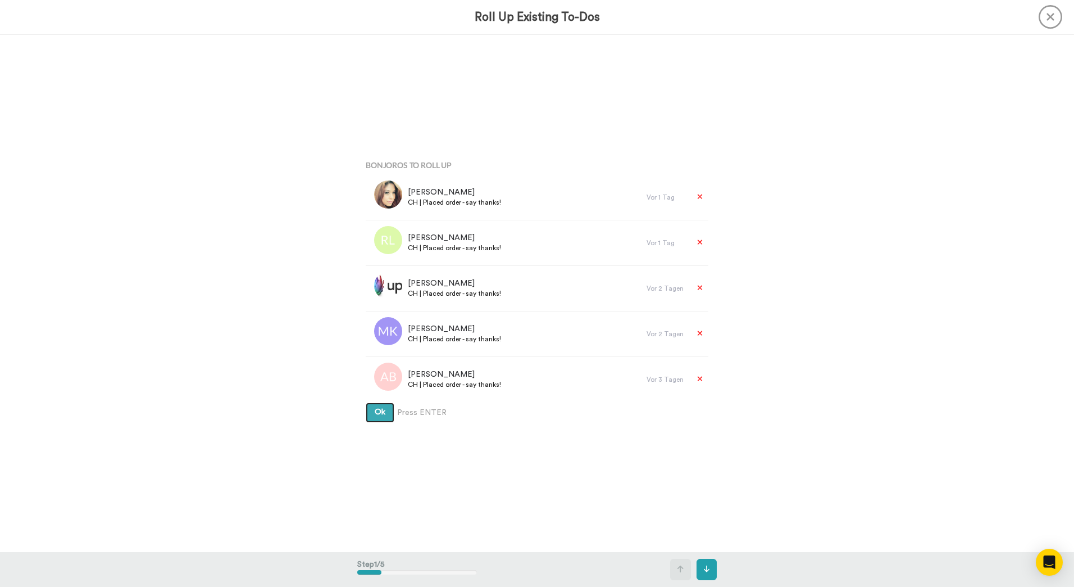
click at [366, 402] on button "Ok" at bounding box center [380, 412] width 29 height 20
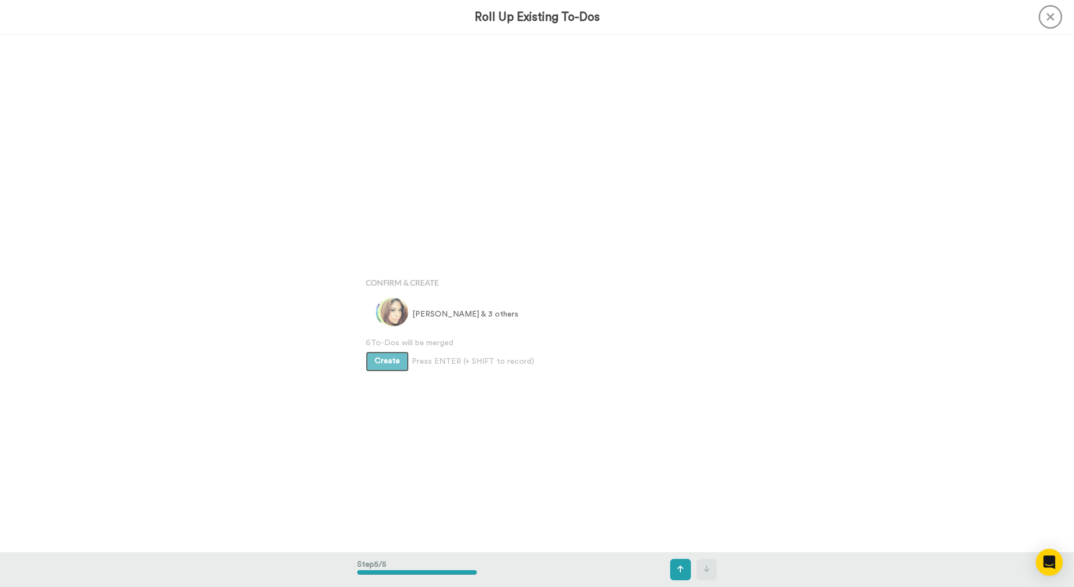
scroll to position [2069, 0]
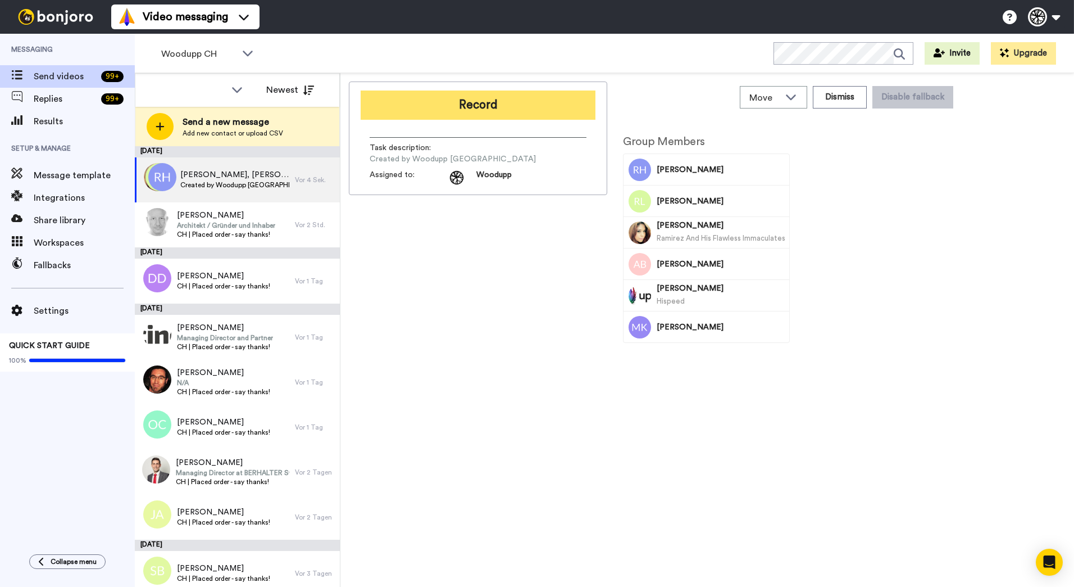
click at [437, 96] on button "Record" at bounding box center [478, 104] width 235 height 29
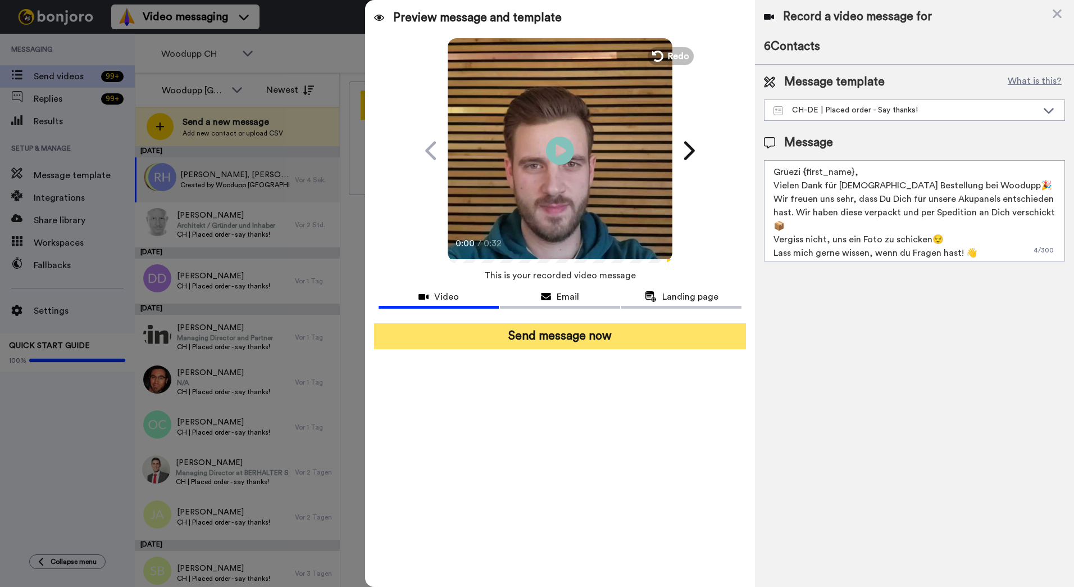
click at [576, 342] on button "Send message now" at bounding box center [560, 336] width 372 height 26
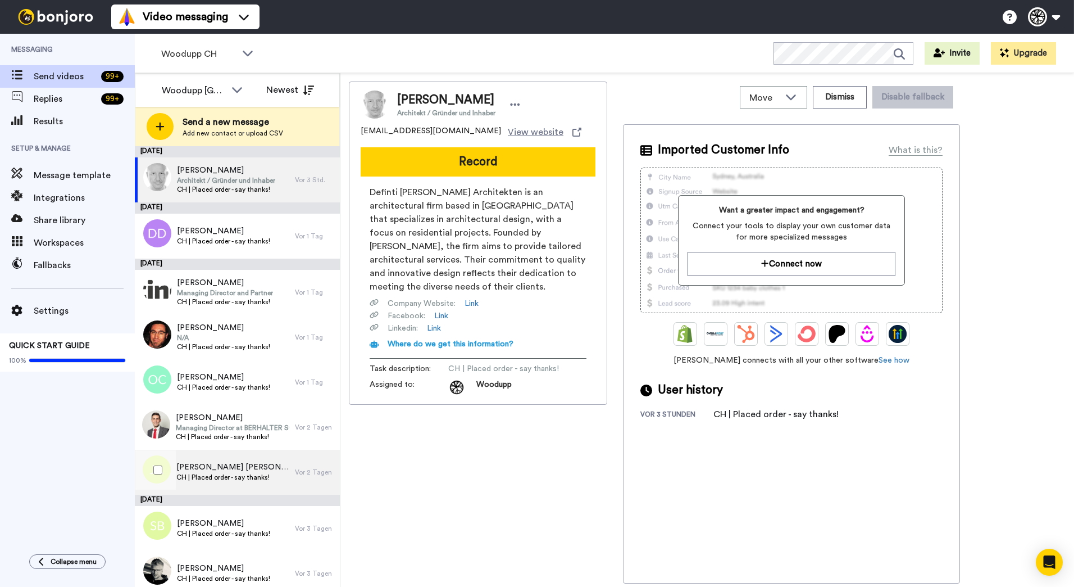
click at [233, 471] on span "Joao david Esteves" at bounding box center [232, 466] width 113 height 11
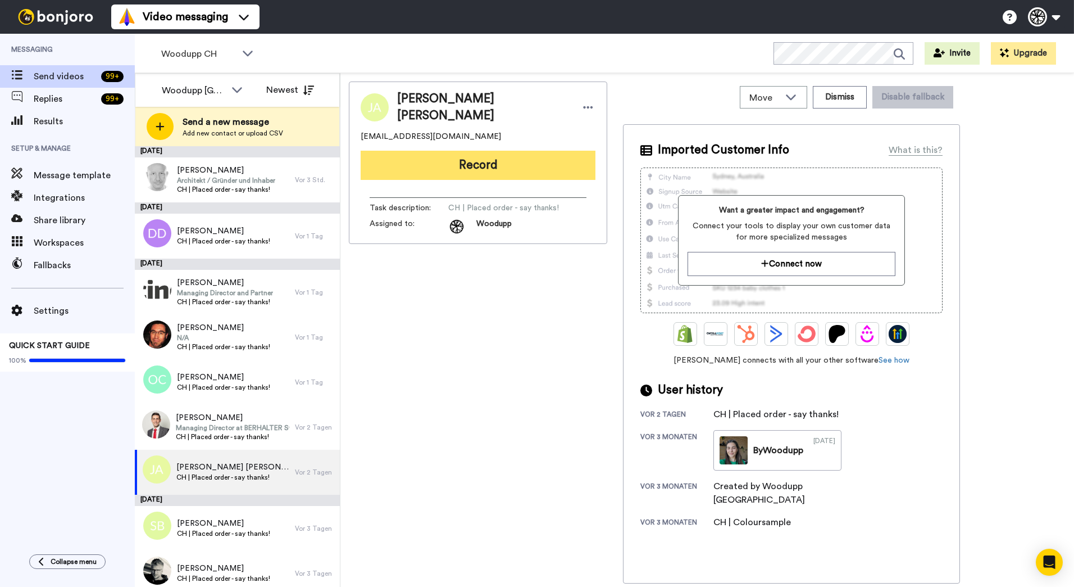
click at [537, 155] on button "Record" at bounding box center [478, 165] width 235 height 29
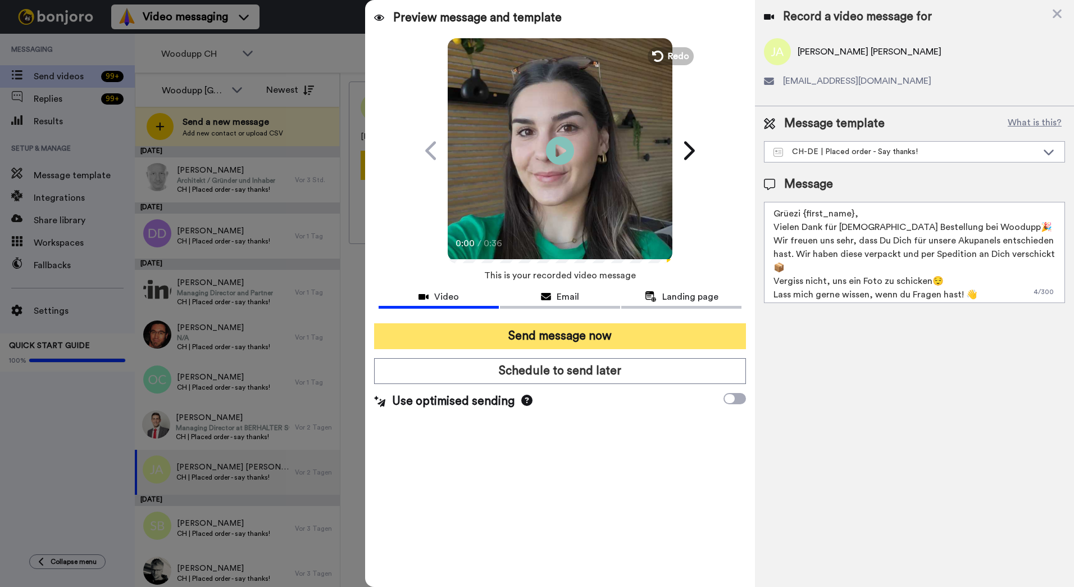
click at [638, 334] on button "Send message now" at bounding box center [560, 336] width 372 height 26
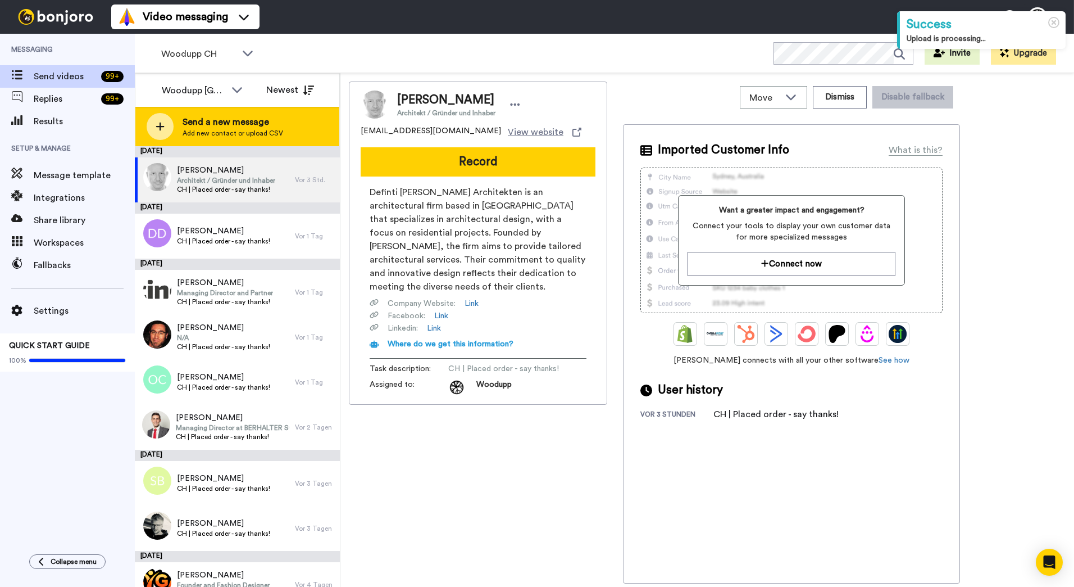
click at [245, 131] on span "Add new contact or upload CSV" at bounding box center [233, 133] width 101 height 9
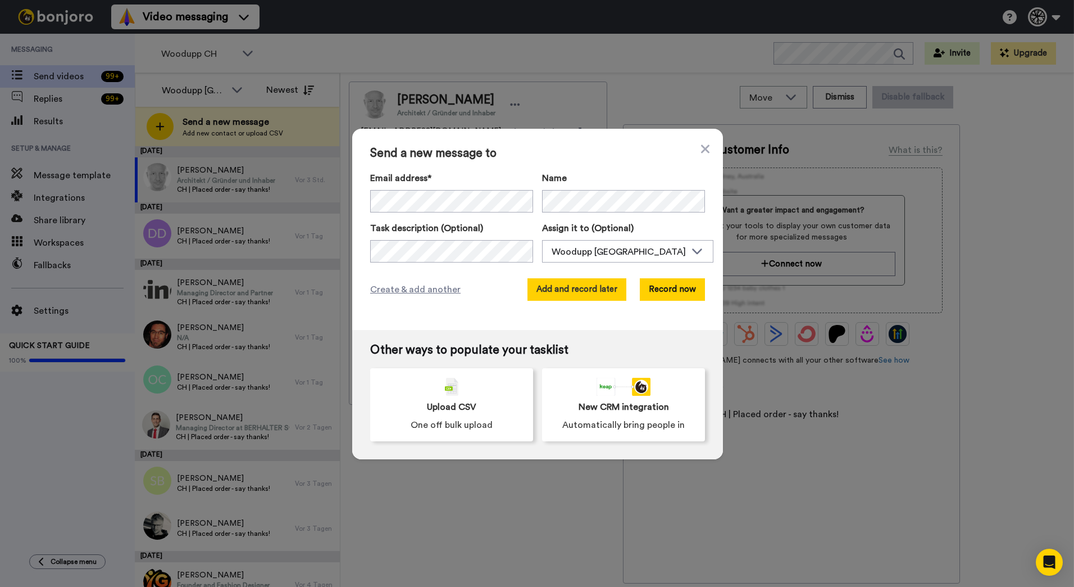
click at [617, 289] on button "Add and record later" at bounding box center [577, 289] width 99 height 22
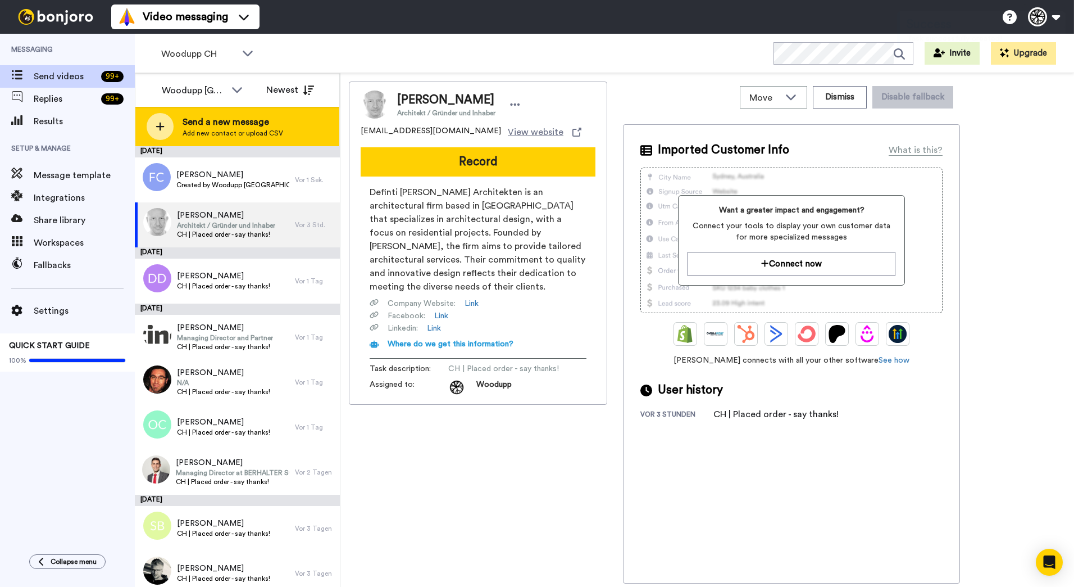
click at [268, 137] on span "Add new contact or upload CSV" at bounding box center [233, 133] width 101 height 9
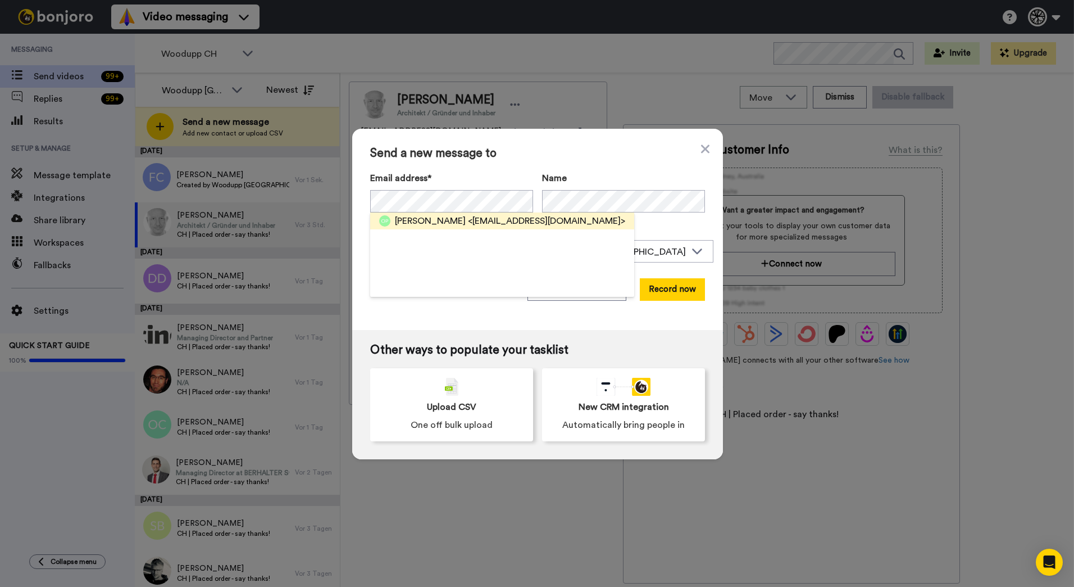
click at [493, 222] on span "<olepavlova87@gmail.com>" at bounding box center [546, 220] width 157 height 13
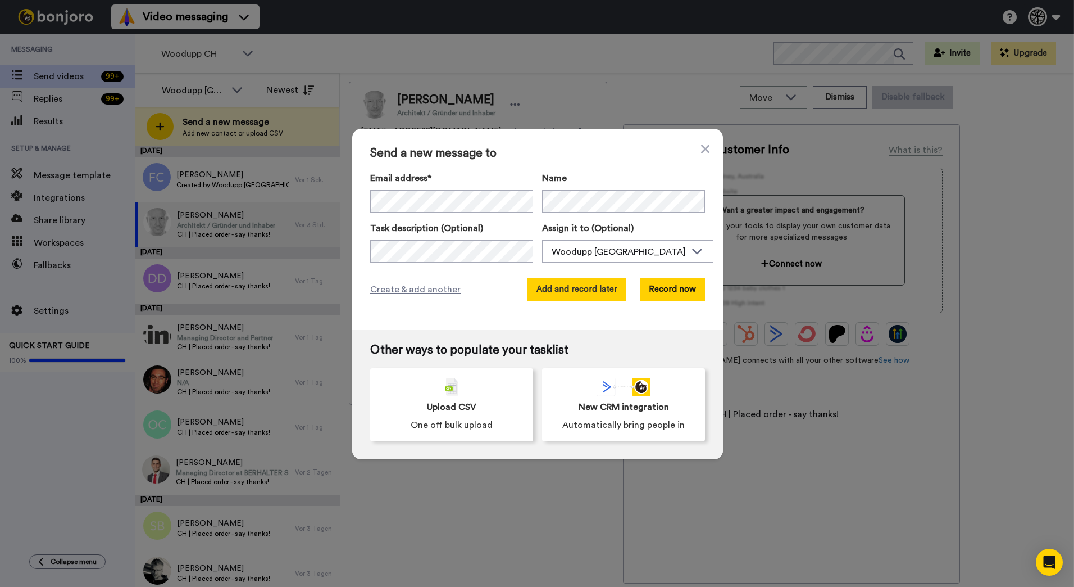
click at [572, 284] on button "Add and record later" at bounding box center [577, 289] width 99 height 22
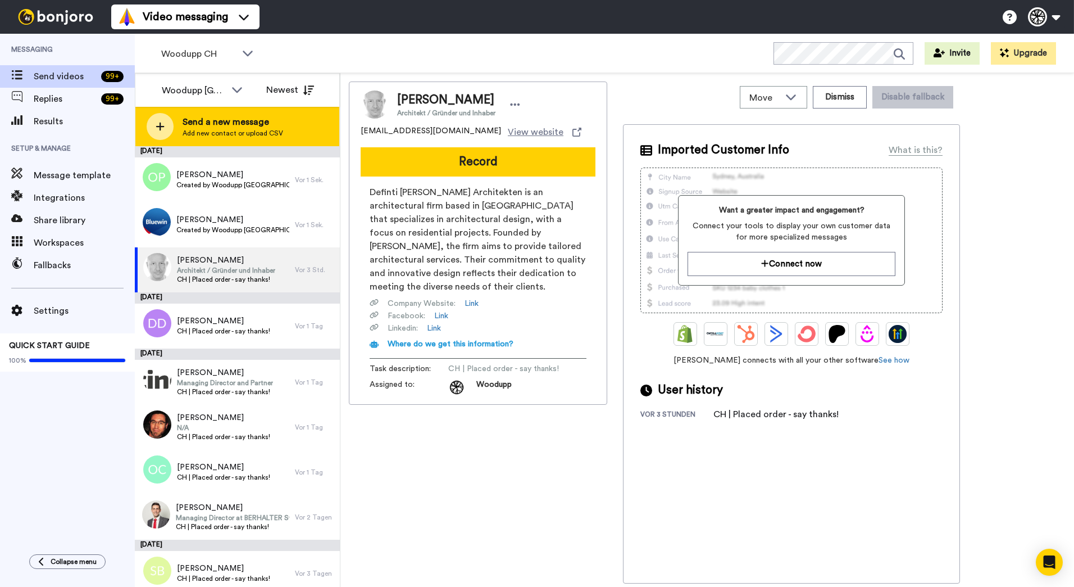
click at [293, 135] on div "Send a new message Add new contact or upload CSV" at bounding box center [237, 126] width 204 height 39
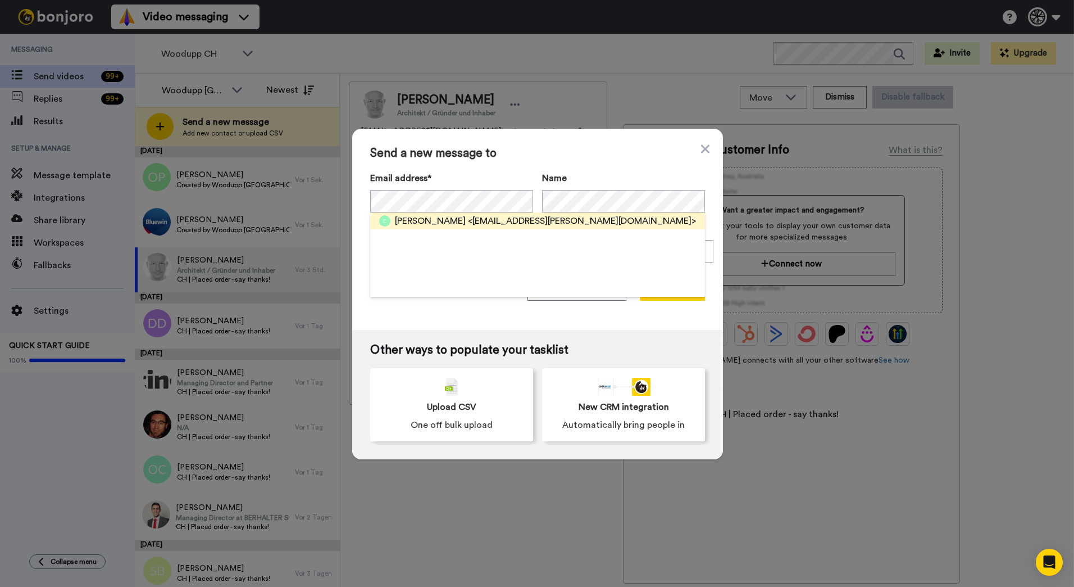
click at [542, 222] on span "<celine.delaporte@gmail.com>" at bounding box center [582, 220] width 228 height 13
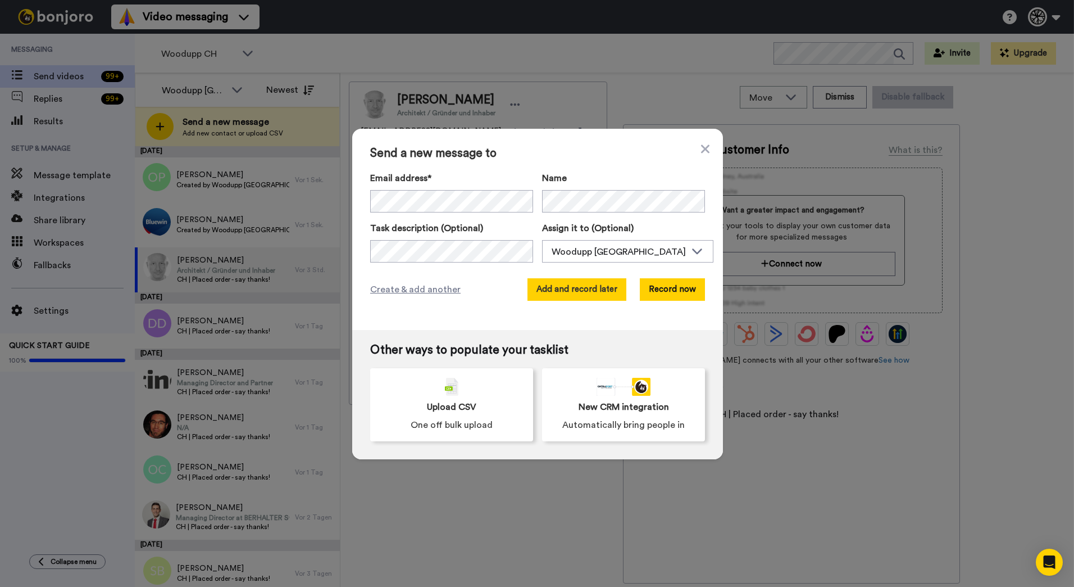
click at [617, 289] on button "Add and record later" at bounding box center [577, 289] width 99 height 22
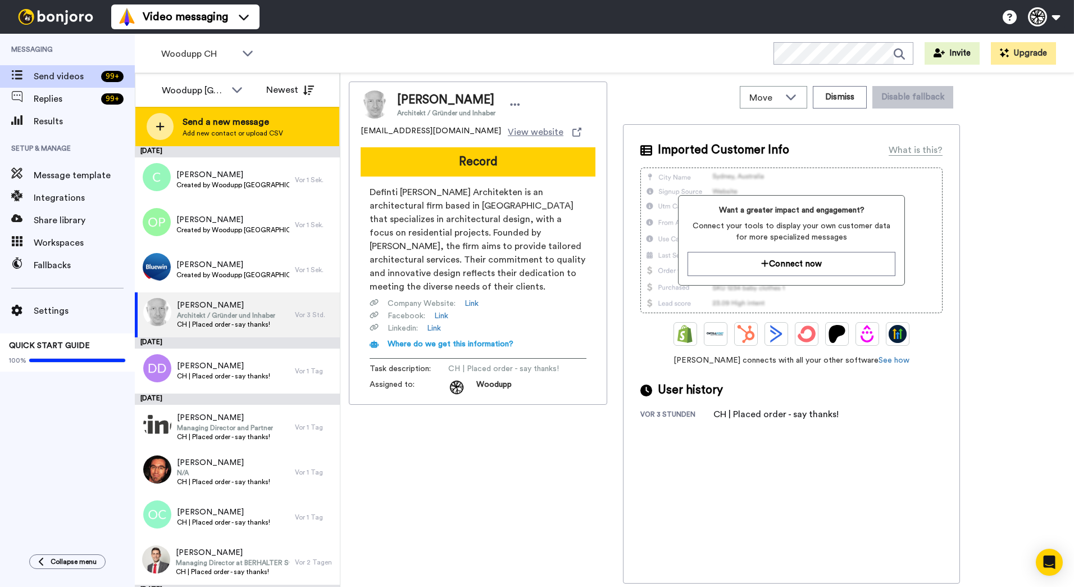
click at [222, 120] on span "Send a new message" at bounding box center [233, 121] width 101 height 13
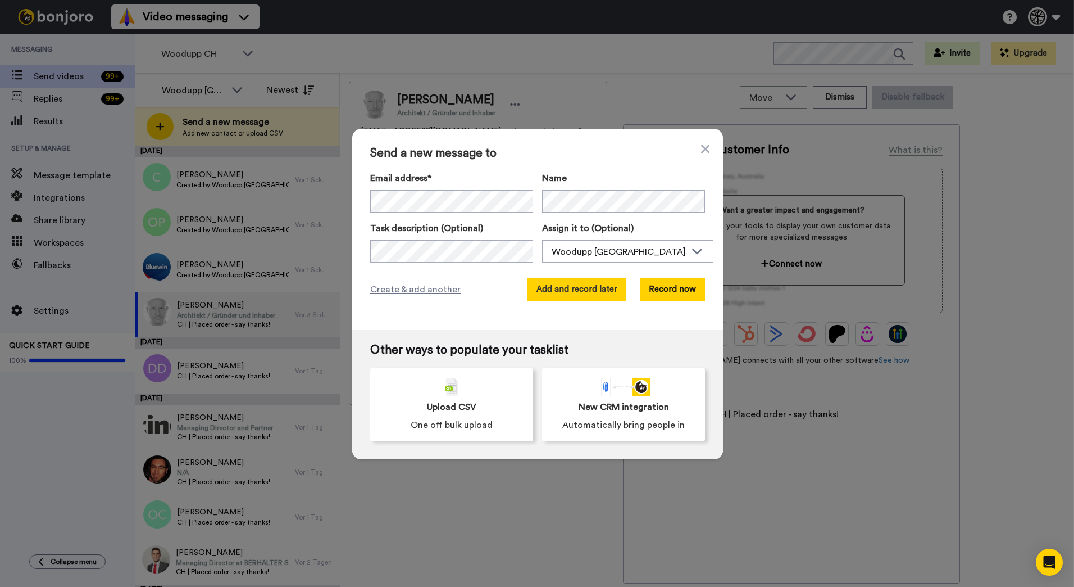
click at [538, 288] on button "Add and record later" at bounding box center [577, 289] width 99 height 22
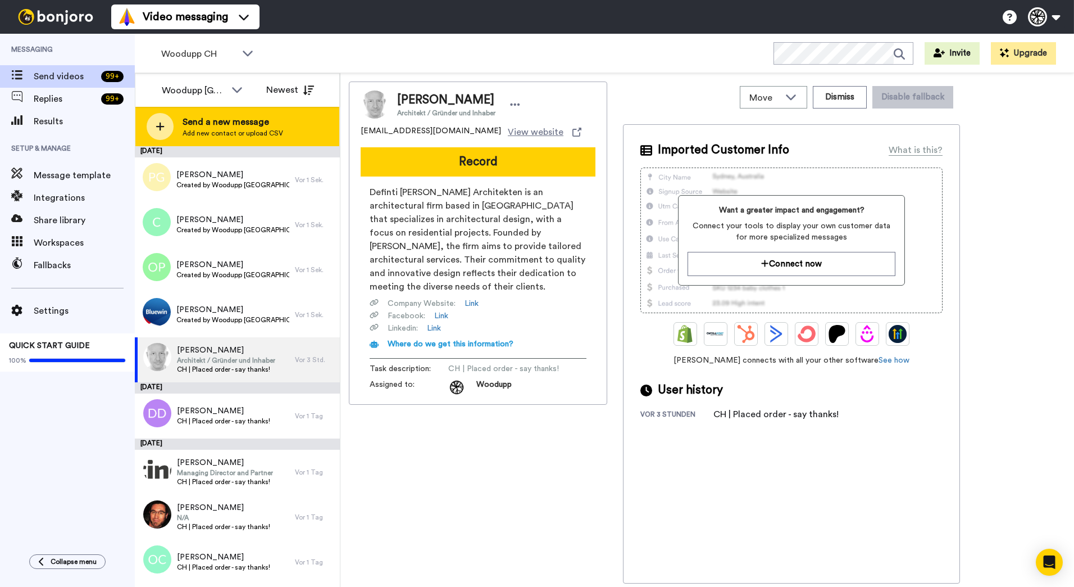
click at [263, 129] on span "Add new contact or upload CSV" at bounding box center [233, 133] width 101 height 9
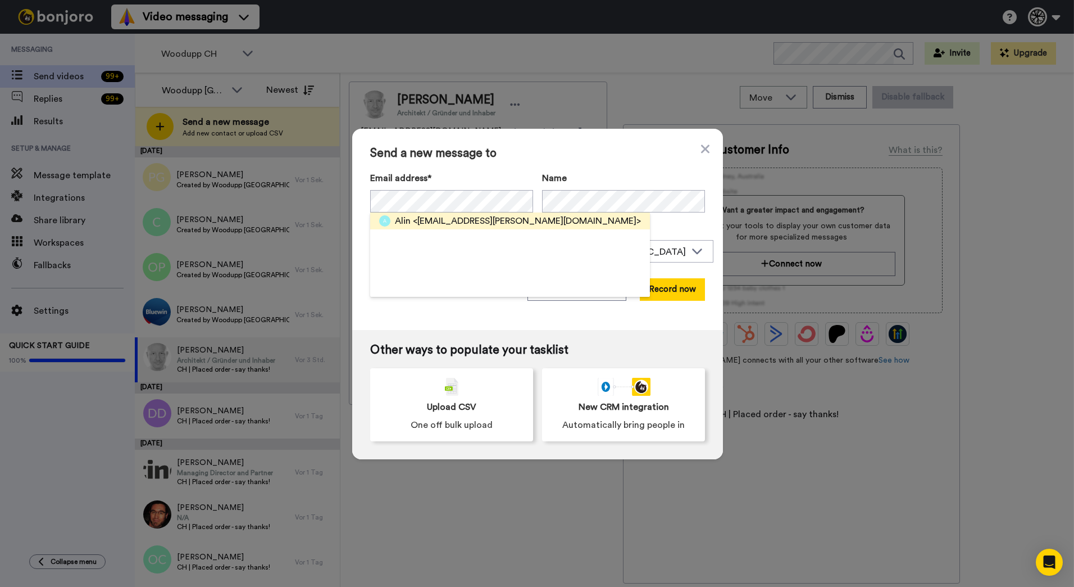
click at [452, 217] on span "<info@schaller-bois.ch>" at bounding box center [527, 220] width 228 height 13
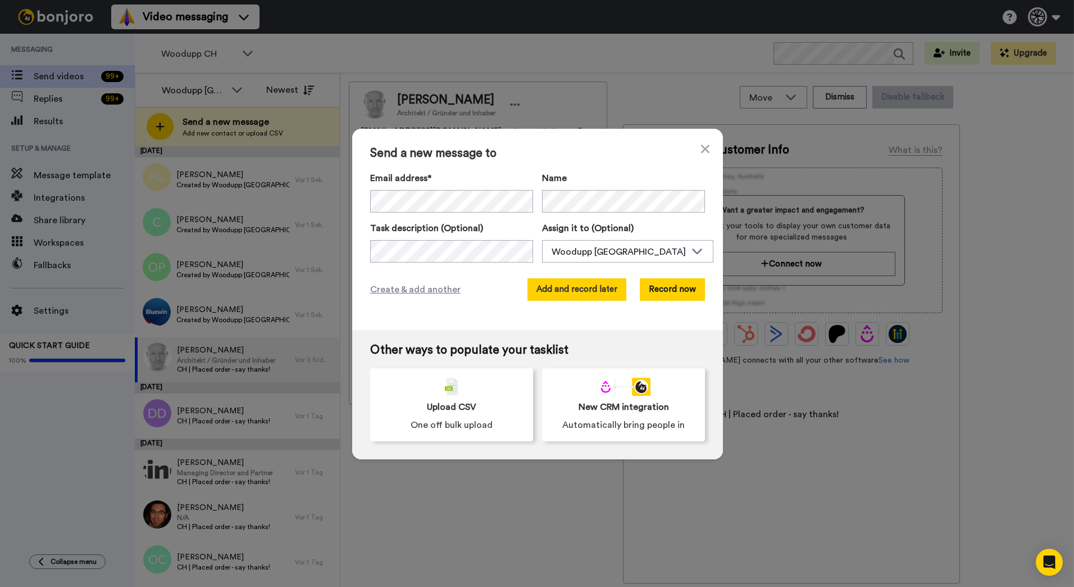
click at [571, 293] on button "Add and record later" at bounding box center [577, 289] width 99 height 22
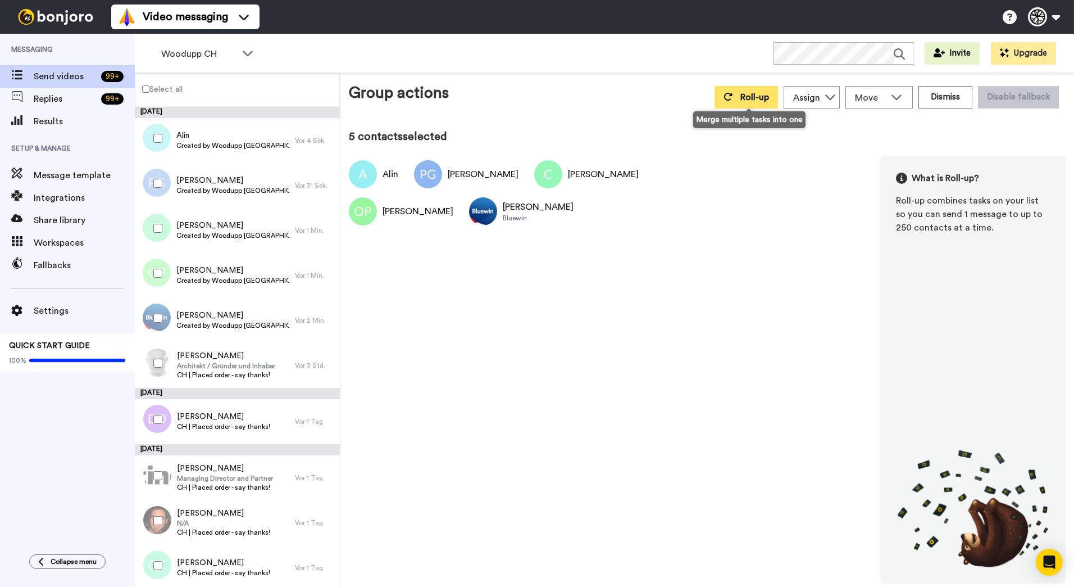
click at [766, 103] on button "Roll-up" at bounding box center [746, 97] width 63 height 22
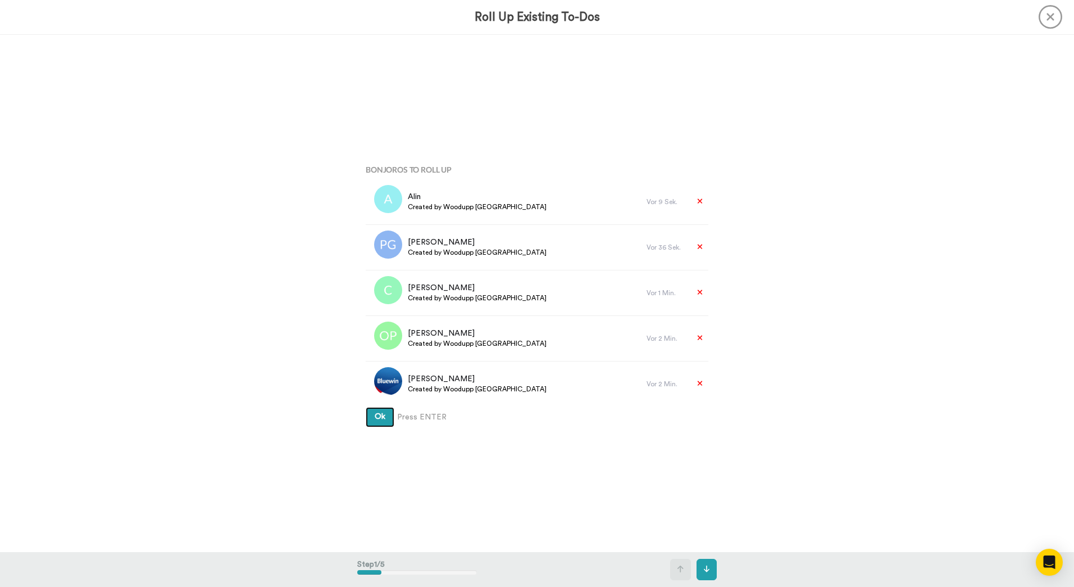
click at [366, 407] on button "Ok" at bounding box center [380, 417] width 29 height 20
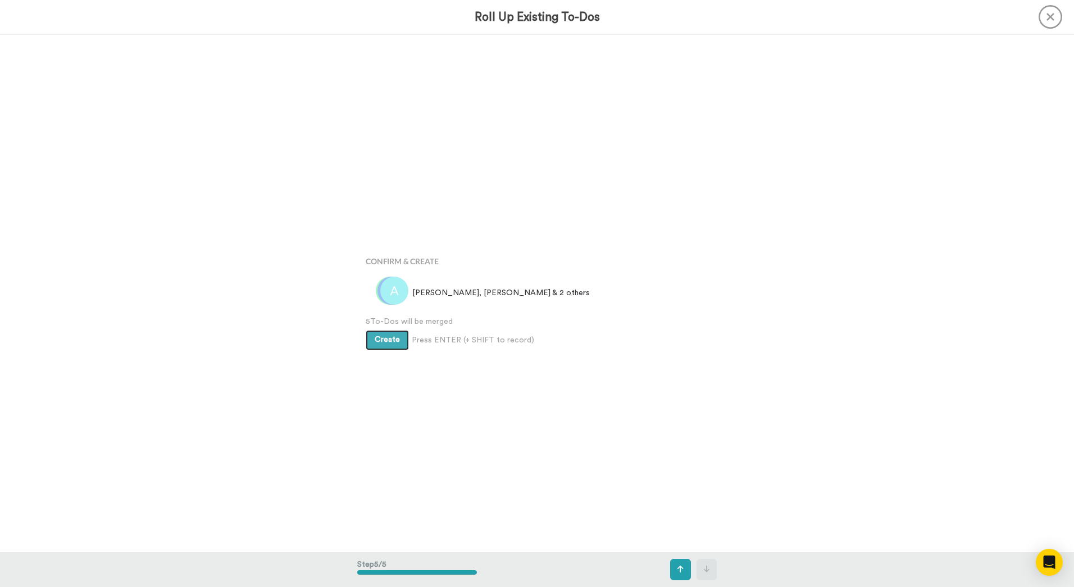
scroll to position [2069, 0]
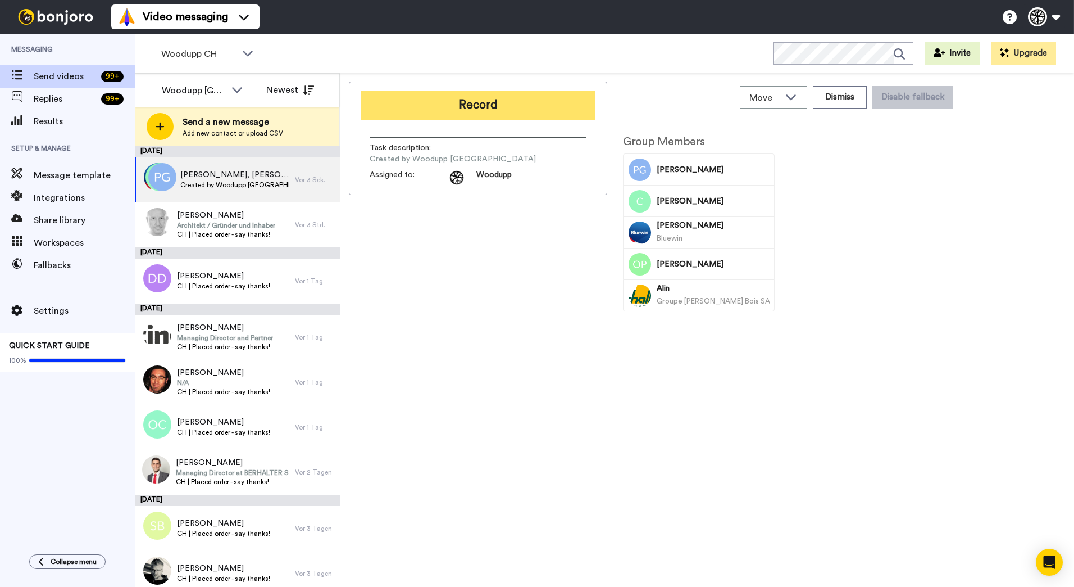
click at [466, 113] on button "Record" at bounding box center [478, 104] width 235 height 29
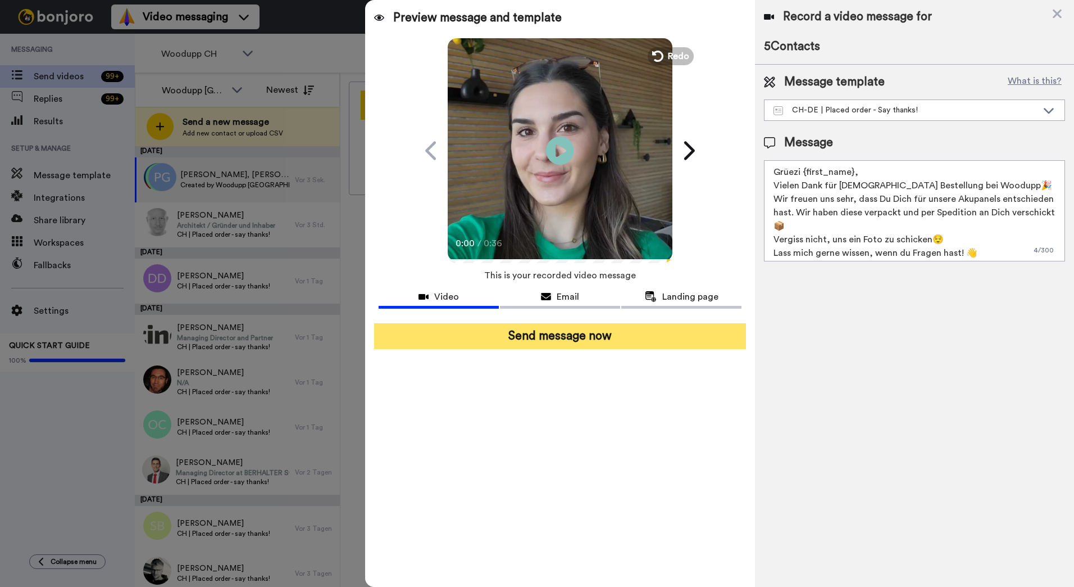
click at [633, 347] on button "Send message now" at bounding box center [560, 336] width 372 height 26
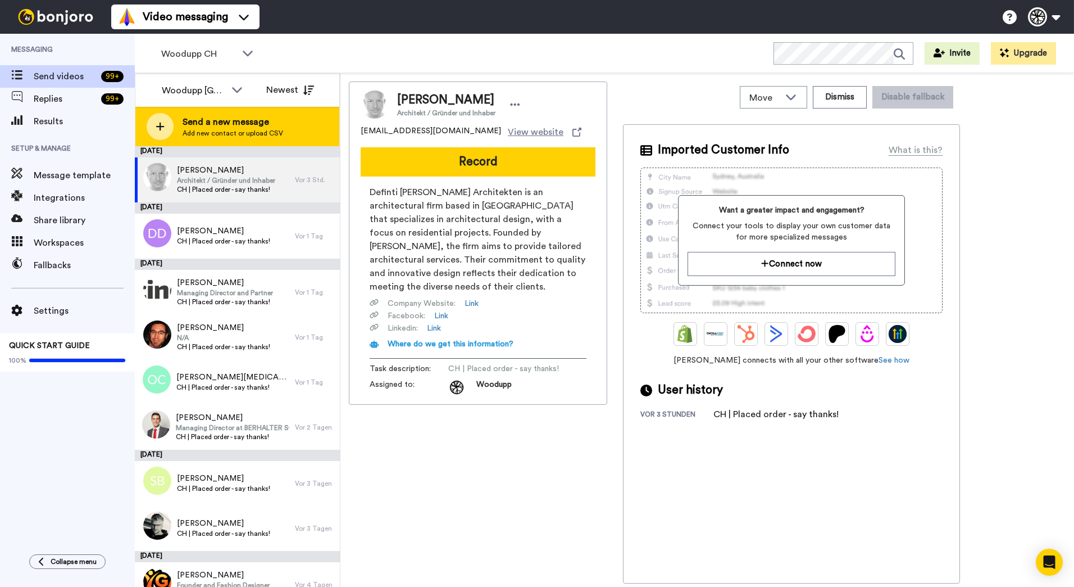
click at [292, 111] on div "Send a new message Add new contact or upload CSV" at bounding box center [237, 126] width 204 height 39
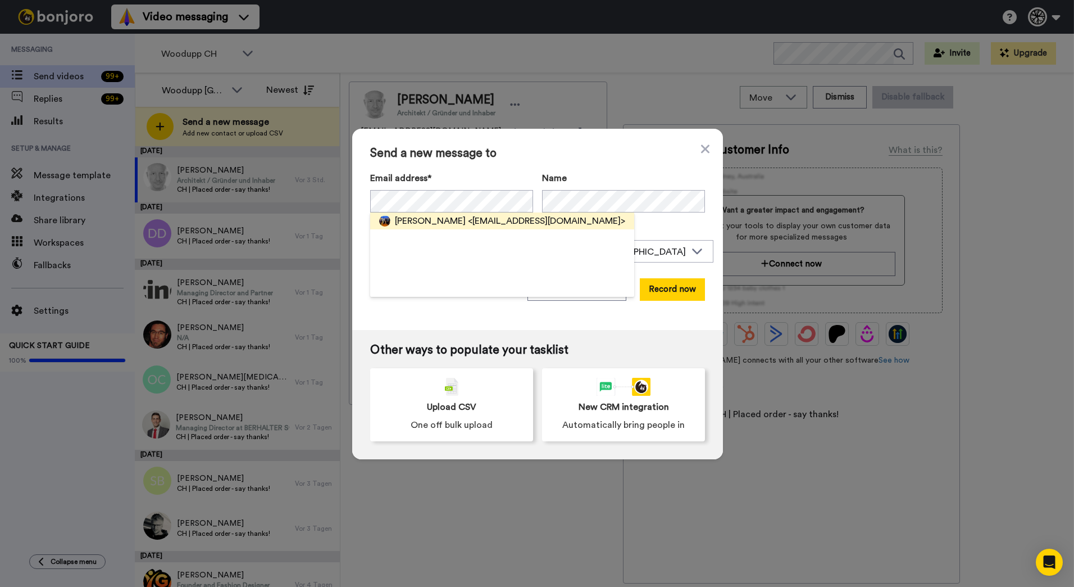
click at [475, 218] on span "<[EMAIL_ADDRESS][DOMAIN_NAME]>" at bounding box center [546, 220] width 157 height 13
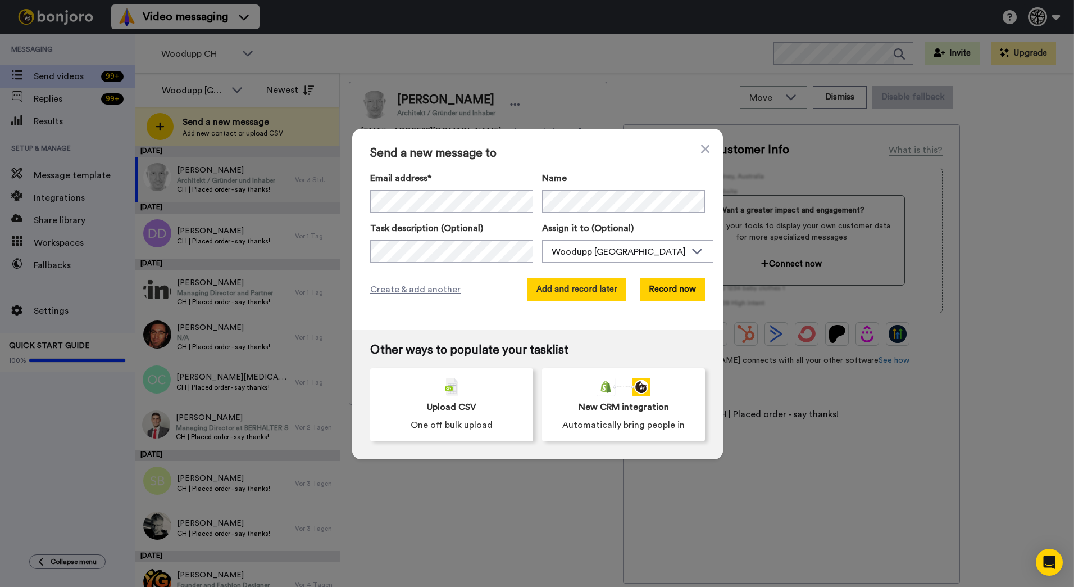
click at [547, 280] on button "Add and record later" at bounding box center [577, 289] width 99 height 22
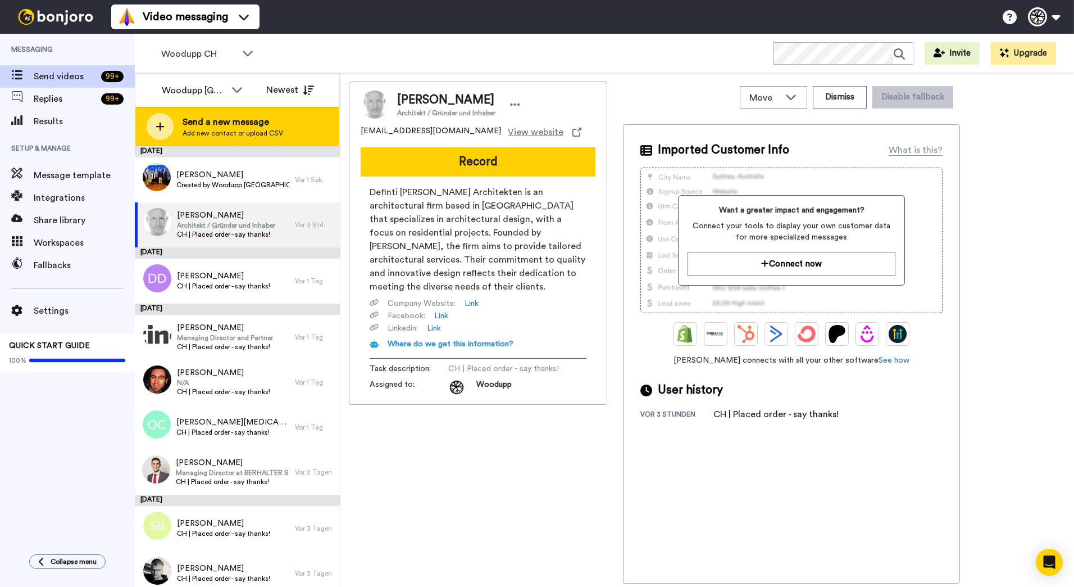
click at [194, 112] on div "Send a new message Add new contact or upload CSV" at bounding box center [237, 126] width 204 height 39
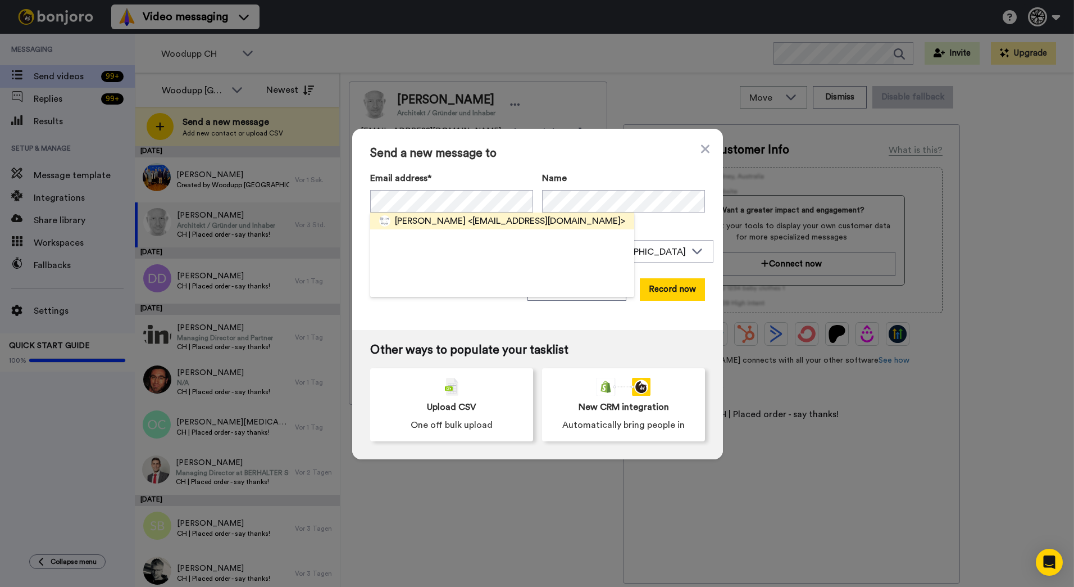
click at [473, 223] on span "<[EMAIL_ADDRESS][DOMAIN_NAME]>" at bounding box center [546, 220] width 157 height 13
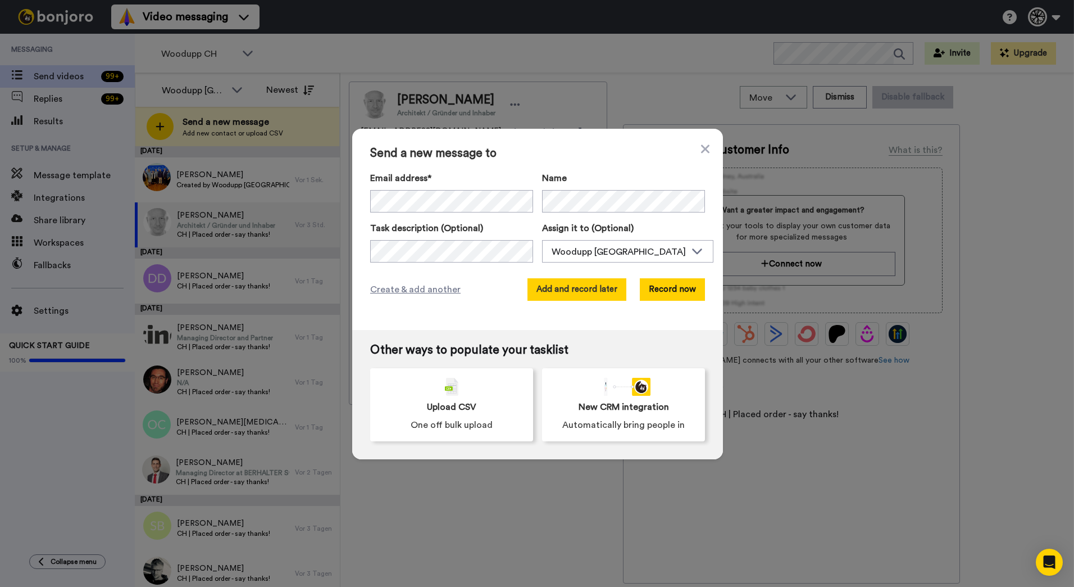
click at [560, 293] on button "Add and record later" at bounding box center [577, 289] width 99 height 22
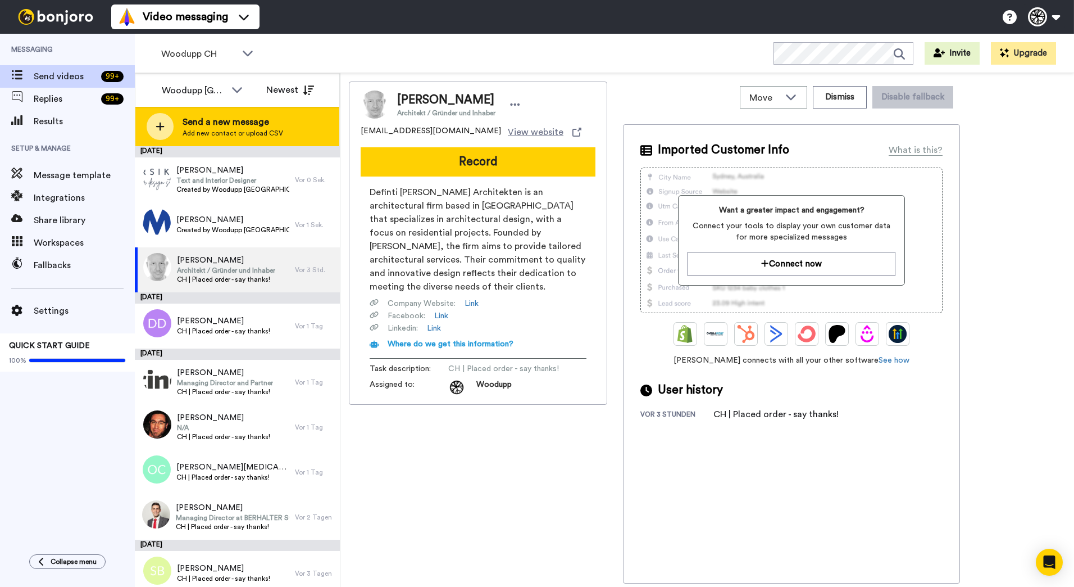
click at [217, 135] on span "Add new contact or upload CSV" at bounding box center [233, 133] width 101 height 9
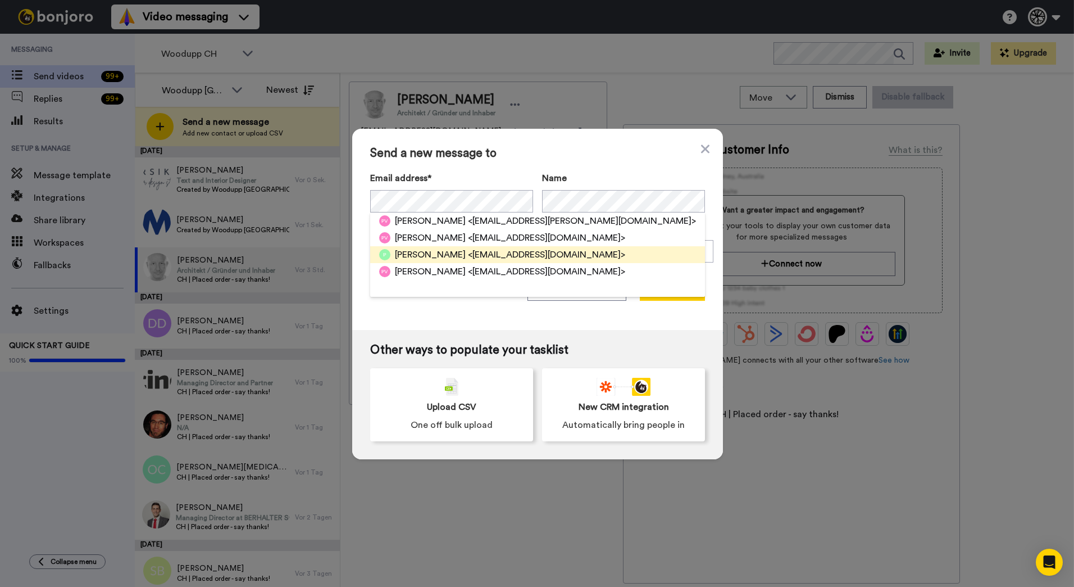
click at [471, 252] on span "<[EMAIL_ADDRESS][DOMAIN_NAME]>" at bounding box center [546, 254] width 157 height 13
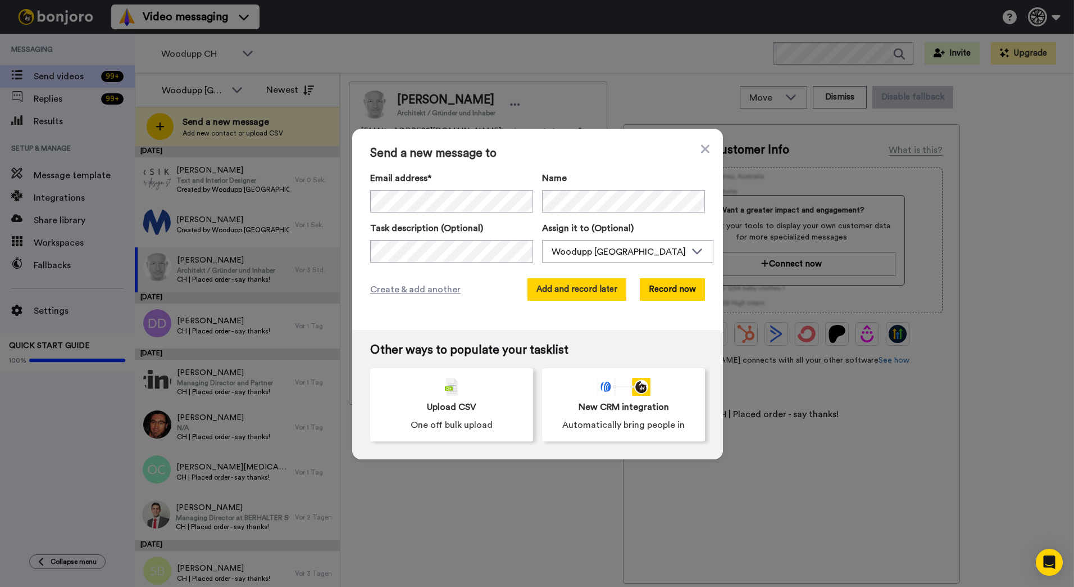
click at [592, 287] on button "Add and record later" at bounding box center [577, 289] width 99 height 22
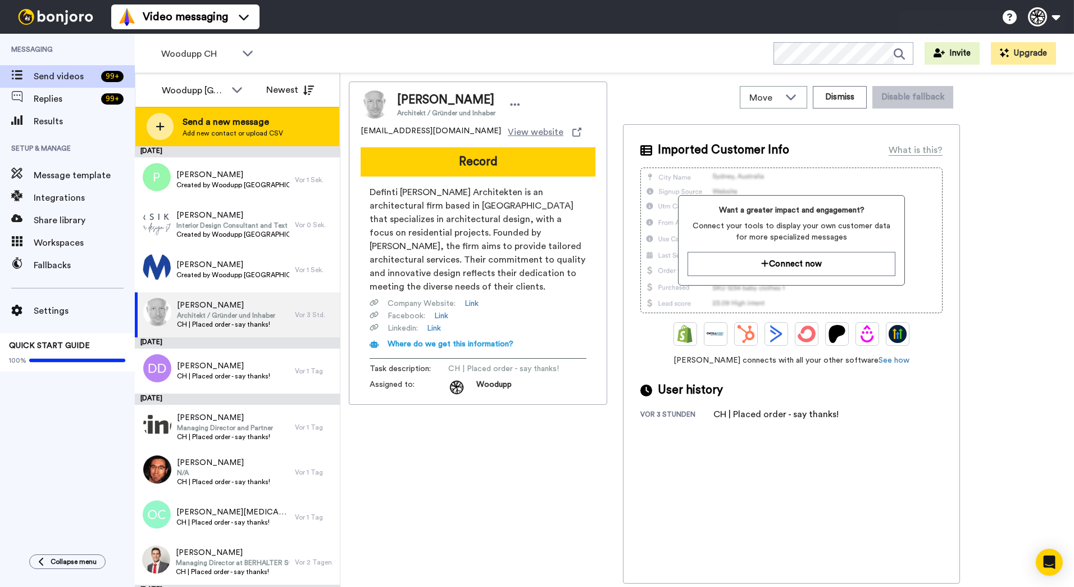
click at [254, 131] on span "Add new contact or upload CSV" at bounding box center [233, 133] width 101 height 9
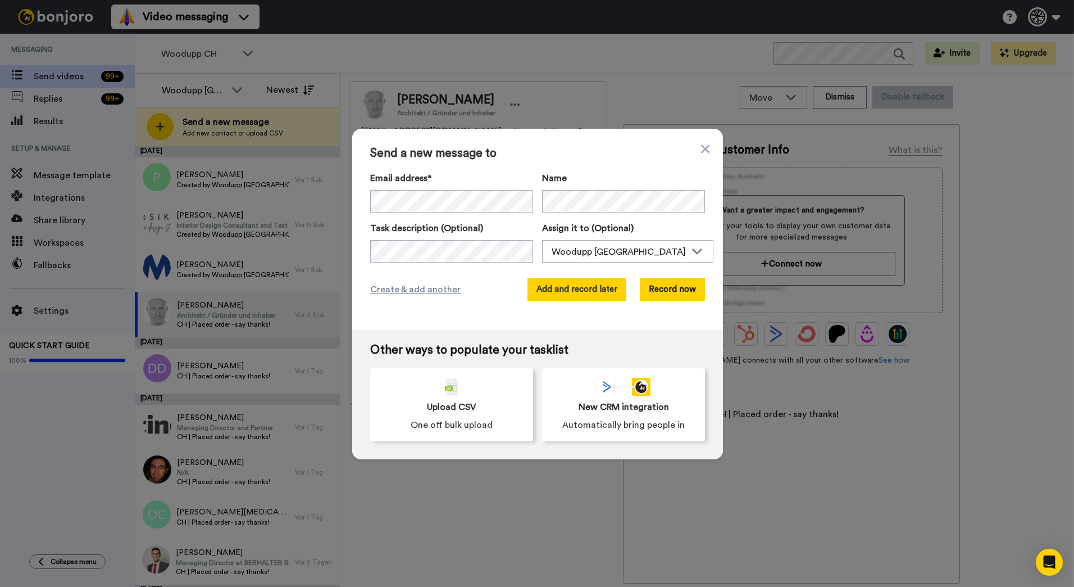
click at [600, 290] on button "Add and record later" at bounding box center [577, 289] width 99 height 22
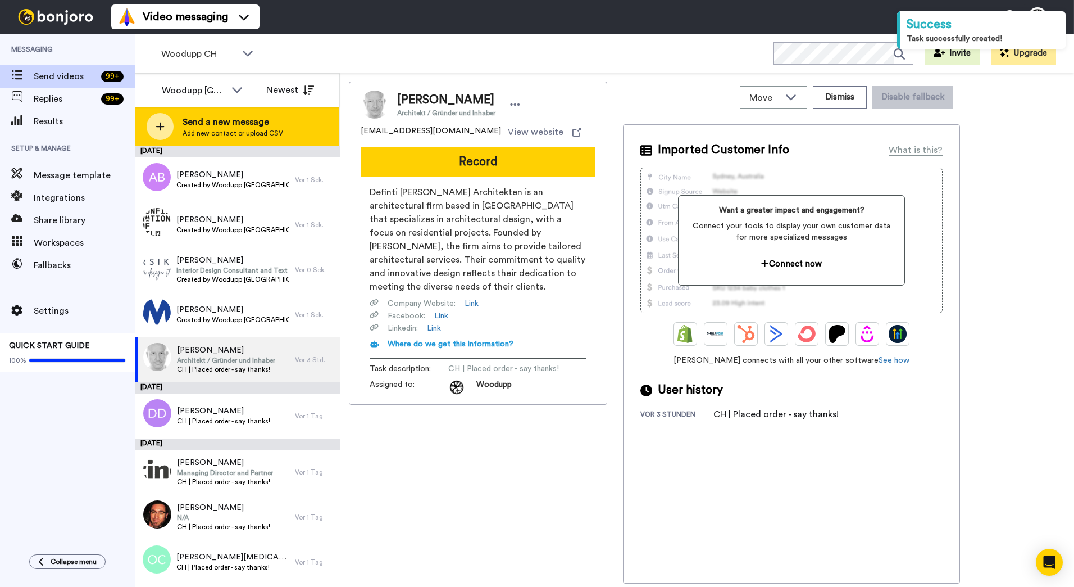
click at [241, 135] on span "Add new contact or upload CSV" at bounding box center [233, 133] width 101 height 9
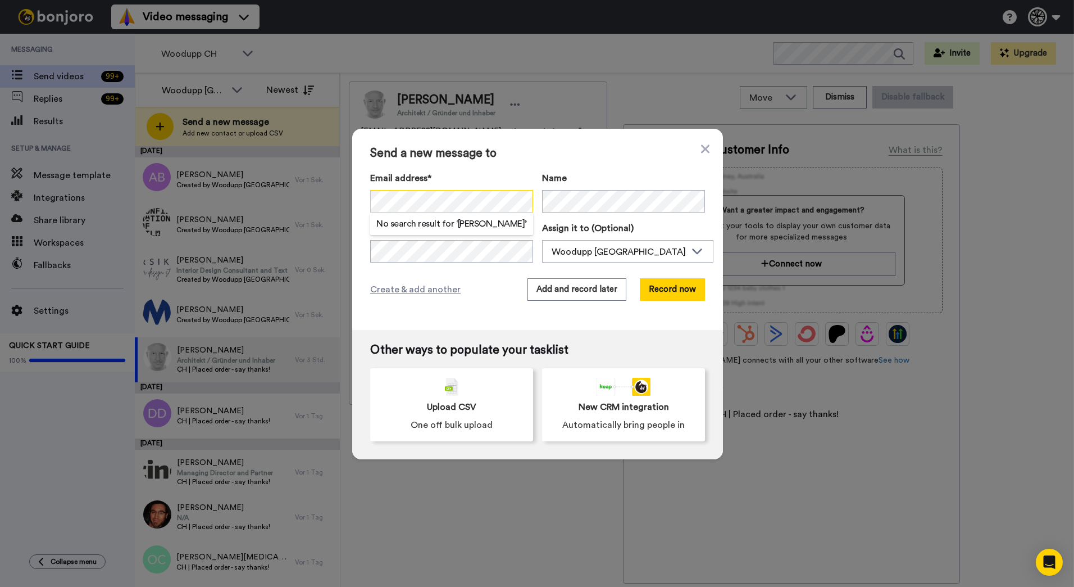
click at [357, 203] on div "Send a new message to Email address* No search result for ‘ [PERSON_NAME] ’ Nam…" at bounding box center [537, 229] width 371 height 201
click at [340, 195] on div "Send a new message to Email address* No search result for ‘ [PERSON_NAME] ’ Nam…" at bounding box center [537, 293] width 1074 height 587
click at [578, 286] on button "Add and record later" at bounding box center [577, 289] width 99 height 22
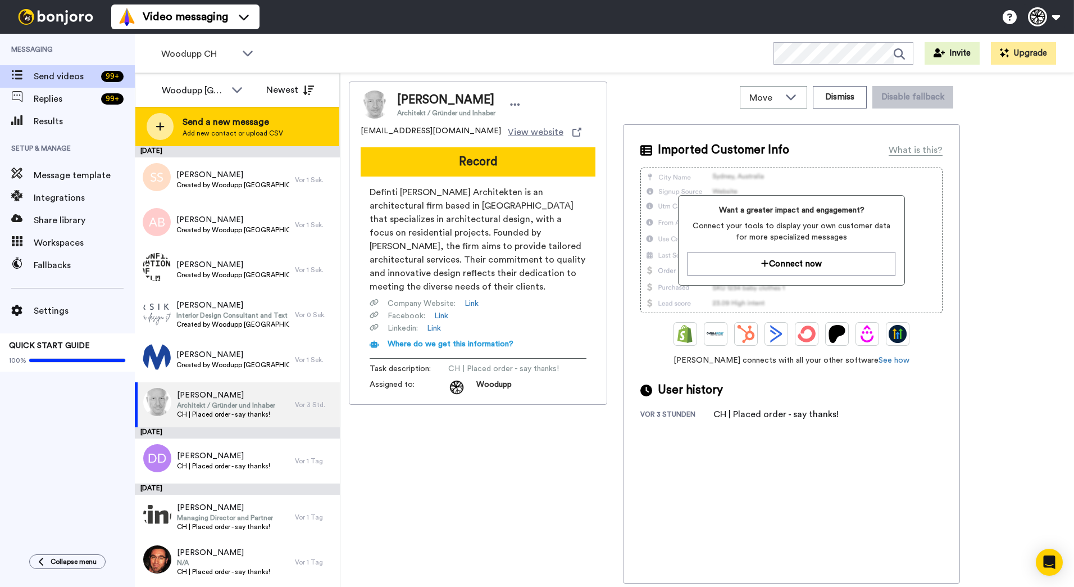
click at [222, 134] on span "Add new contact or upload CSV" at bounding box center [233, 133] width 101 height 9
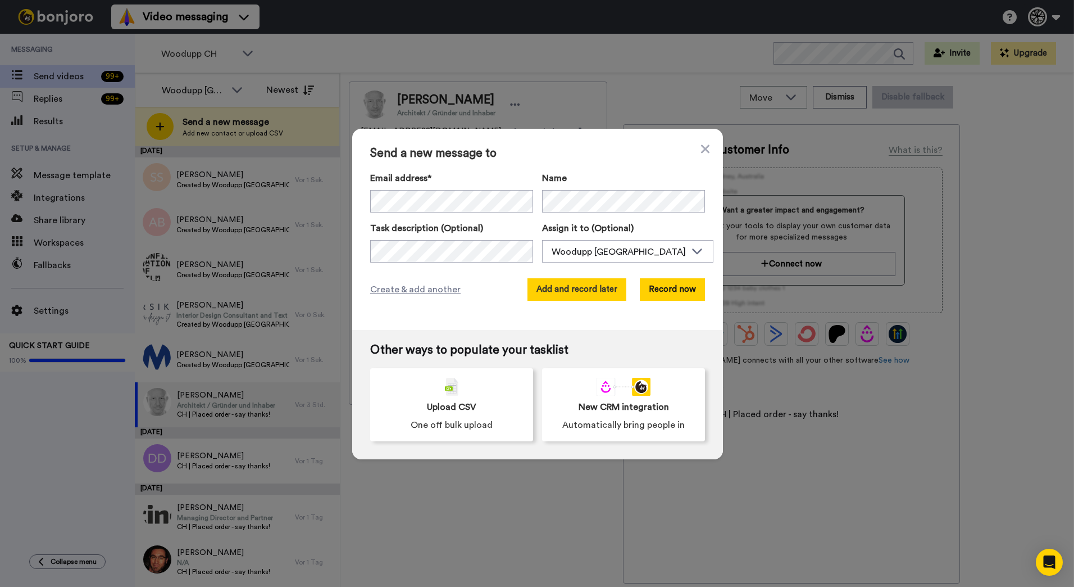
click at [611, 296] on button "Add and record later" at bounding box center [577, 289] width 99 height 22
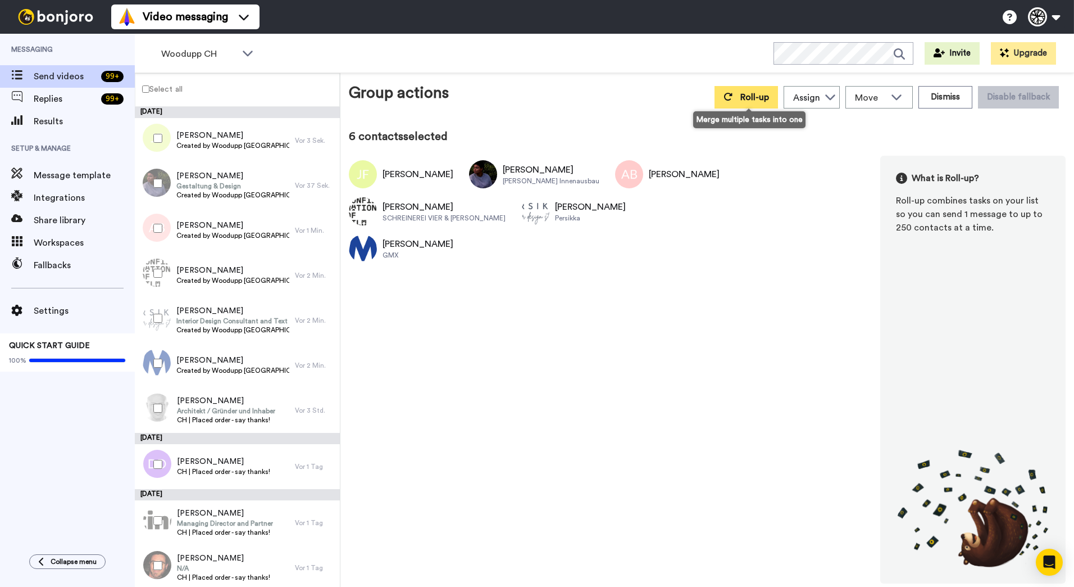
click at [753, 96] on span "Roll-up" at bounding box center [755, 97] width 29 height 9
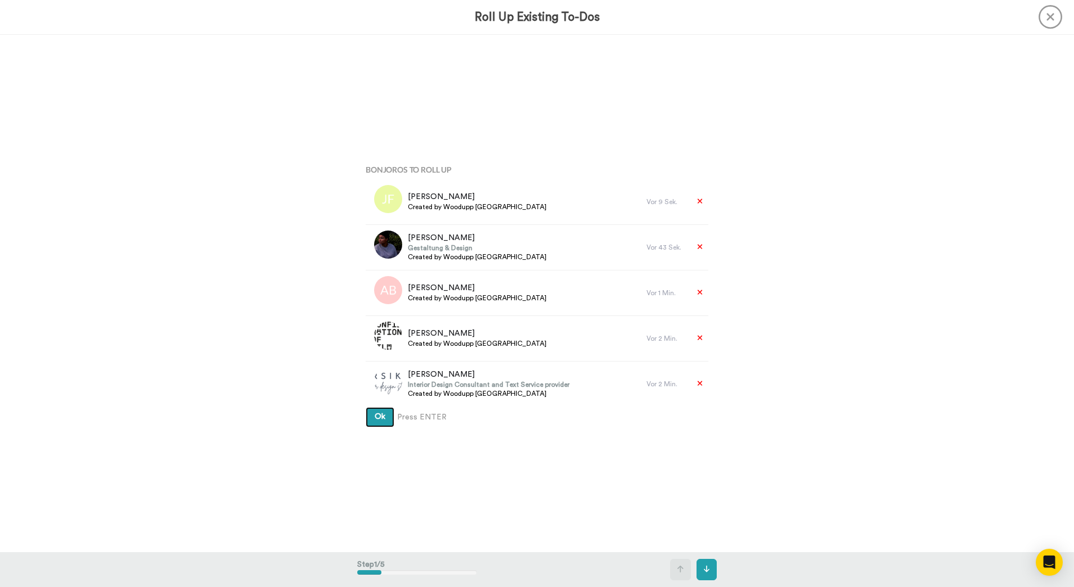
click at [366, 407] on button "Ok" at bounding box center [380, 417] width 29 height 20
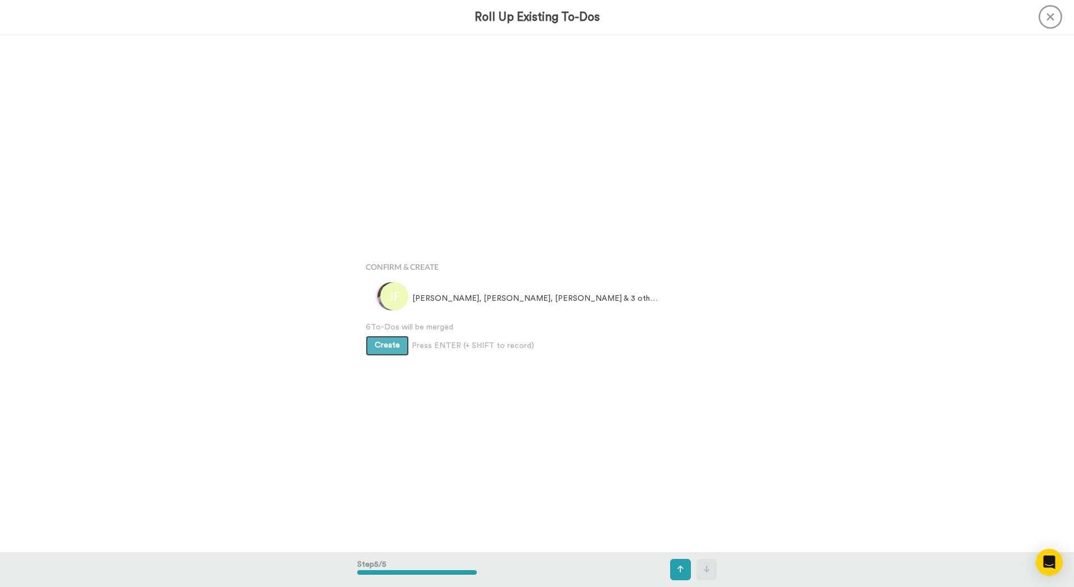
scroll to position [2069, 0]
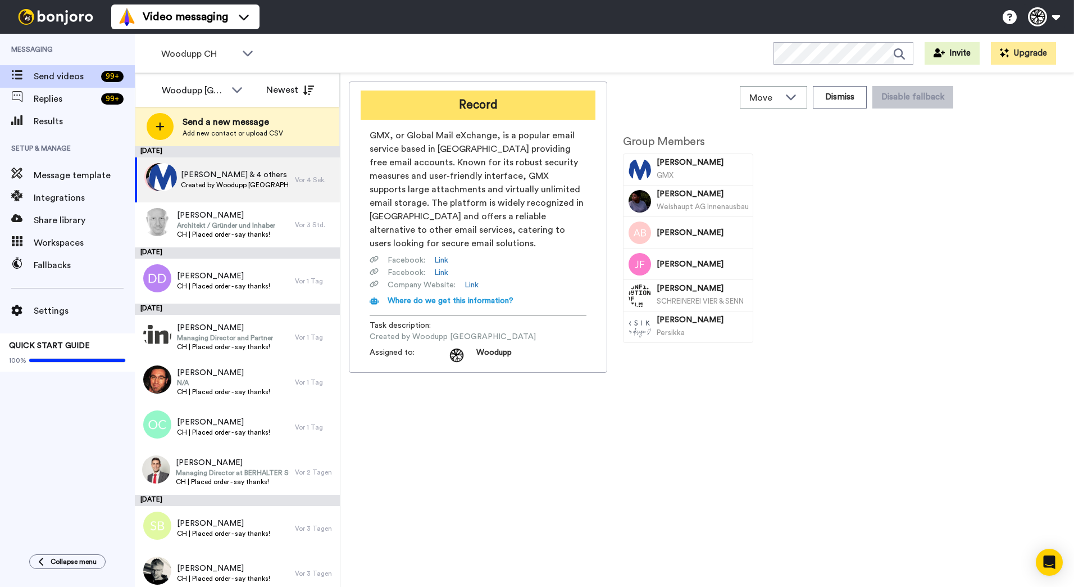
click at [534, 113] on button "Record" at bounding box center [478, 104] width 235 height 29
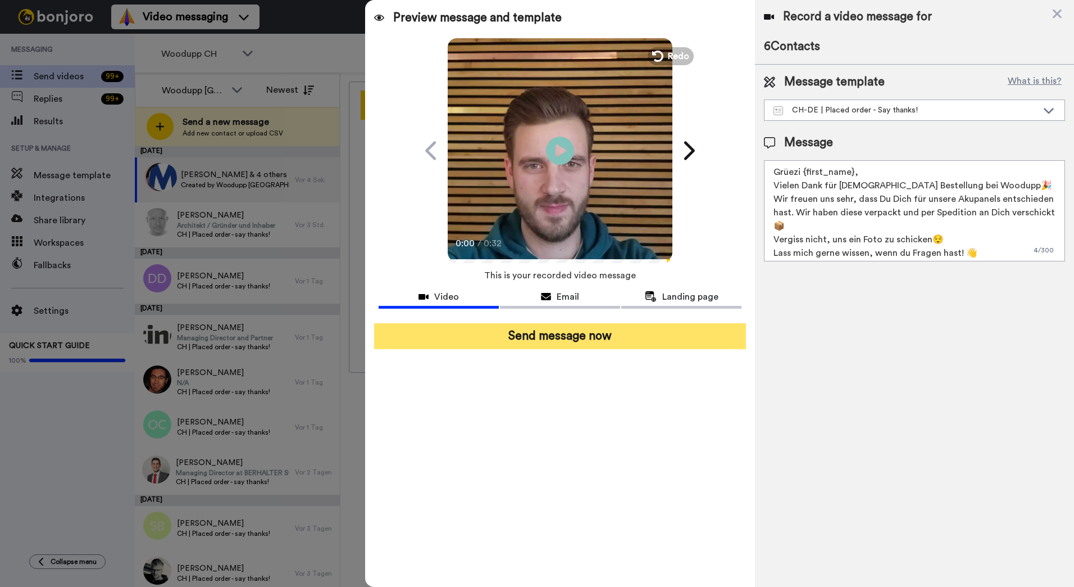
click at [544, 337] on button "Send message now" at bounding box center [560, 336] width 372 height 26
